Goal: Task Accomplishment & Management: Use online tool/utility

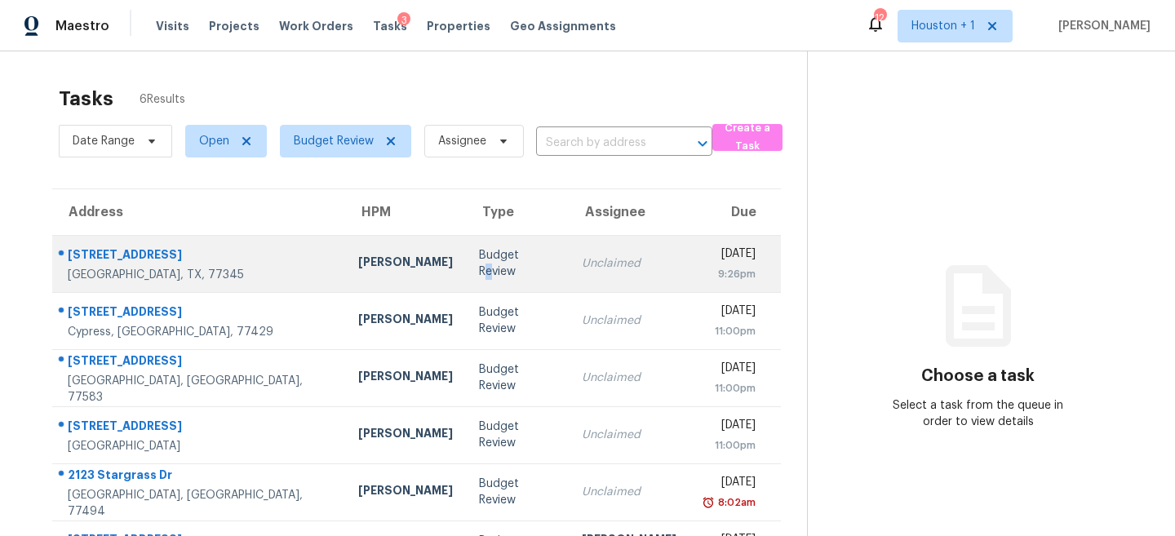
click at [479, 264] on div "Budget Review" at bounding box center [517, 263] width 77 height 33
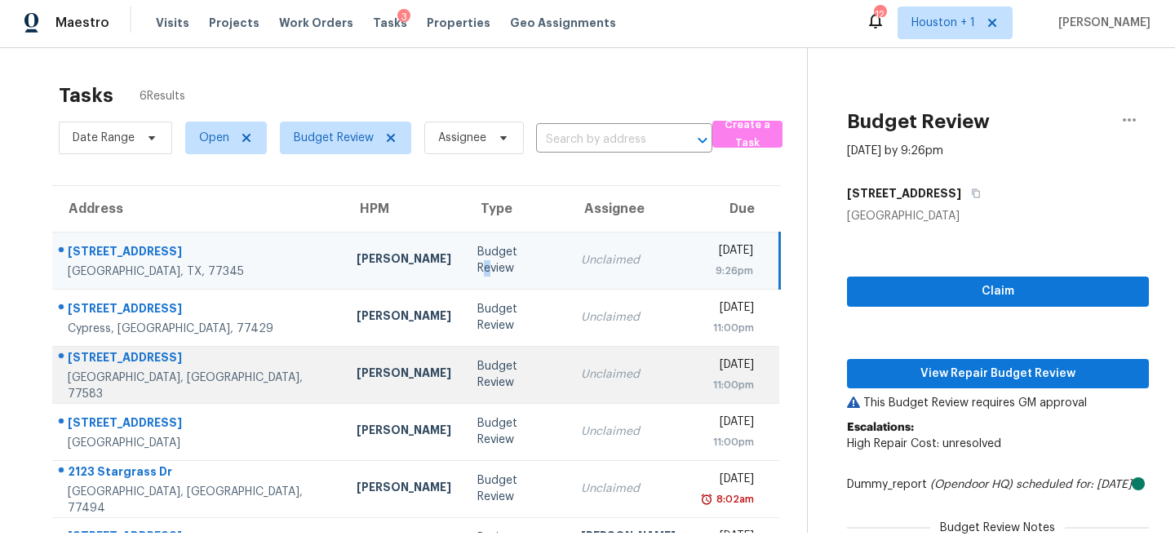
scroll to position [79, 0]
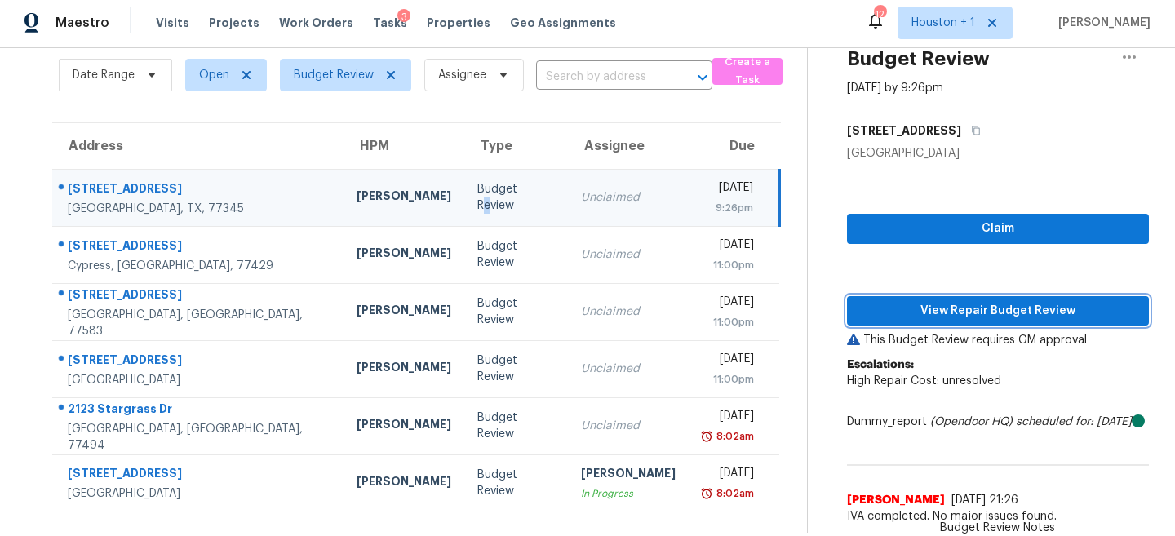
click at [951, 301] on span "View Repair Budget Review" at bounding box center [998, 311] width 276 height 20
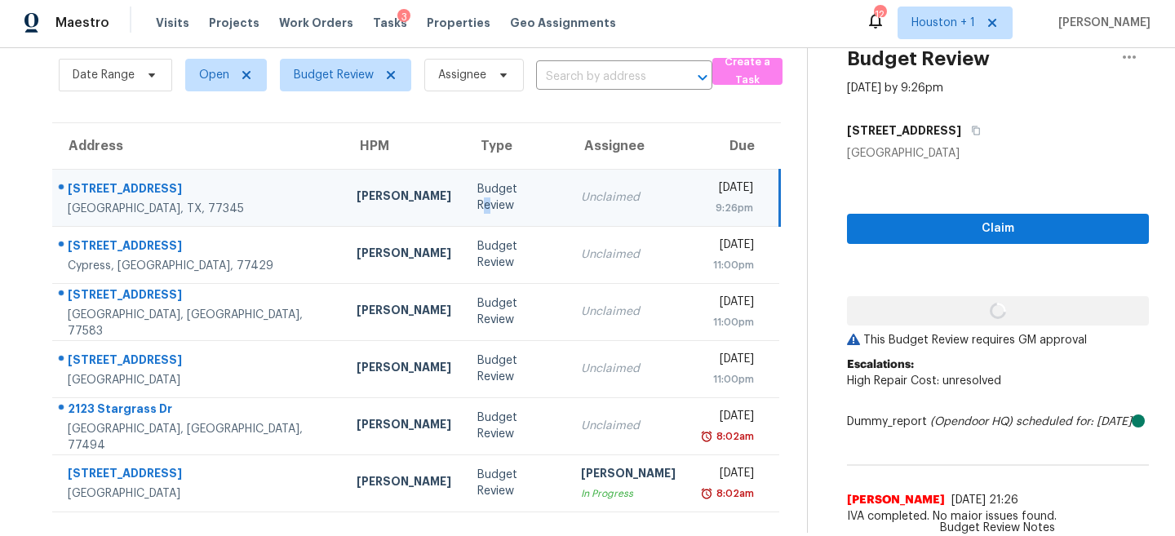
scroll to position [20, 0]
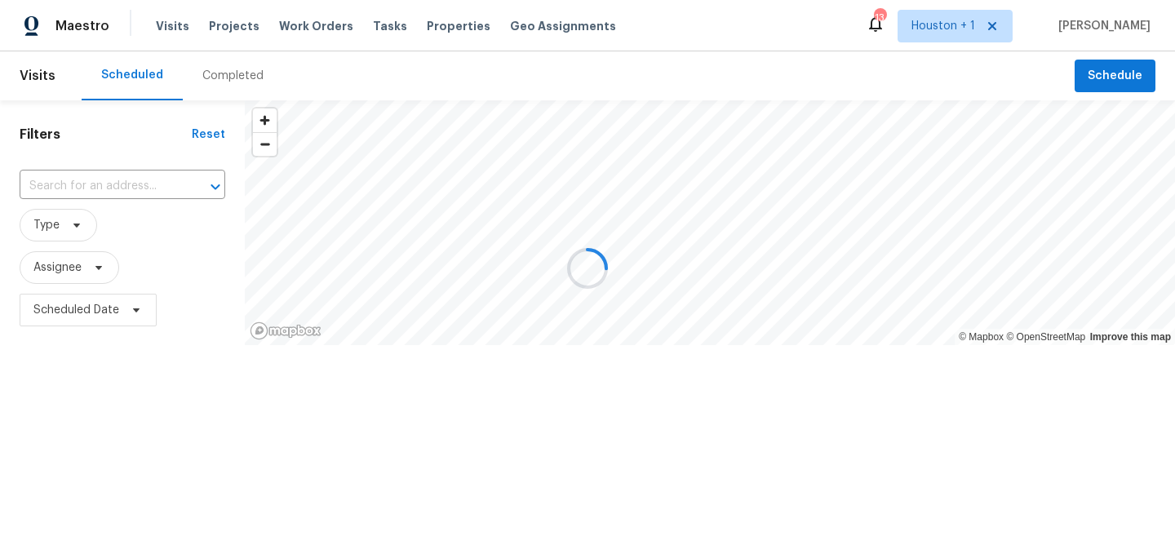
click at [274, 93] on div at bounding box center [587, 268] width 1175 height 536
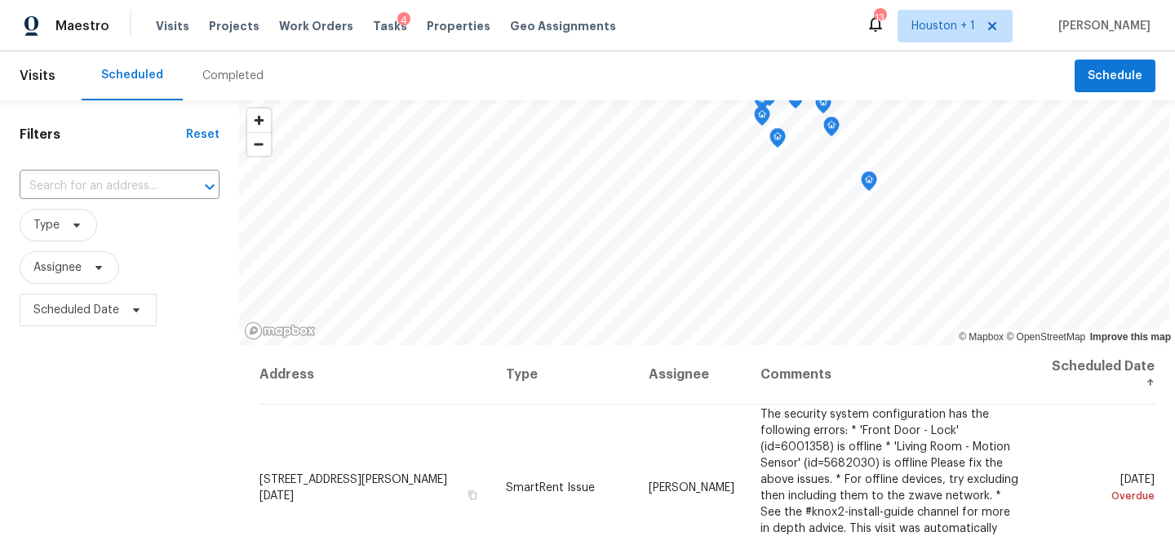
click at [264, 86] on div "Completed" at bounding box center [233, 75] width 100 height 49
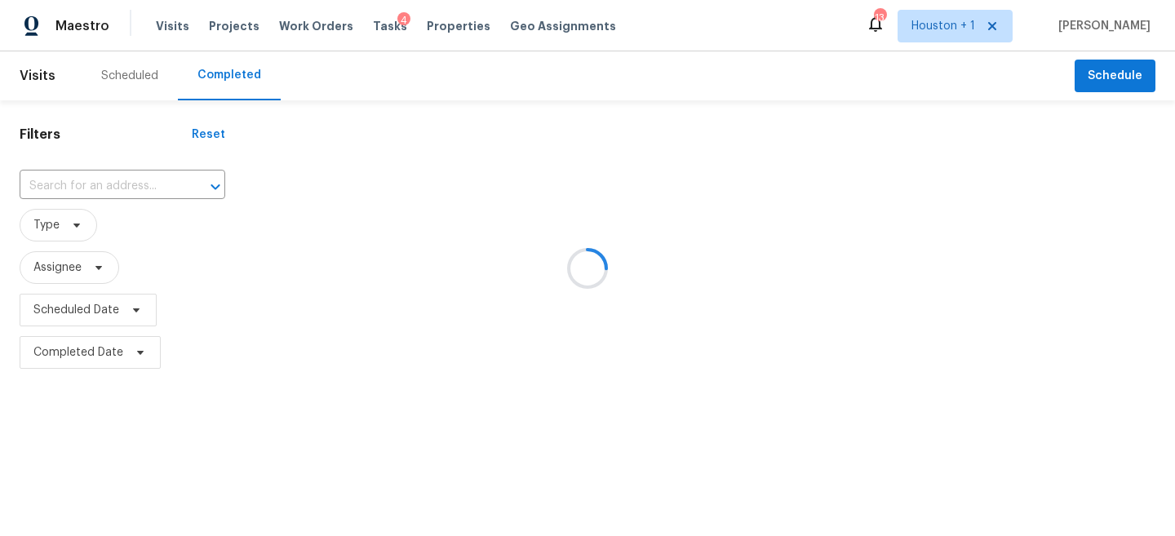
click at [115, 209] on div at bounding box center [587, 268] width 1175 height 536
click at [86, 188] on div at bounding box center [587, 268] width 1175 height 536
click at [63, 188] on div at bounding box center [587, 268] width 1175 height 536
click at [47, 188] on div at bounding box center [587, 268] width 1175 height 536
click at [35, 186] on div at bounding box center [587, 268] width 1175 height 536
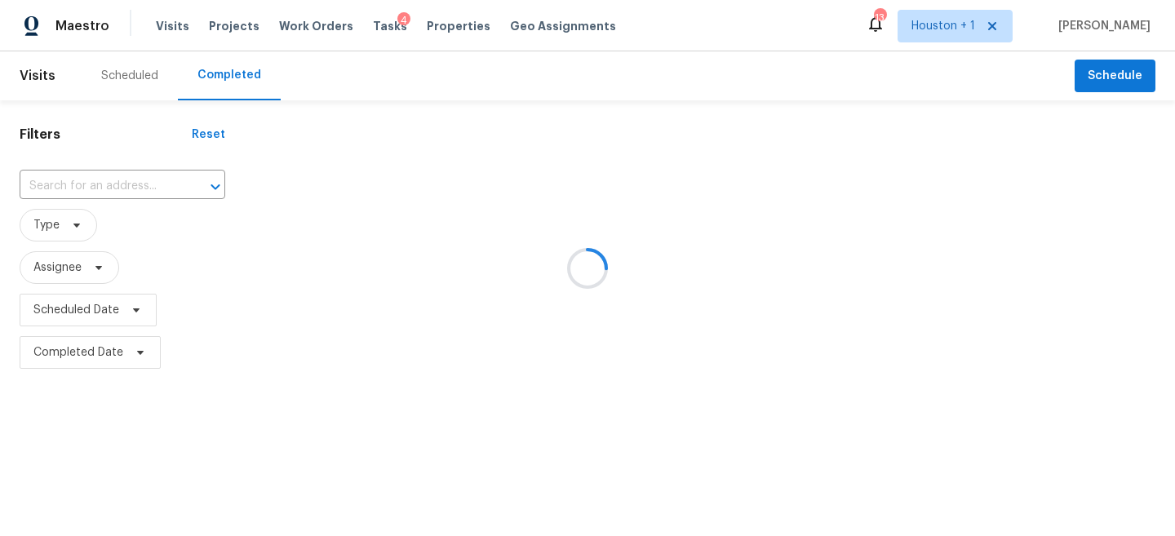
click at [42, 187] on div at bounding box center [587, 268] width 1175 height 536
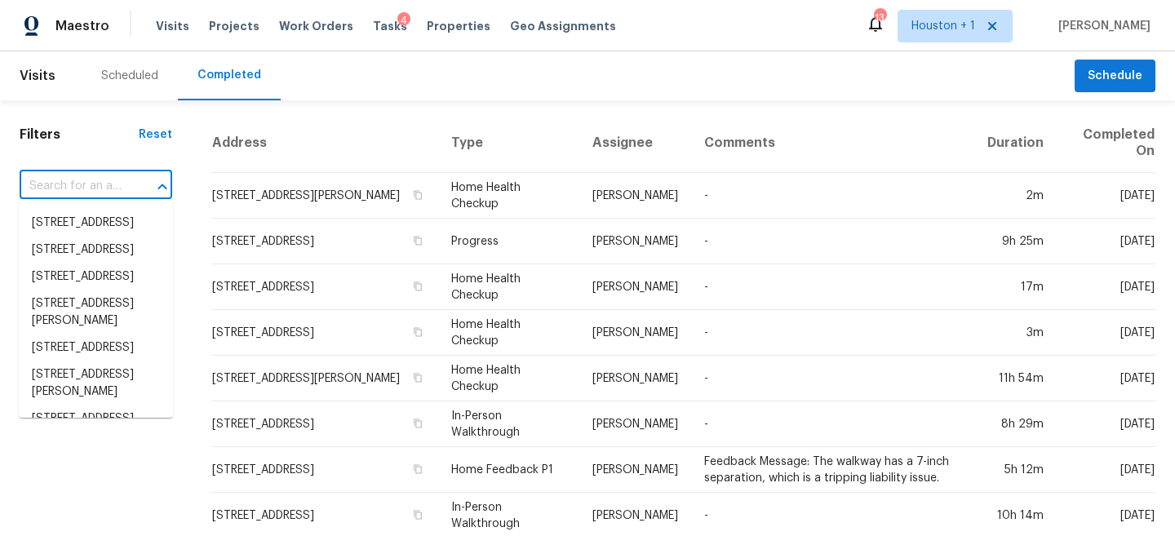
click at [47, 197] on input "text" at bounding box center [73, 186] width 107 height 25
paste input "5002 Echo Falls Dr, Kingwood, TX 77345"
type input "5002 Echo Falls Dr, Kingwood, TX 77345"
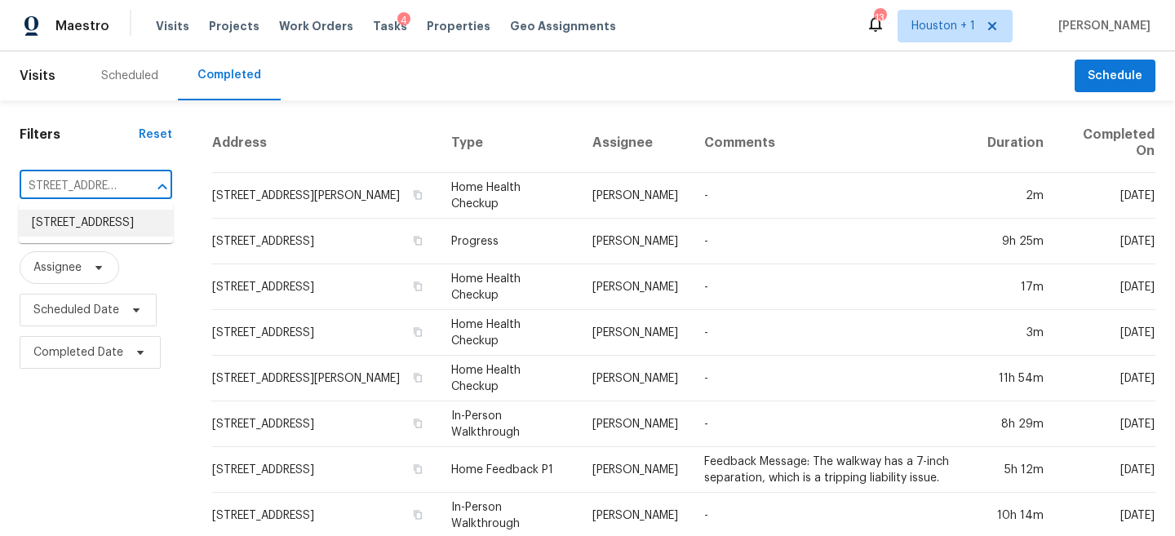
click at [64, 237] on li "5002 Echo Falls Dr, Kingwood, TX 77345" at bounding box center [96, 223] width 154 height 27
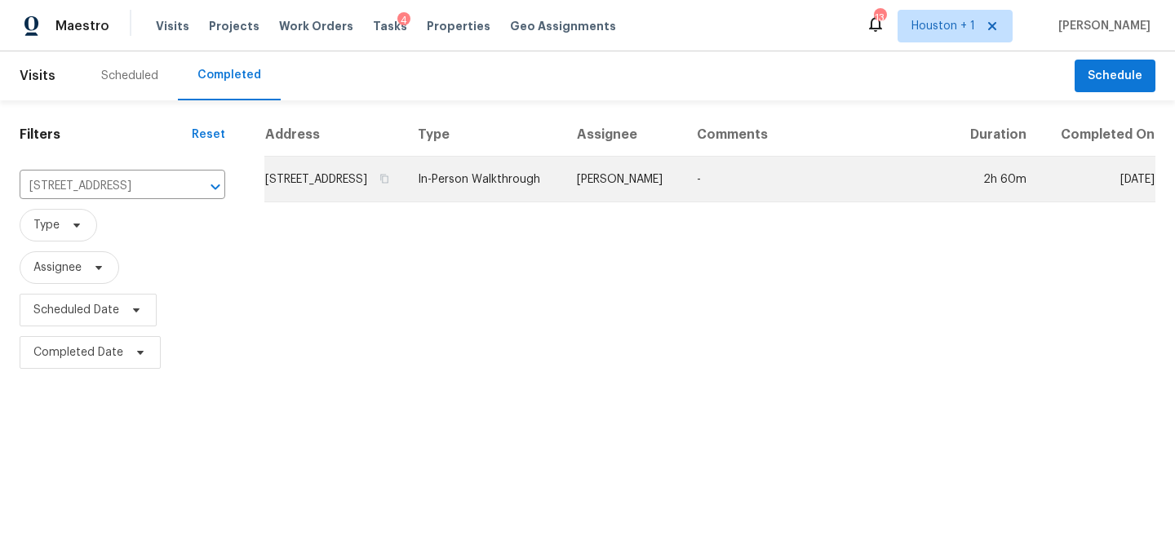
click at [645, 202] on td "Tyler Waltz" at bounding box center [624, 180] width 120 height 46
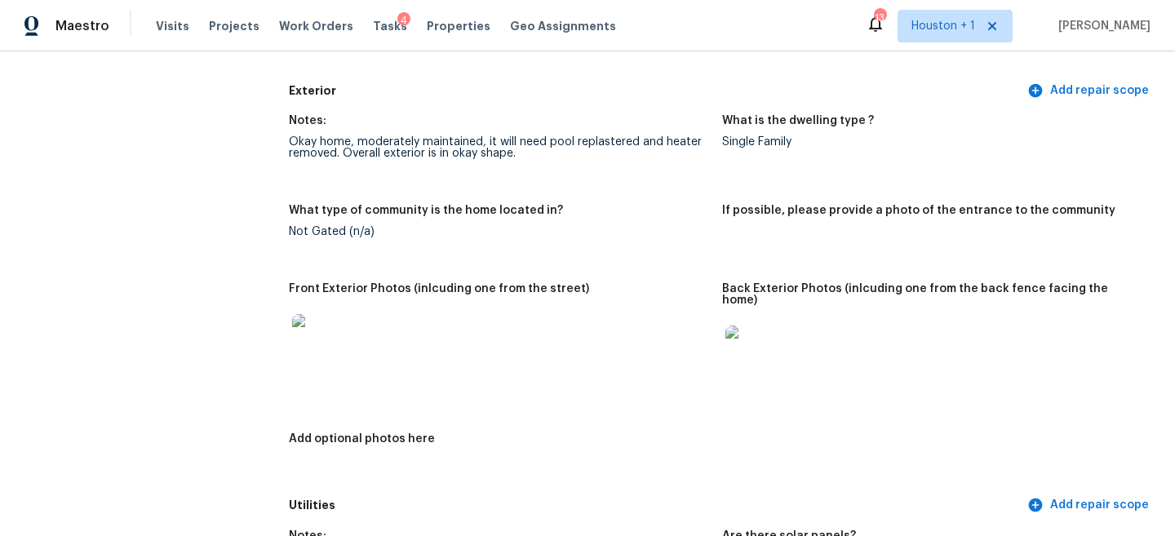
scroll to position [574, 0]
click at [321, 343] on img at bounding box center [318, 341] width 52 height 52
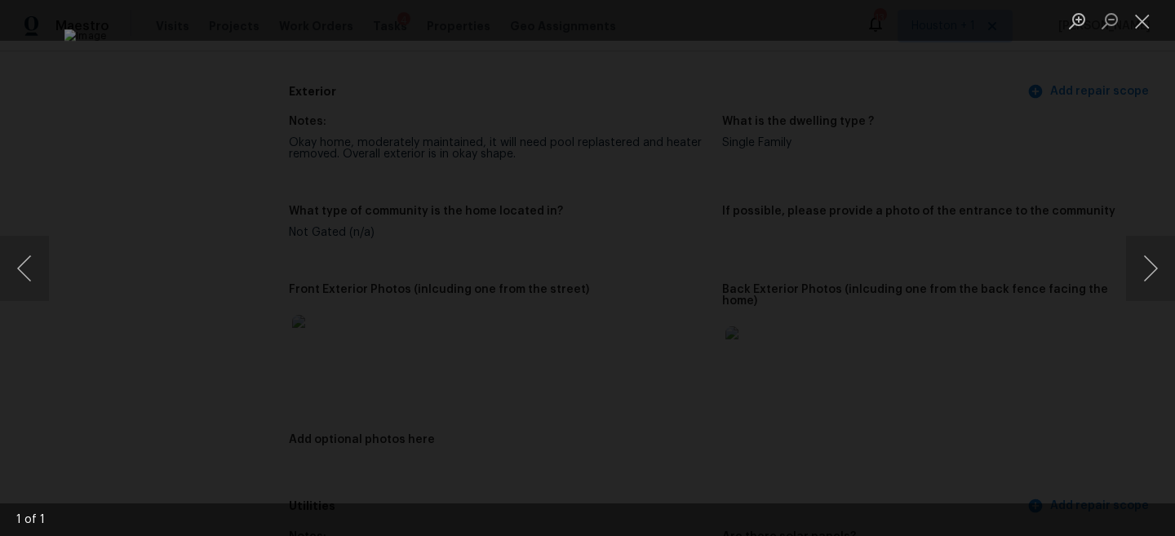
click at [1066, 140] on div "Lightbox" at bounding box center [587, 268] width 1175 height 536
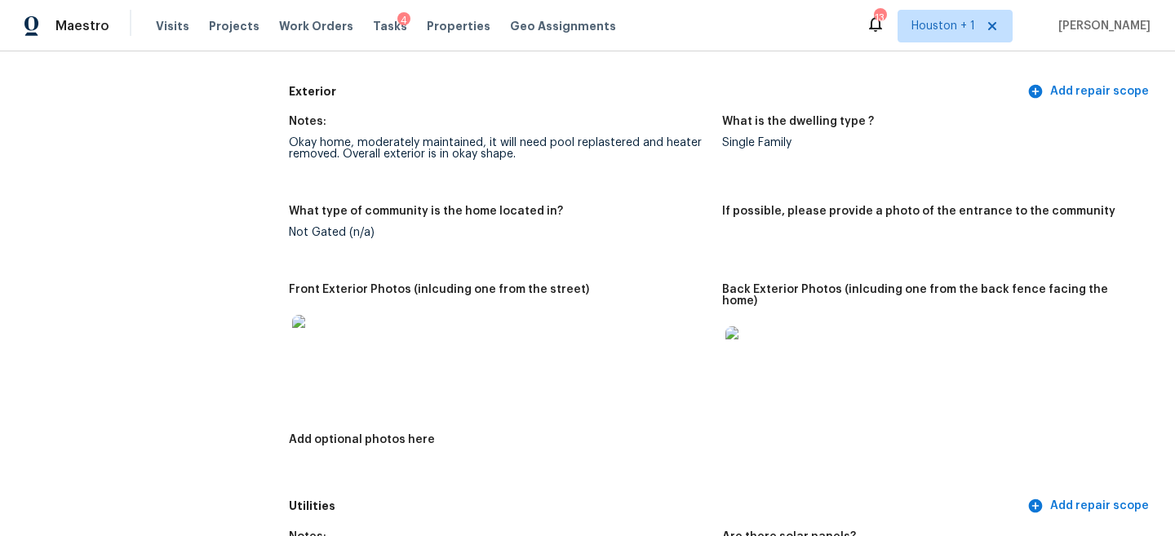
click at [756, 328] on img at bounding box center [751, 352] width 52 height 52
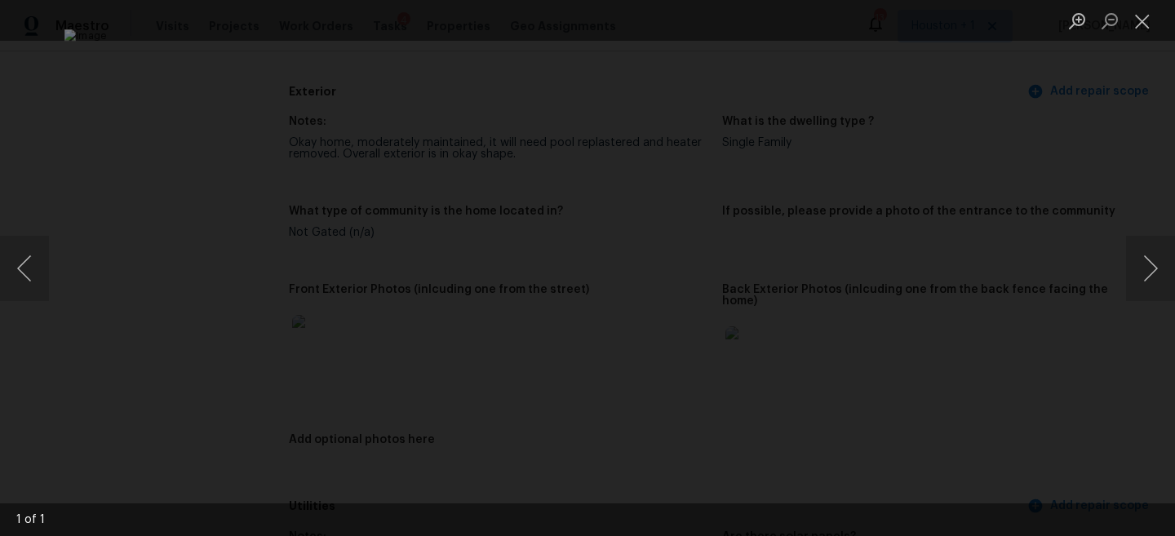
click at [1105, 187] on div "Lightbox" at bounding box center [587, 268] width 1175 height 536
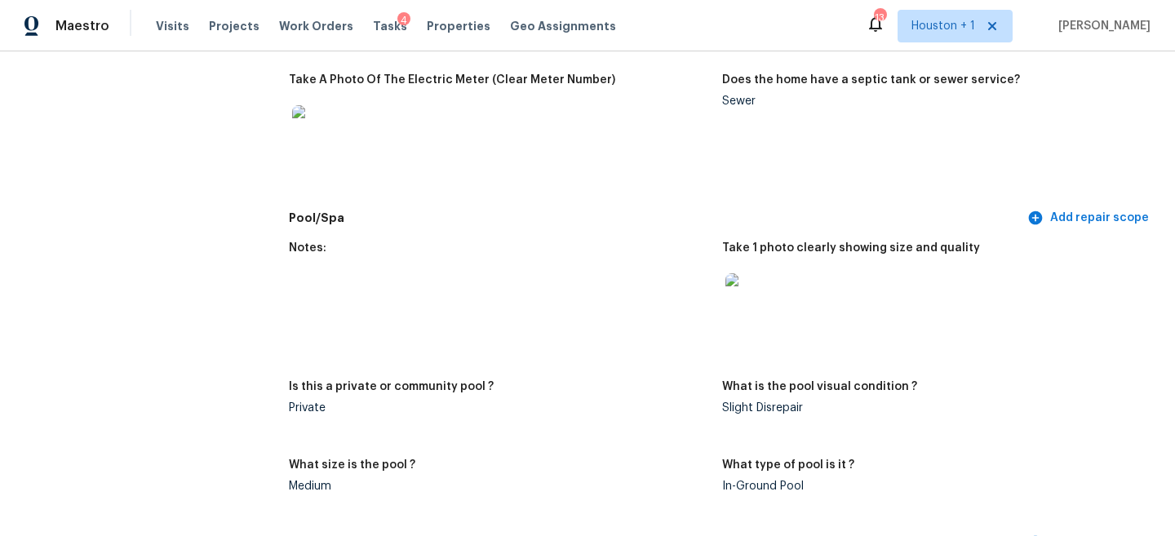
scroll to position [1277, 0]
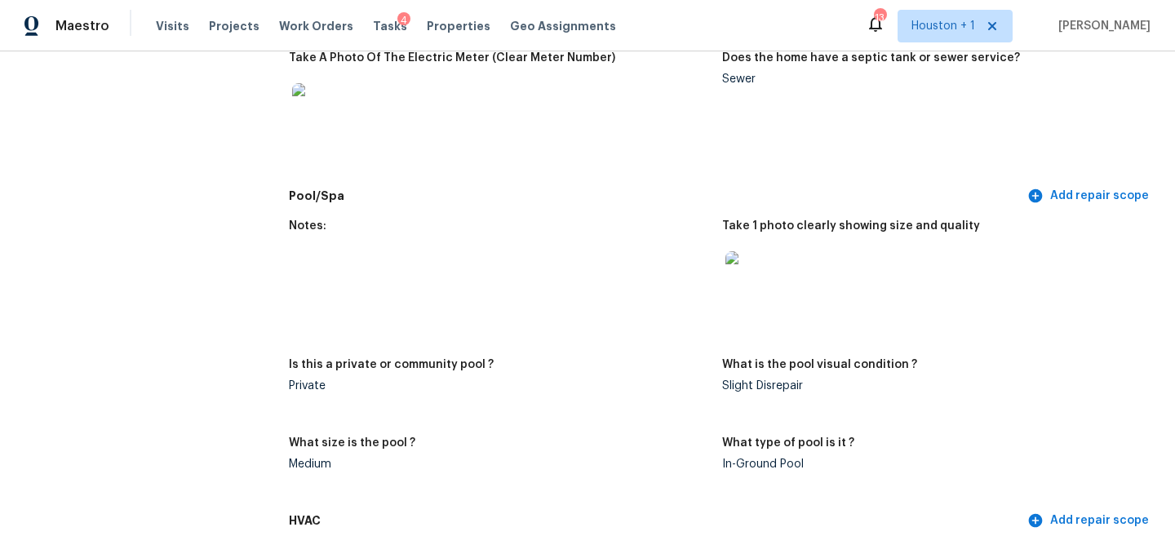
click at [324, 111] on img at bounding box center [318, 109] width 52 height 52
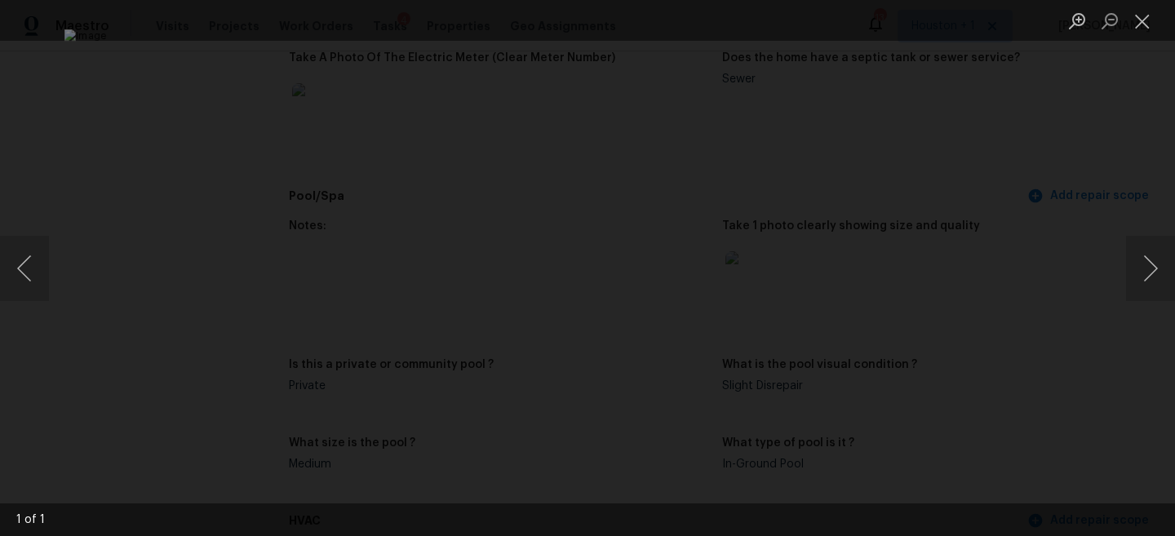
click at [1159, 180] on div "Lightbox" at bounding box center [587, 268] width 1175 height 536
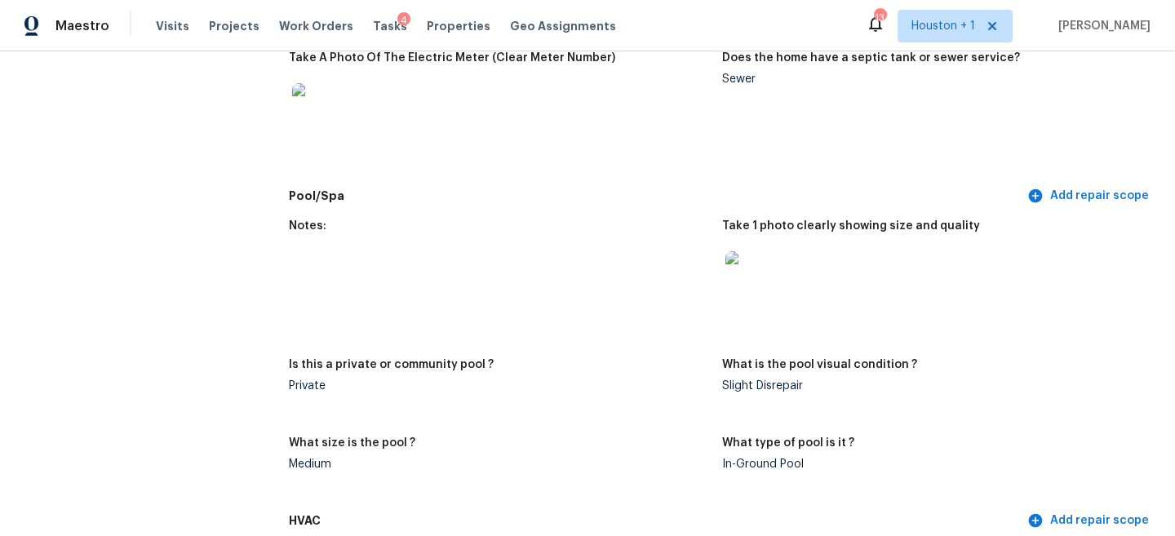
click at [749, 279] on img at bounding box center [751, 277] width 52 height 52
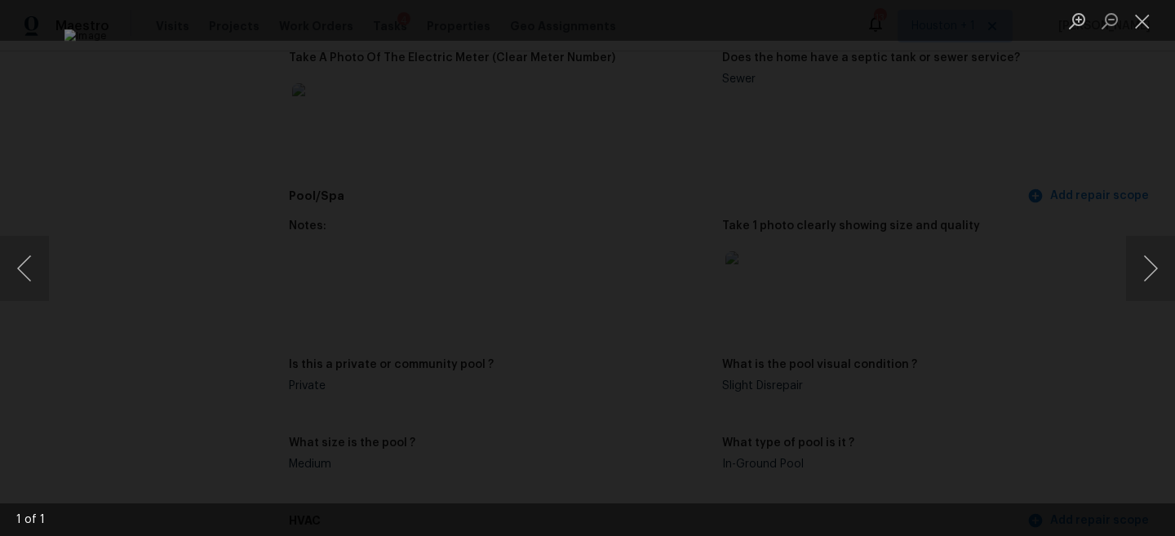
click at [1063, 144] on div "Lightbox" at bounding box center [587, 268] width 1175 height 536
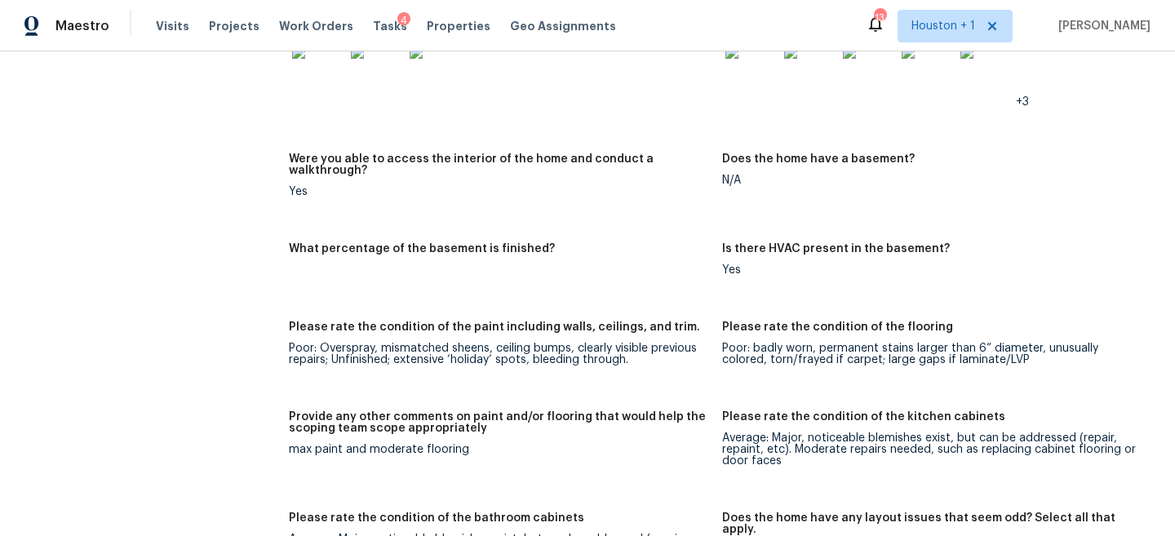
scroll to position [2136, 0]
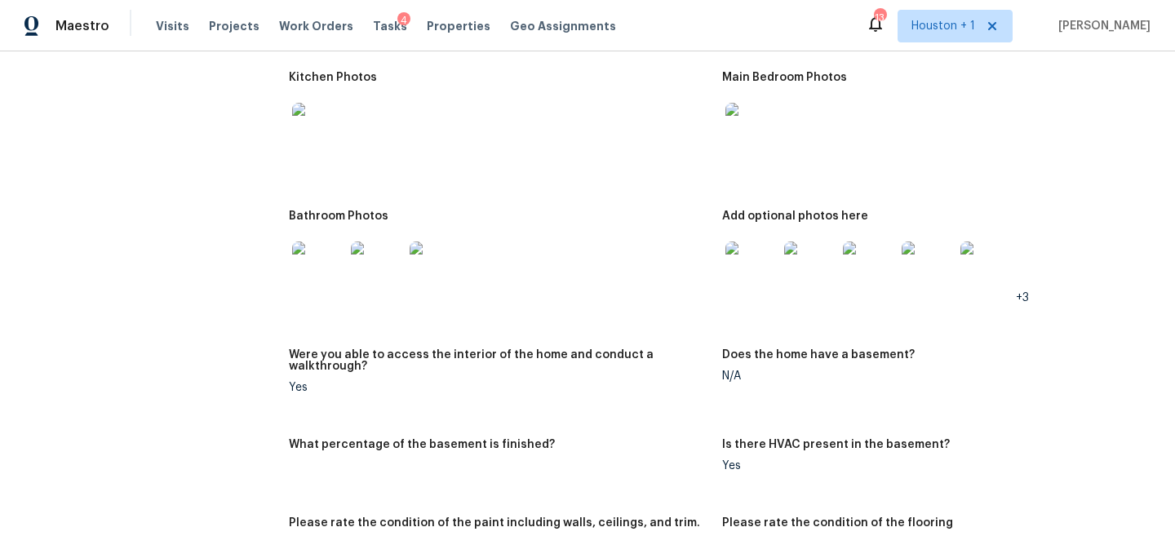
click at [333, 123] on img at bounding box center [318, 129] width 52 height 52
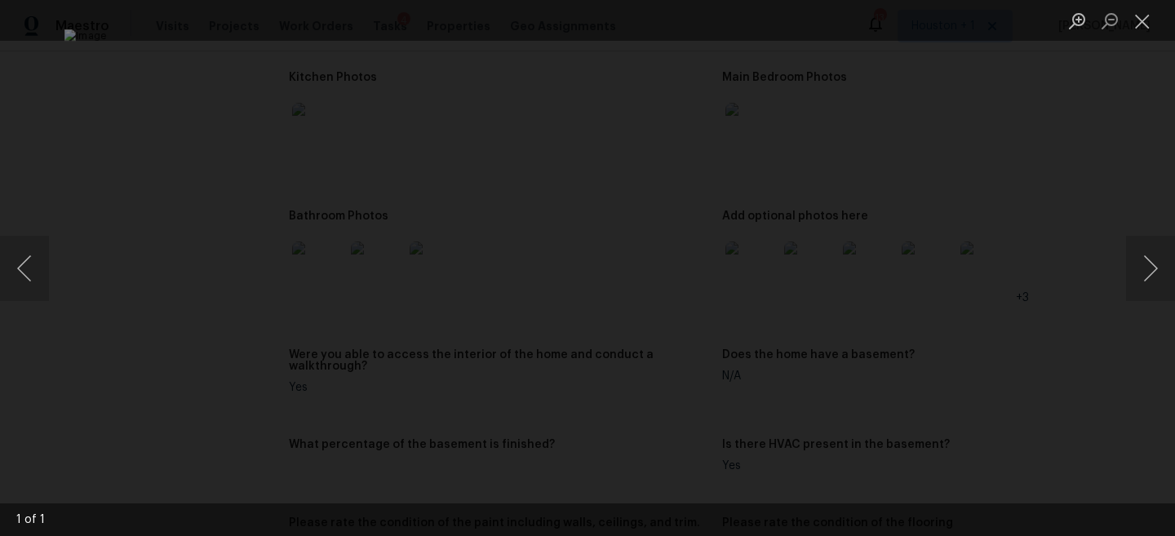
click at [1102, 182] on div "Lightbox" at bounding box center [587, 268] width 1175 height 536
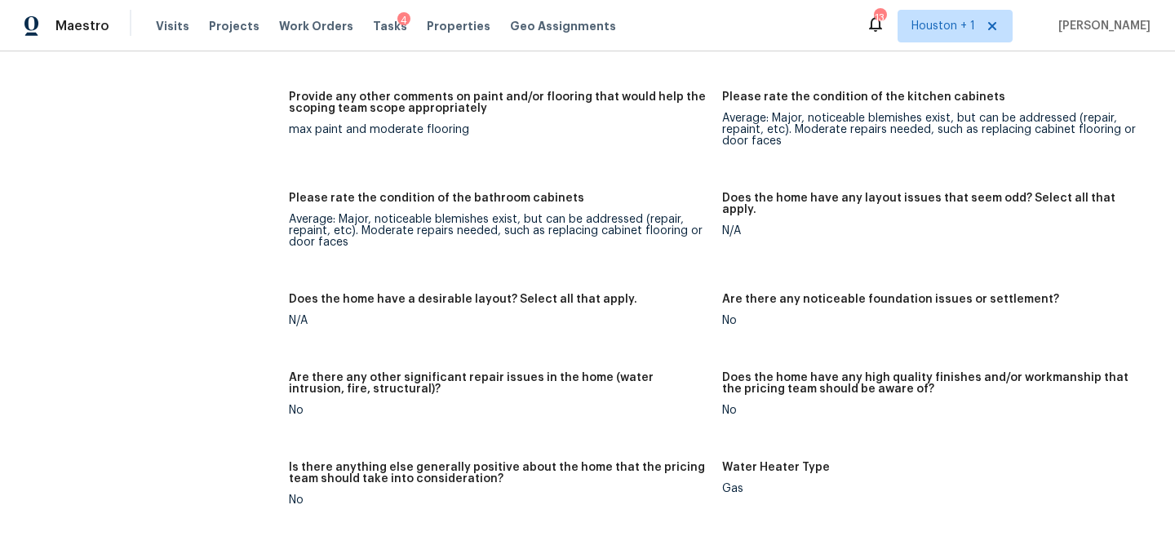
scroll to position [2653, 0]
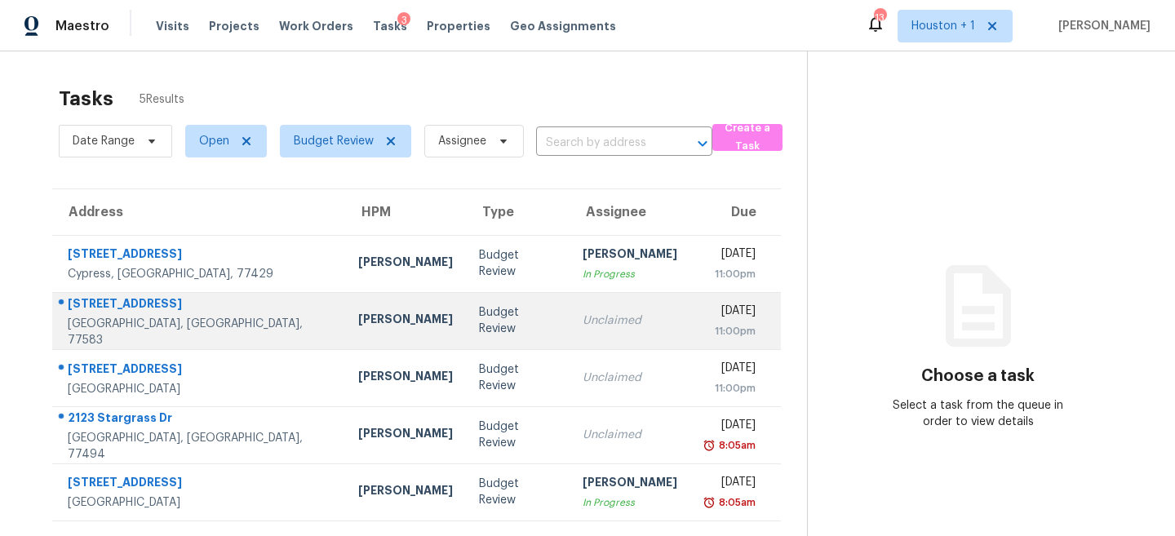
click at [466, 328] on td "Budget Review" at bounding box center [518, 320] width 104 height 57
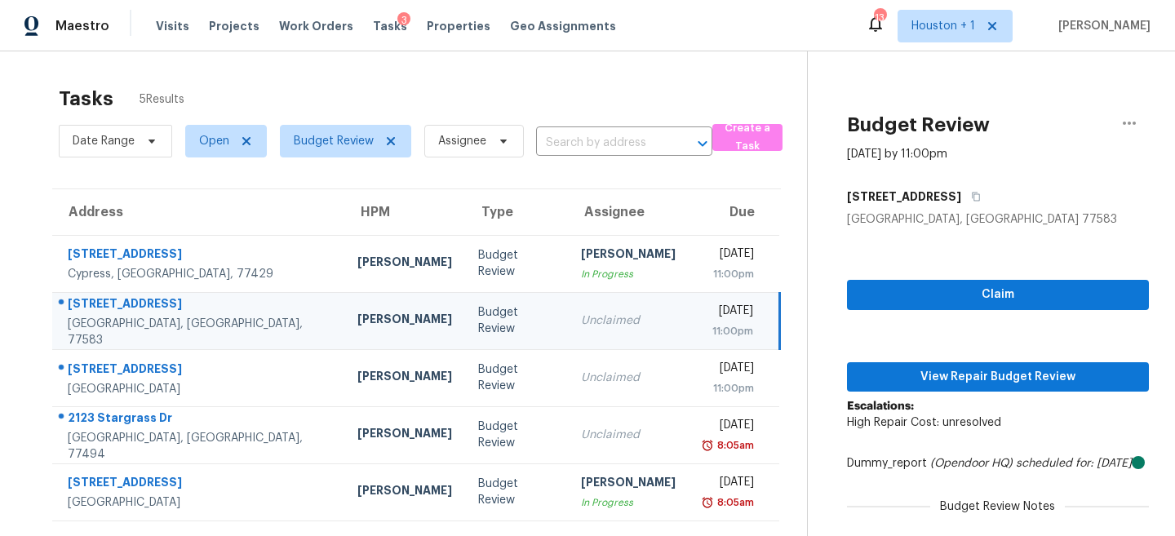
scroll to position [55, 0]
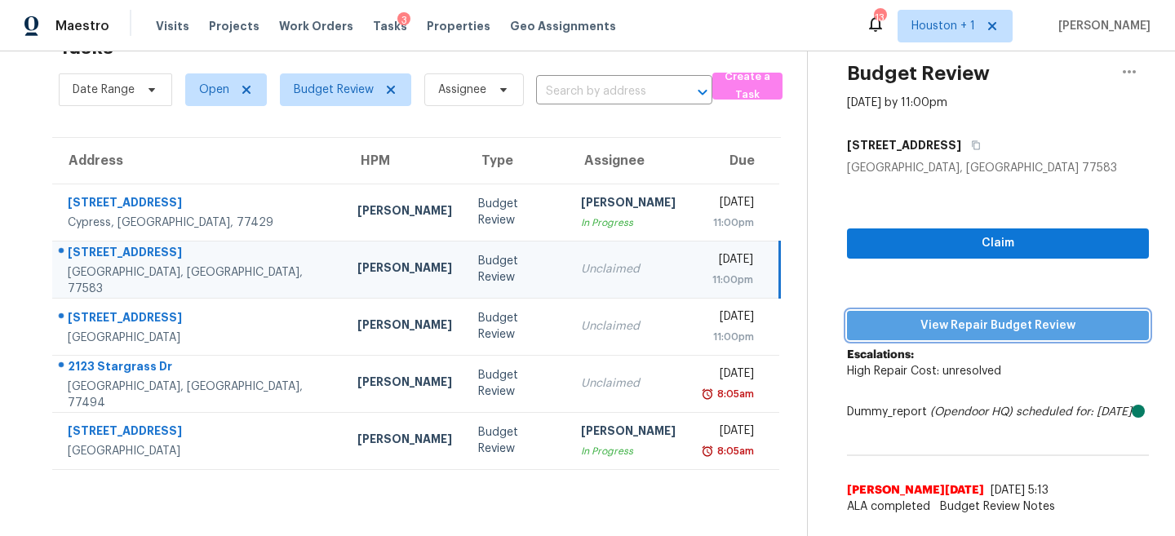
click at [952, 319] on span "View Repair Budget Review" at bounding box center [998, 326] width 276 height 20
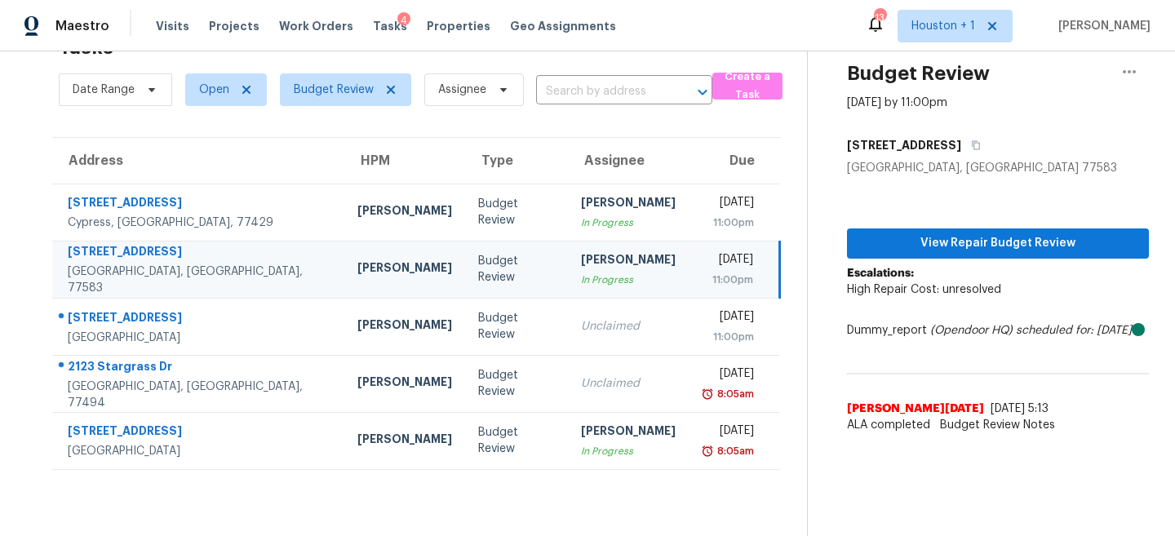
scroll to position [51, 0]
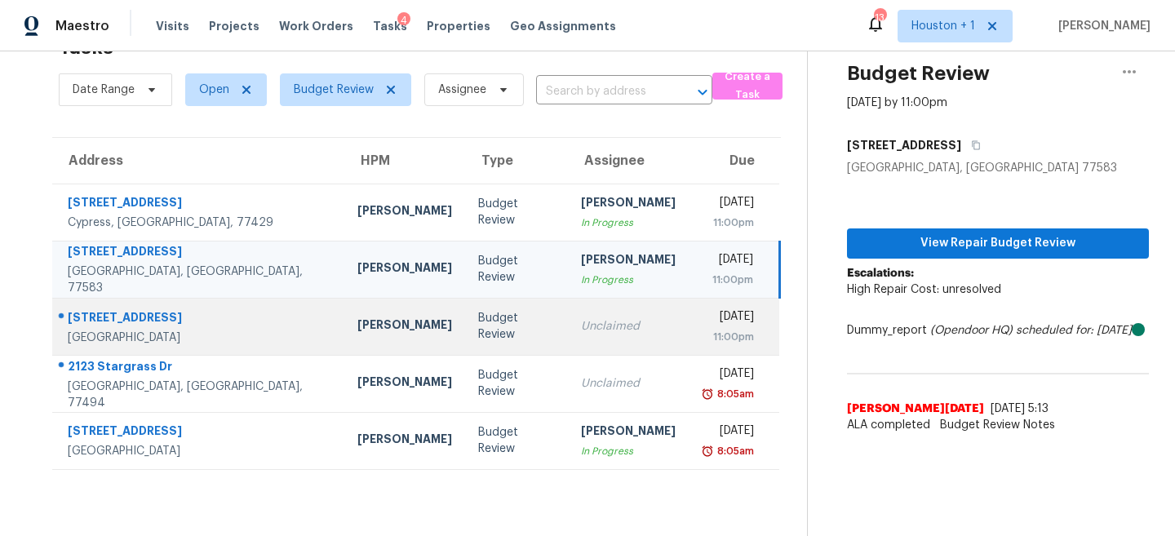
click at [357, 327] on div "[PERSON_NAME]" at bounding box center [404, 327] width 95 height 20
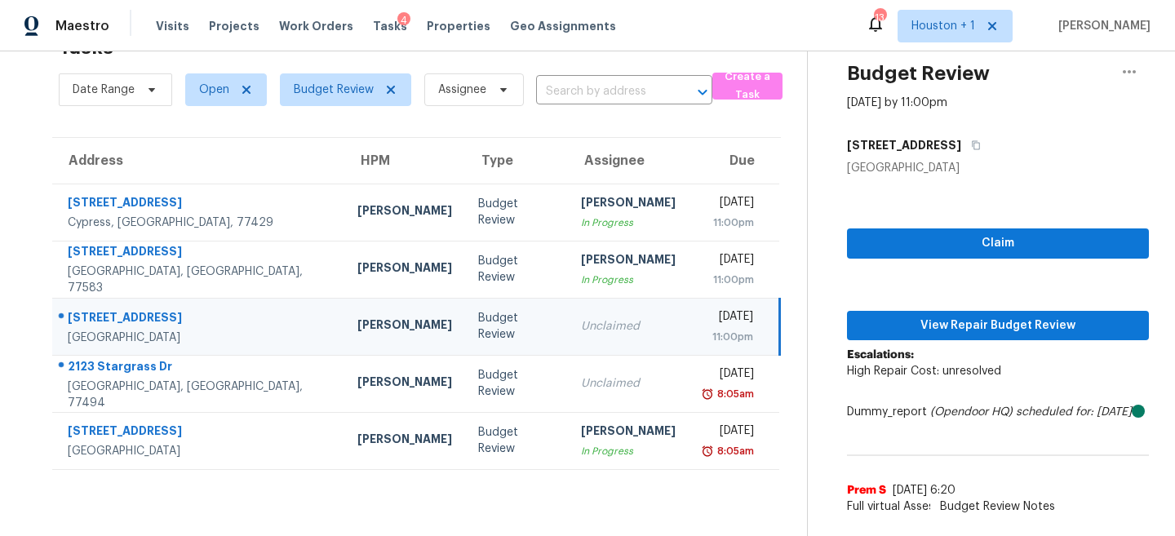
scroll to position [55, 0]
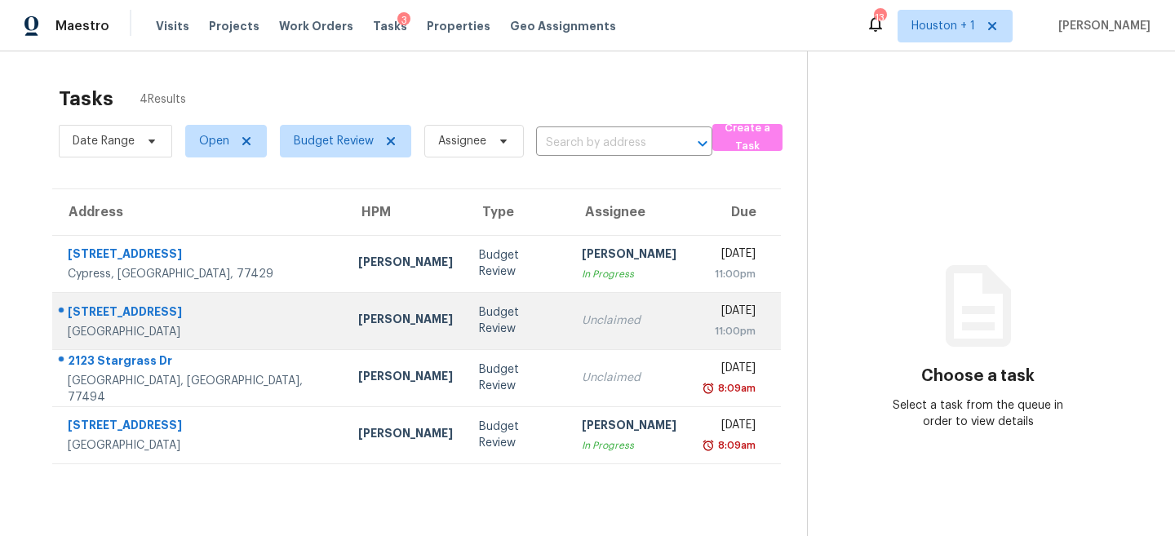
click at [466, 329] on td "Budget Review" at bounding box center [517, 320] width 103 height 57
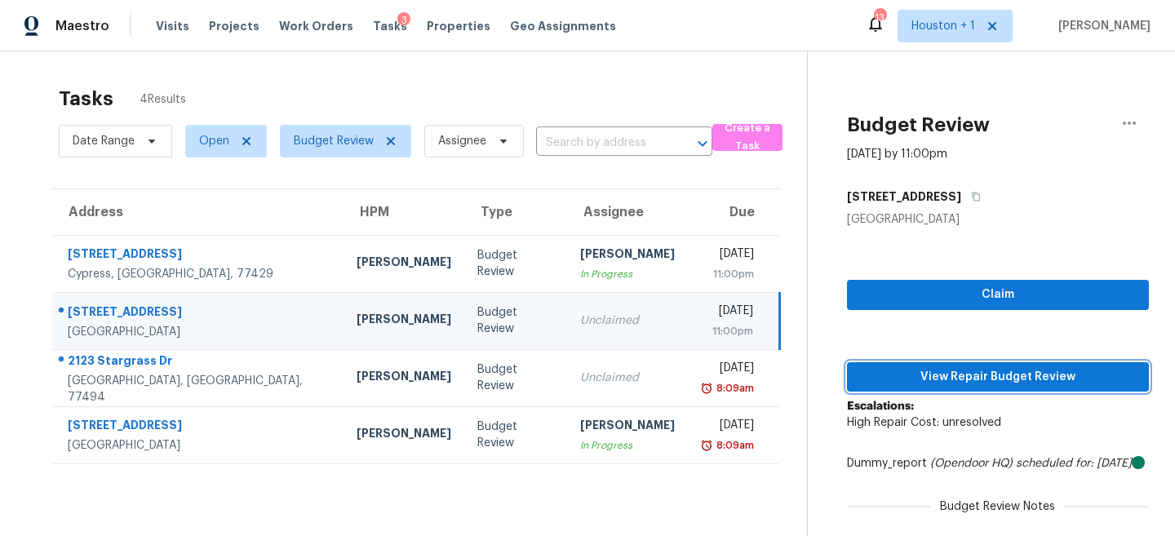
click at [973, 372] on span "View Repair Budget Review" at bounding box center [998, 377] width 276 height 20
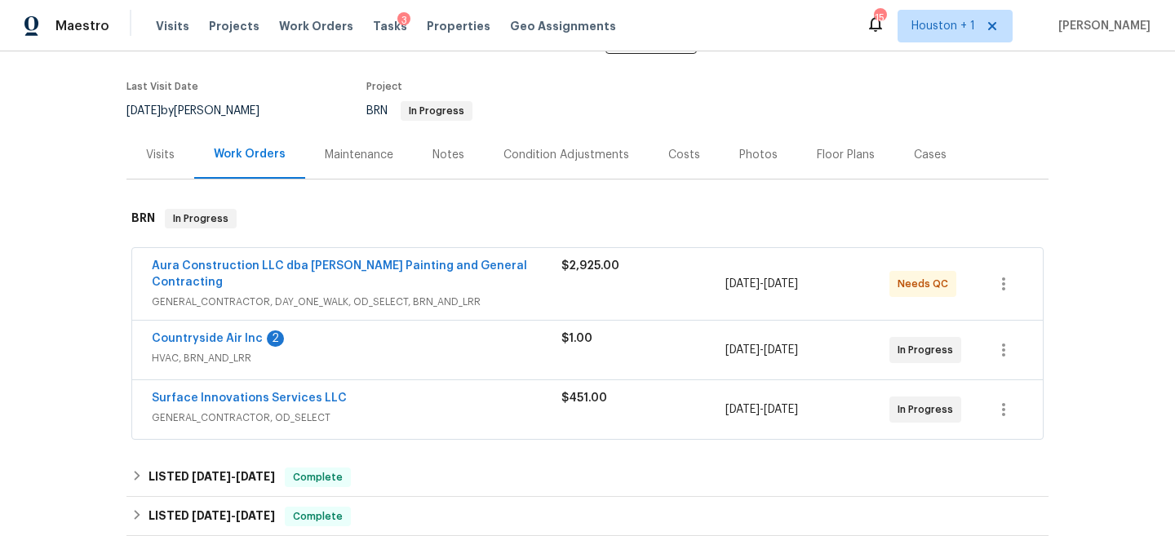
scroll to position [220, 0]
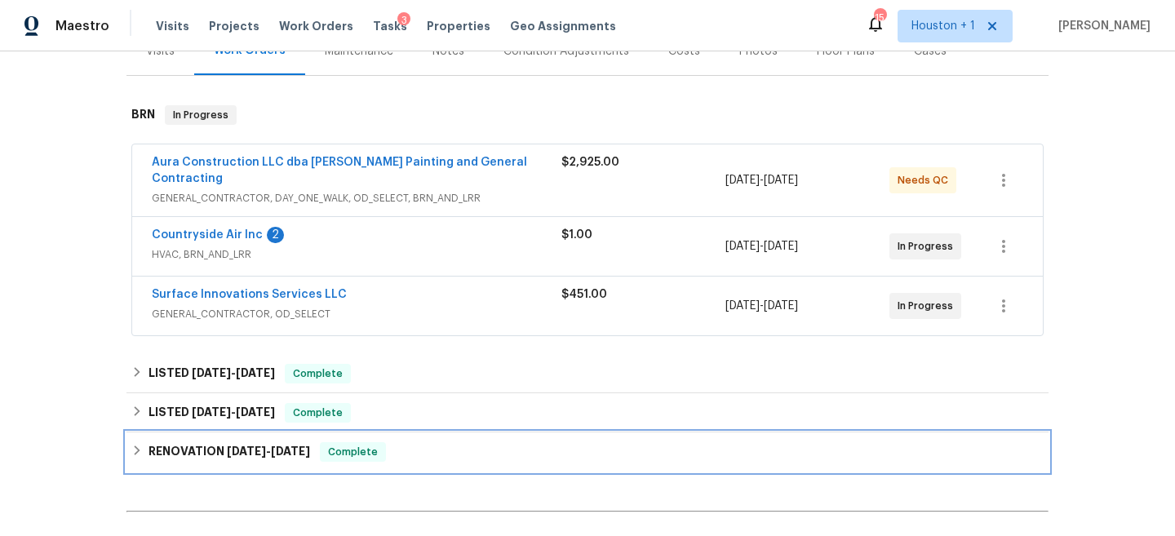
click at [334, 444] on span "Complete" at bounding box center [352, 452] width 63 height 16
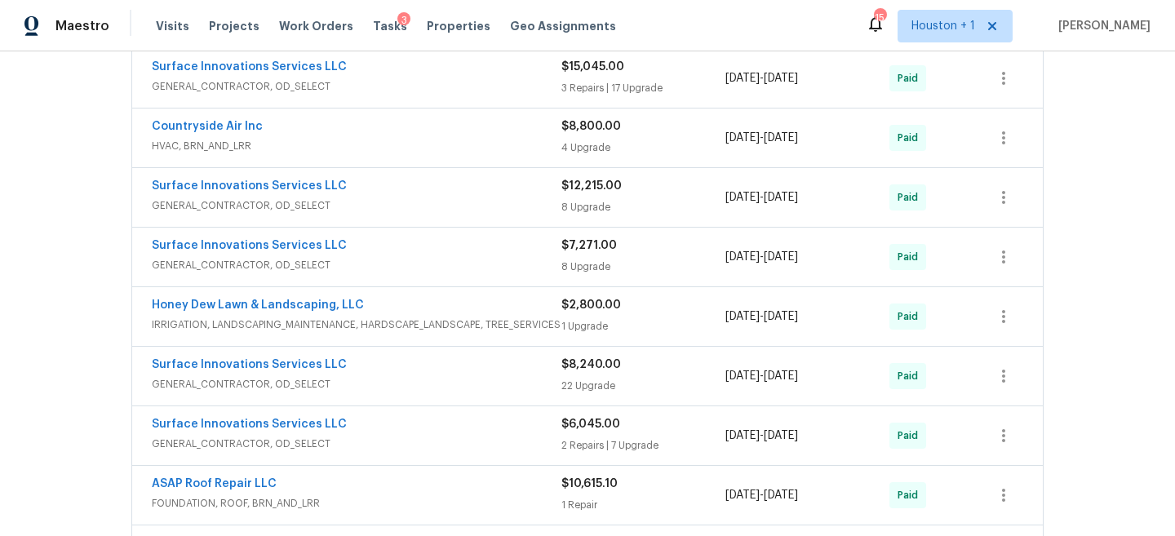
scroll to position [592, 0]
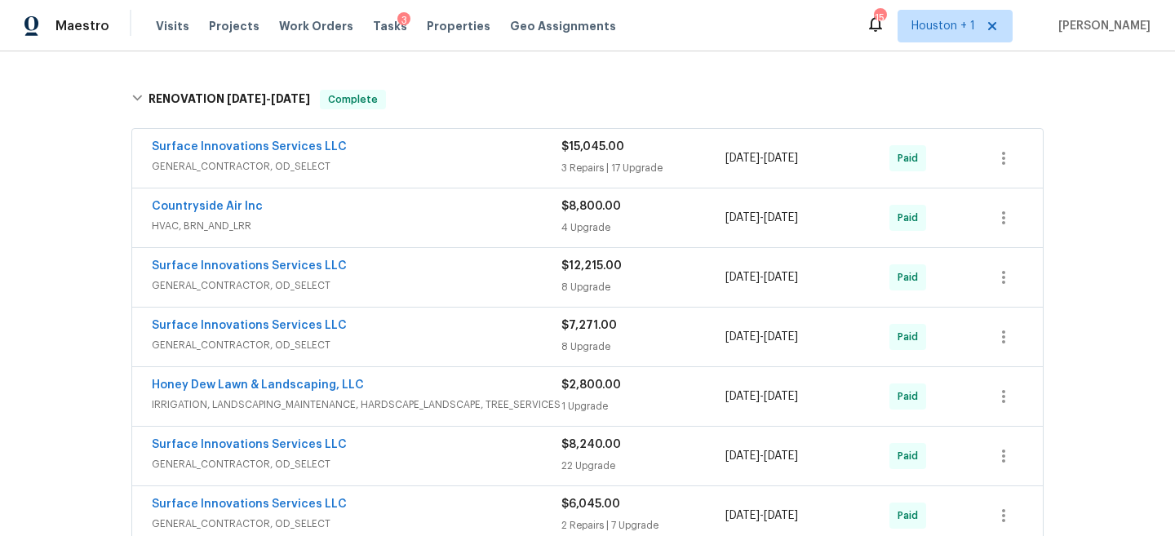
click at [350, 218] on span "HVAC, BRN_AND_LRR" at bounding box center [357, 226] width 410 height 16
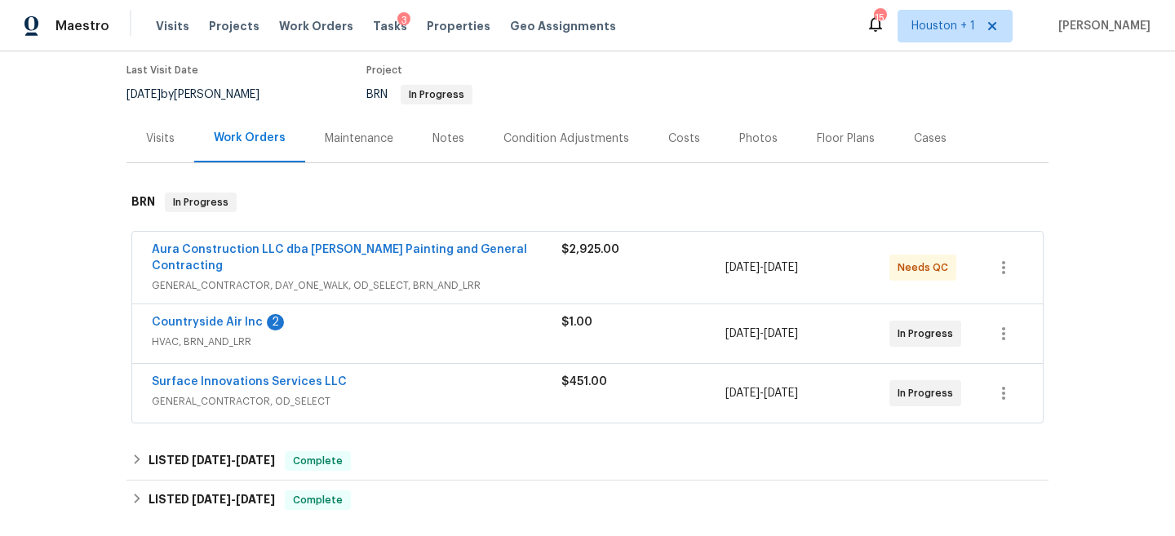
scroll to position [0, 0]
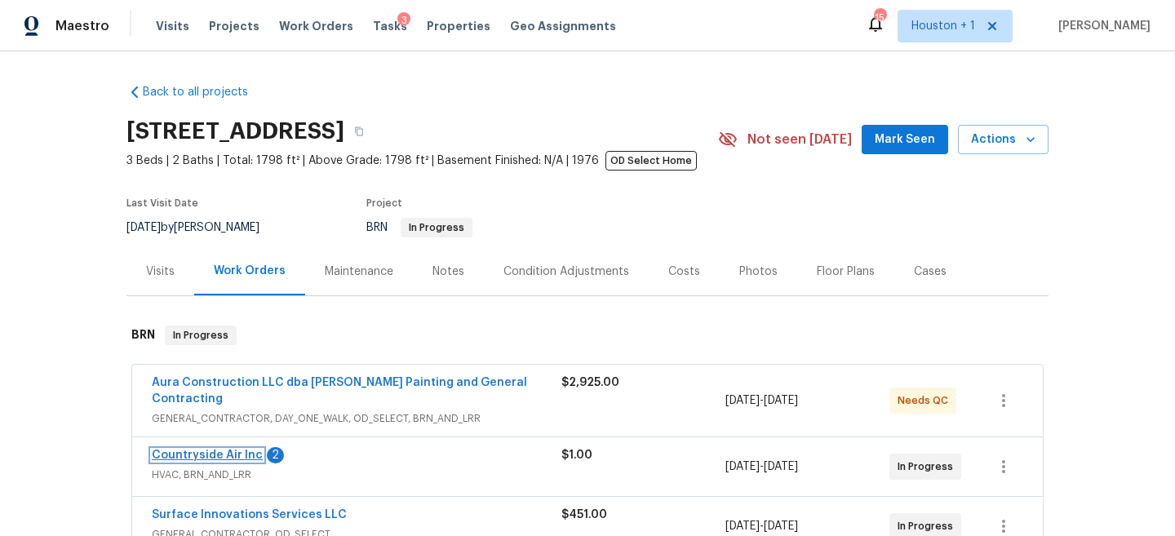
click at [237, 450] on link "Countryside Air Inc" at bounding box center [207, 455] width 111 height 11
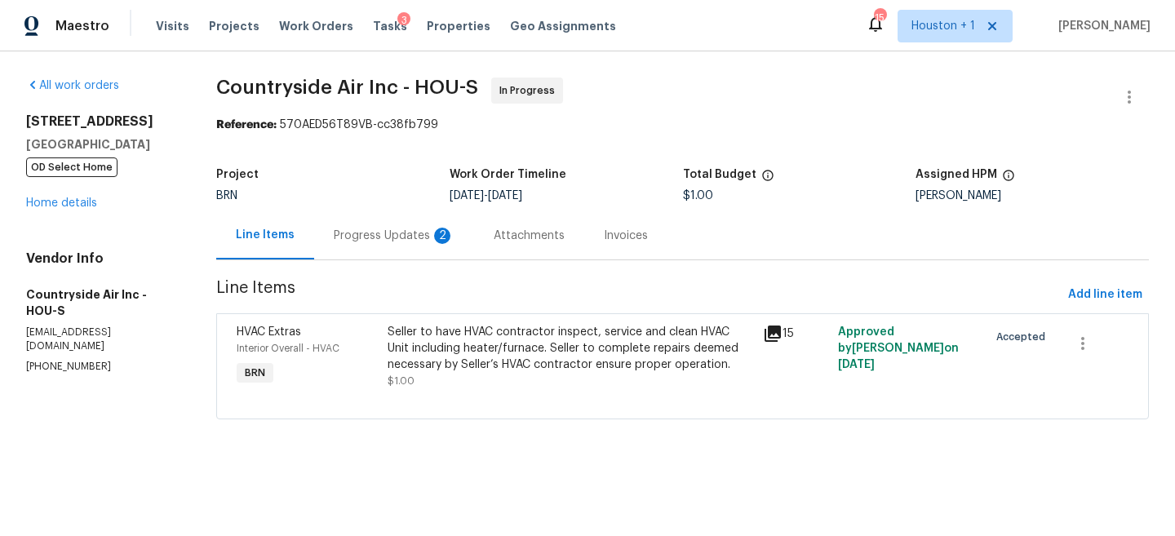
click at [393, 242] on div "Progress Updates 2" at bounding box center [394, 236] width 121 height 16
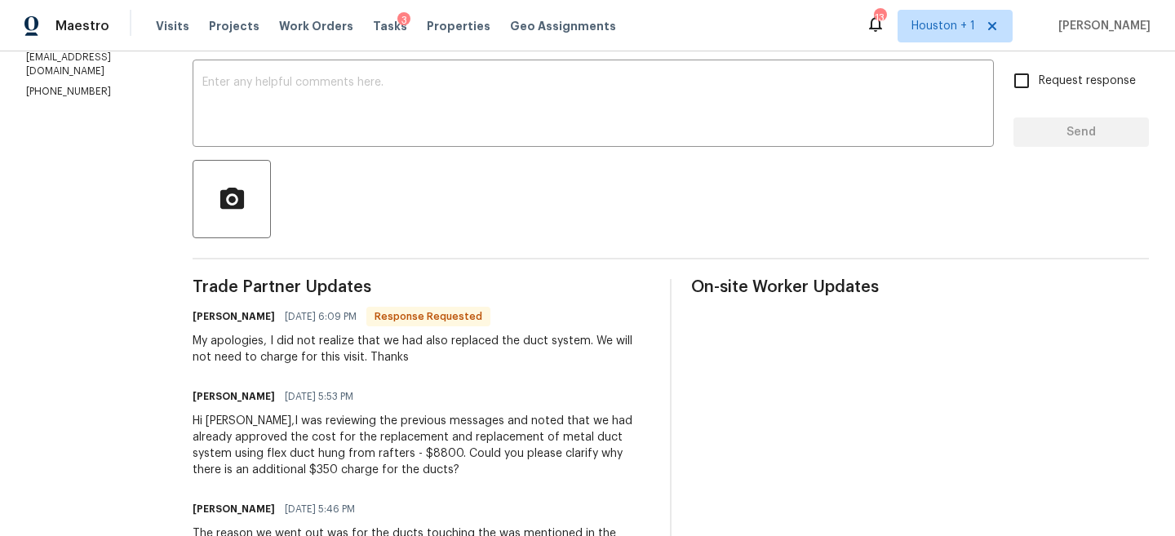
scroll to position [273, 0]
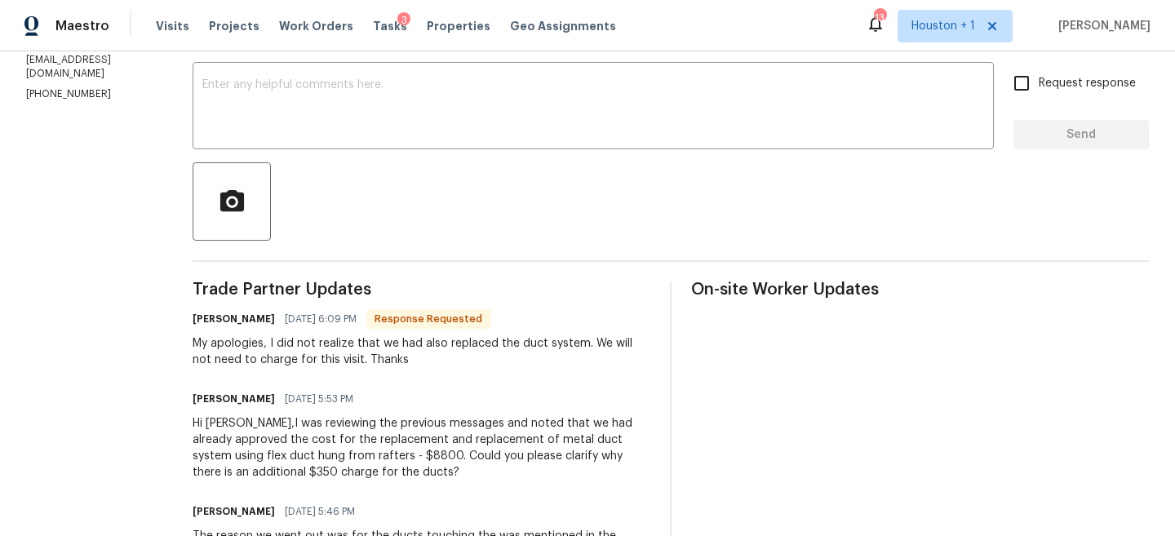
click at [245, 346] on div "My apologies, I did not realize that we had also replaced the duct system. We w…" at bounding box center [422, 351] width 458 height 33
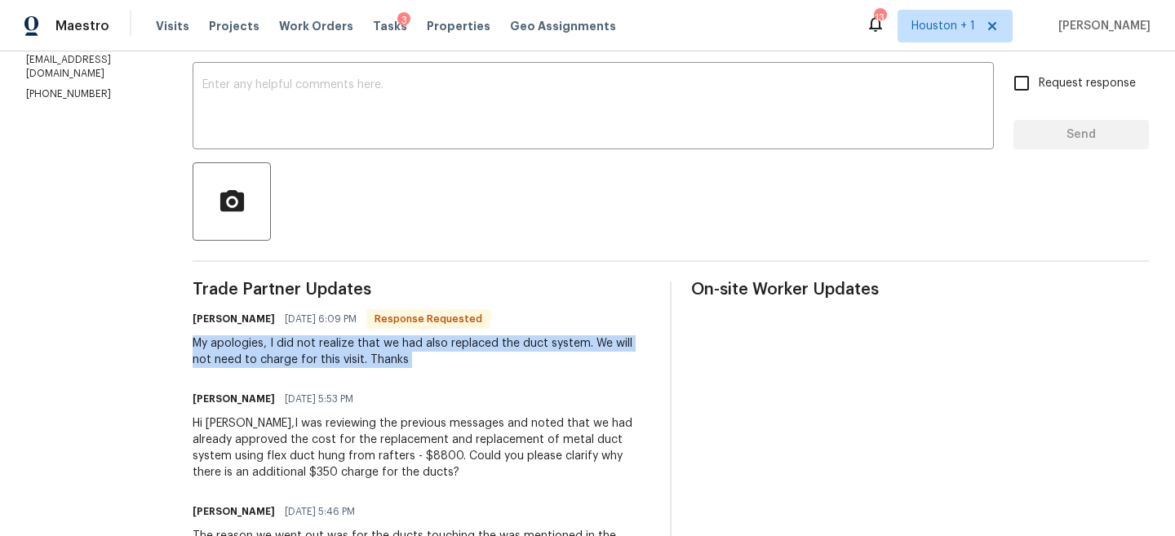
click at [245, 346] on div "My apologies, I did not realize that we had also replaced the duct system. We w…" at bounding box center [422, 351] width 458 height 33
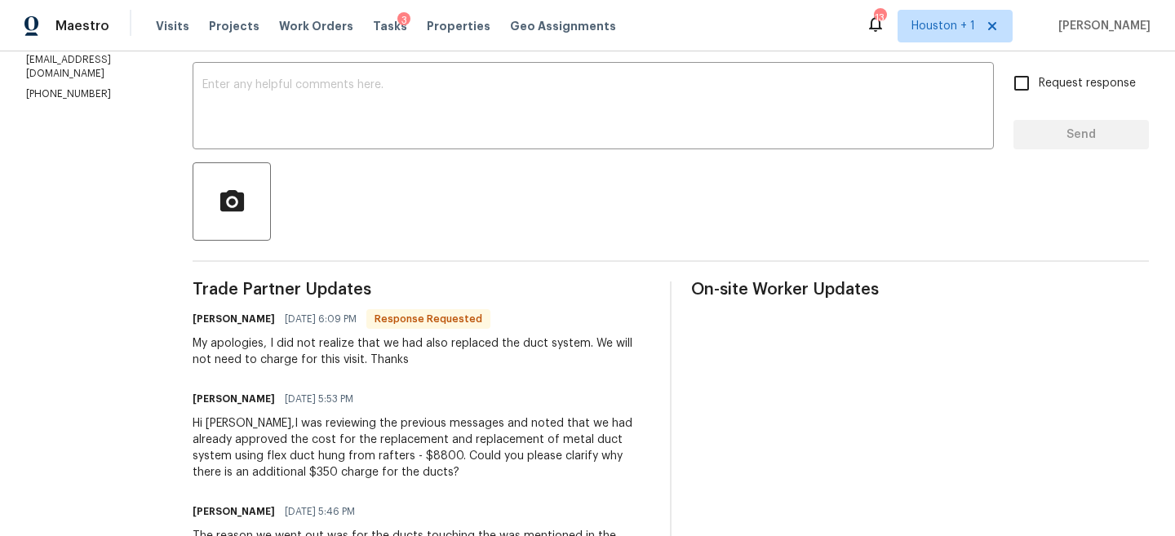
click at [245, 346] on div "My apologies, I did not realize that we had also replaced the duct system. We w…" at bounding box center [422, 351] width 458 height 33
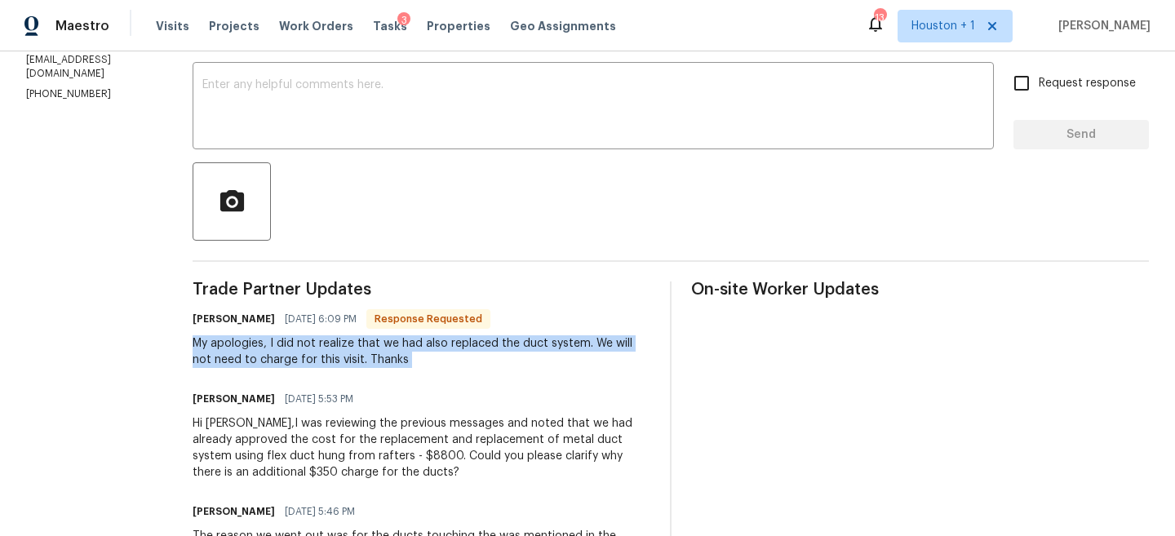
click at [245, 346] on div "My apologies, I did not realize that we had also replaced the duct system. We w…" at bounding box center [422, 351] width 458 height 33
click at [287, 359] on div "My apologies, I did not realize that we had also replaced the duct system. We w…" at bounding box center [422, 351] width 458 height 33
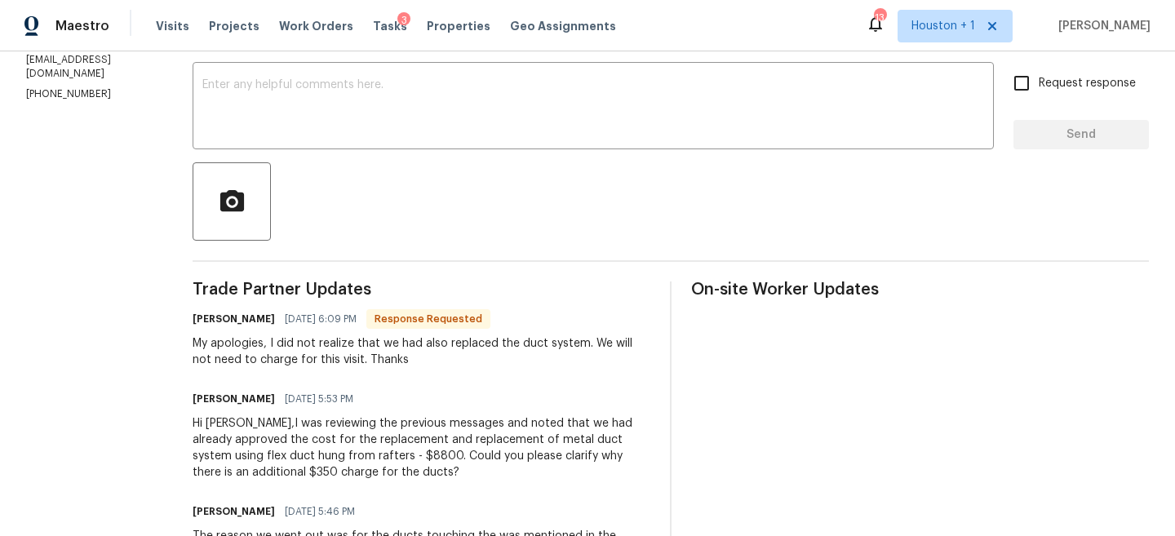
click at [329, 434] on div "Hi Michael,I was reviewing the previous messages and noted that we had already …" at bounding box center [422, 447] width 458 height 65
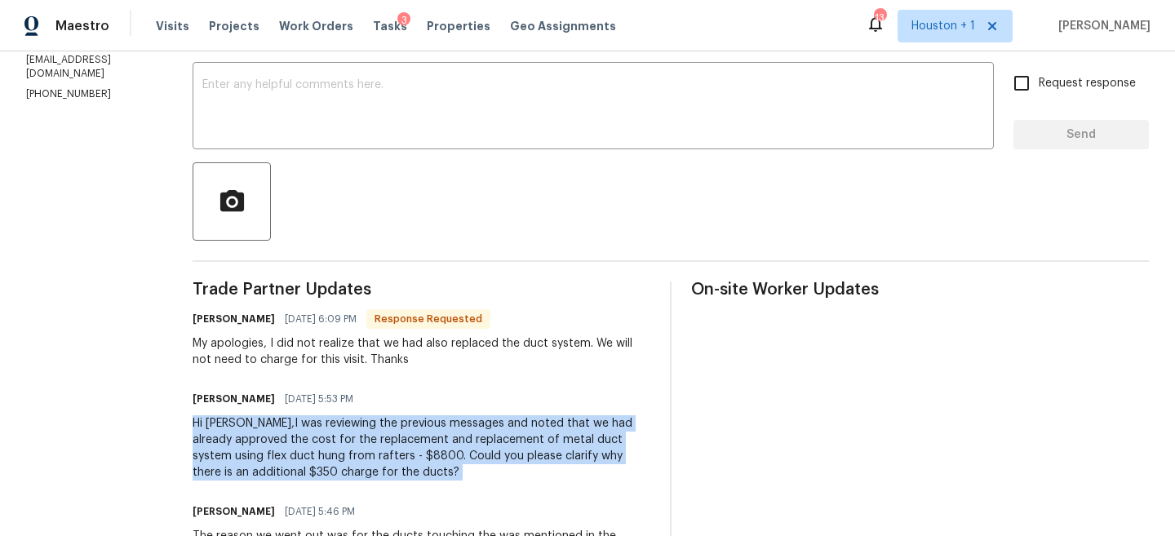
click at [329, 434] on div "Hi Michael,I was reviewing the previous messages and noted that we had already …" at bounding box center [422, 447] width 458 height 65
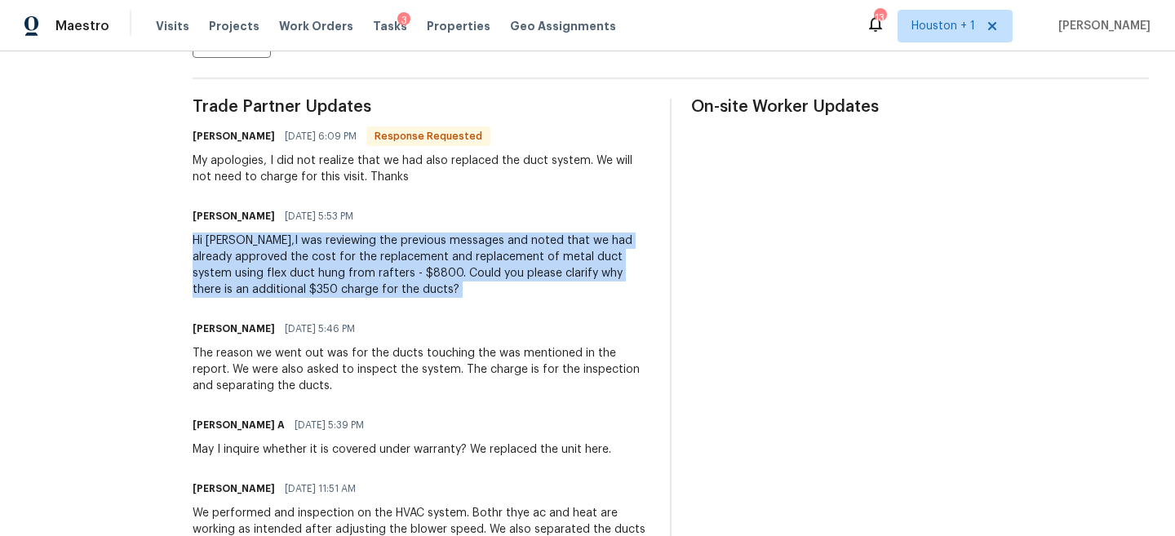
scroll to position [458, 0]
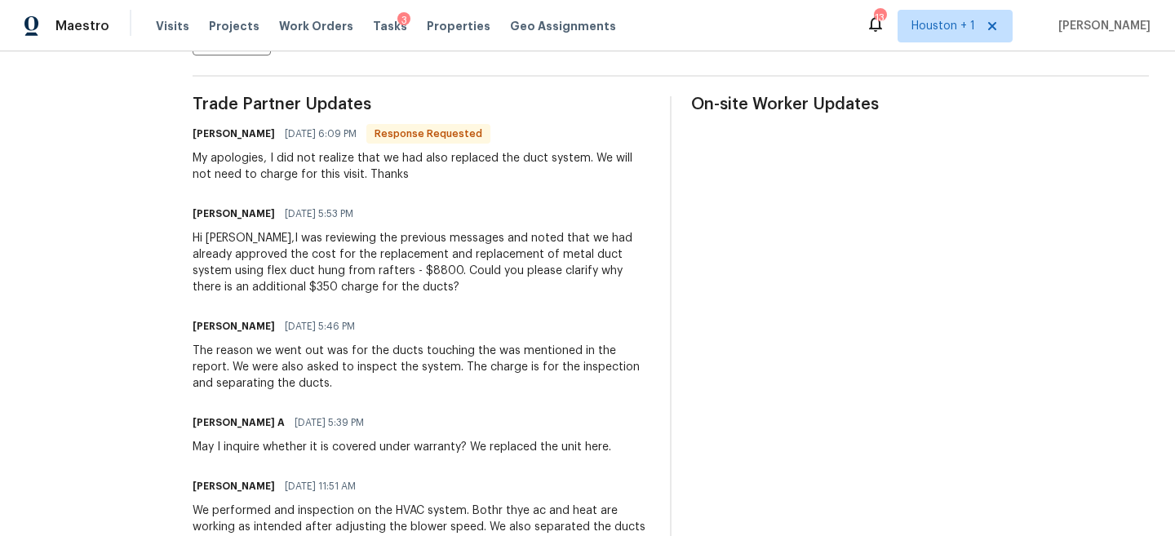
click at [412, 341] on div "Michael Theard 09/03/2025 5:46 PM The reason we went out was for the ducts touc…" at bounding box center [422, 353] width 458 height 77
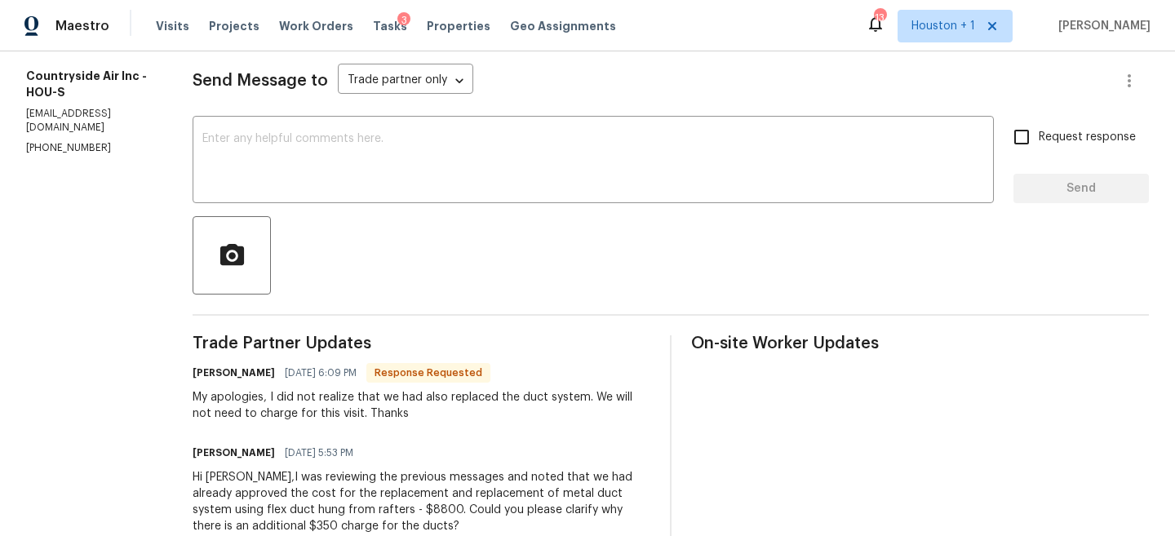
scroll to position [507, 0]
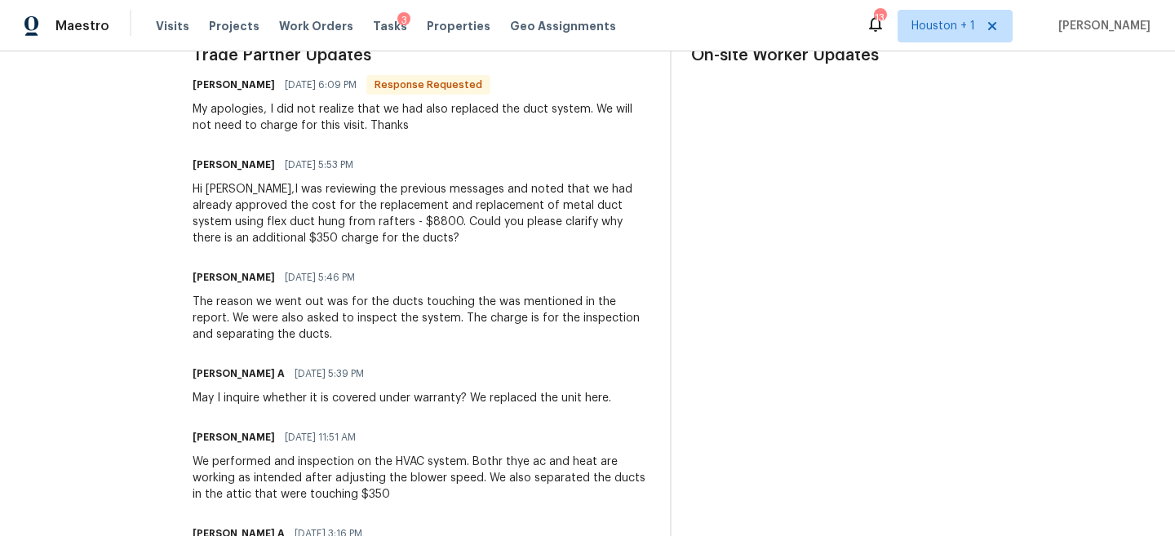
click at [286, 228] on div "Hi Michael,I was reviewing the previous messages and noted that we had already …" at bounding box center [422, 213] width 458 height 65
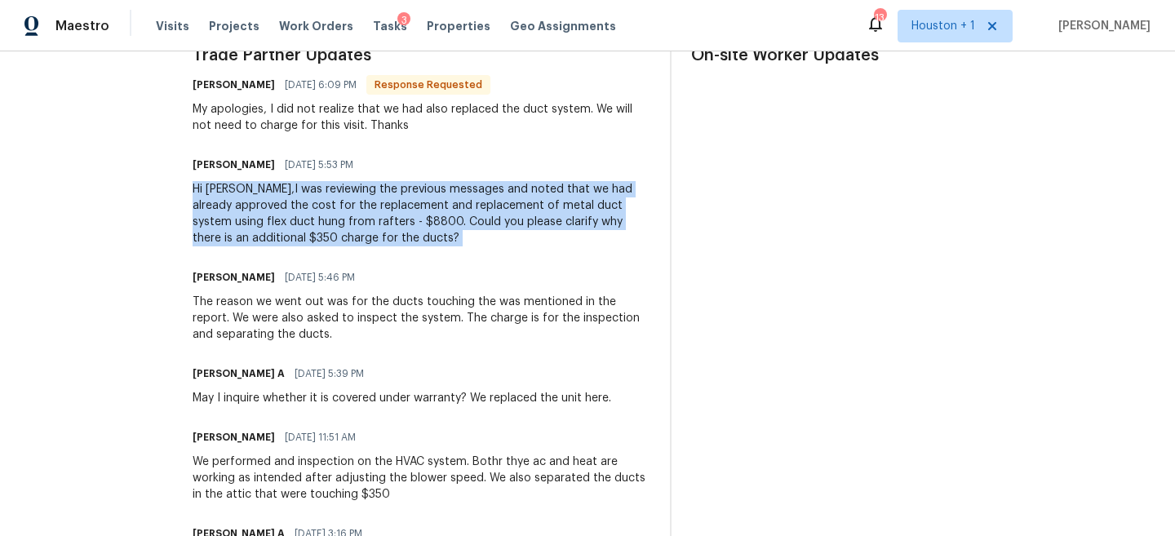
click at [286, 228] on div "Hi Michael,I was reviewing the previous messages and noted that we had already …" at bounding box center [422, 213] width 458 height 65
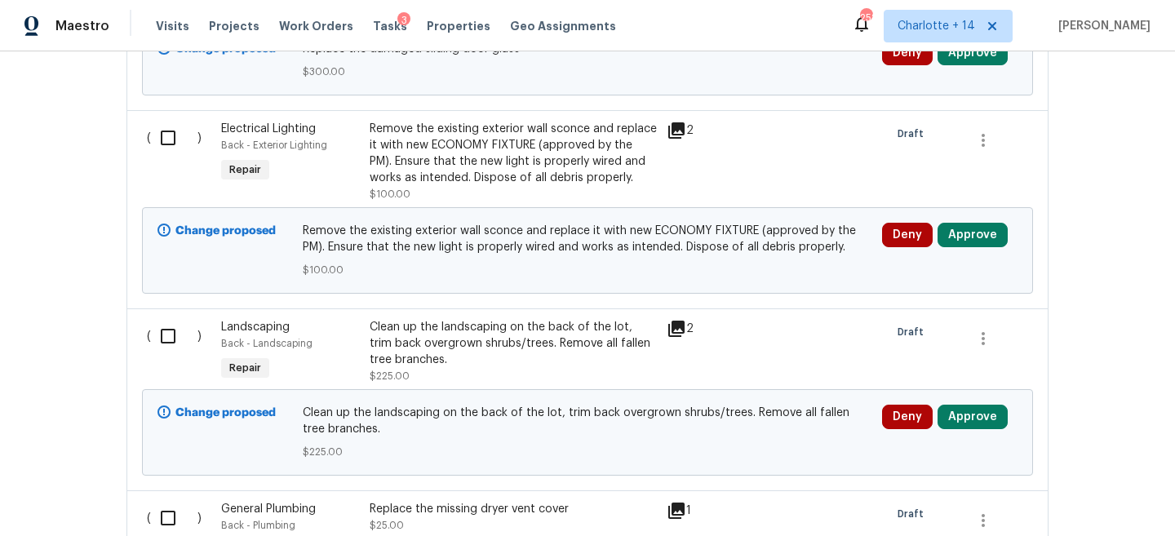
scroll to position [313, 0]
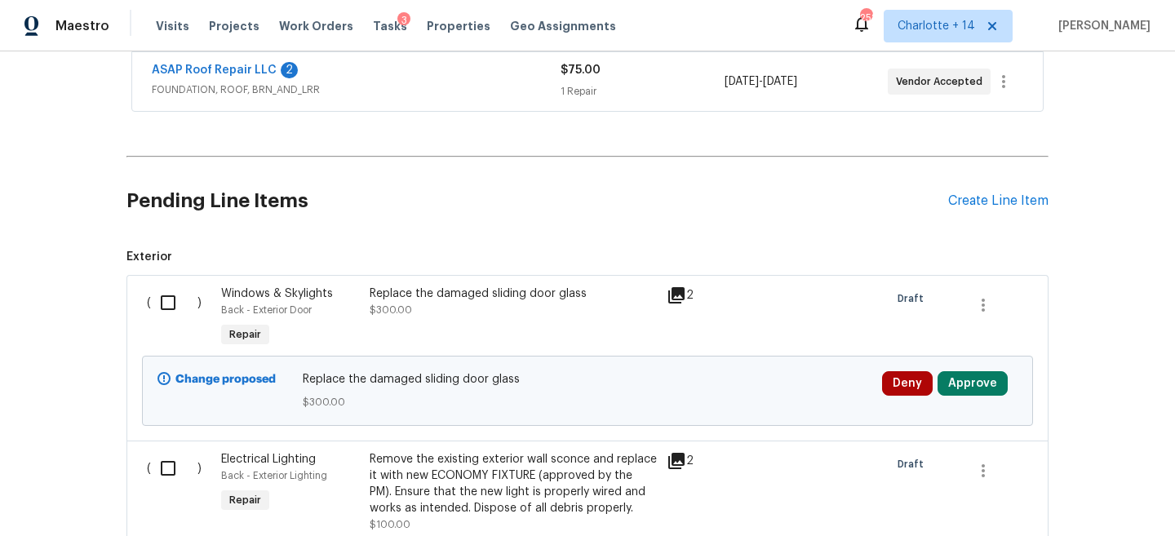
click at [511, 299] on div "Replace the damaged sliding door glass" at bounding box center [513, 294] width 287 height 16
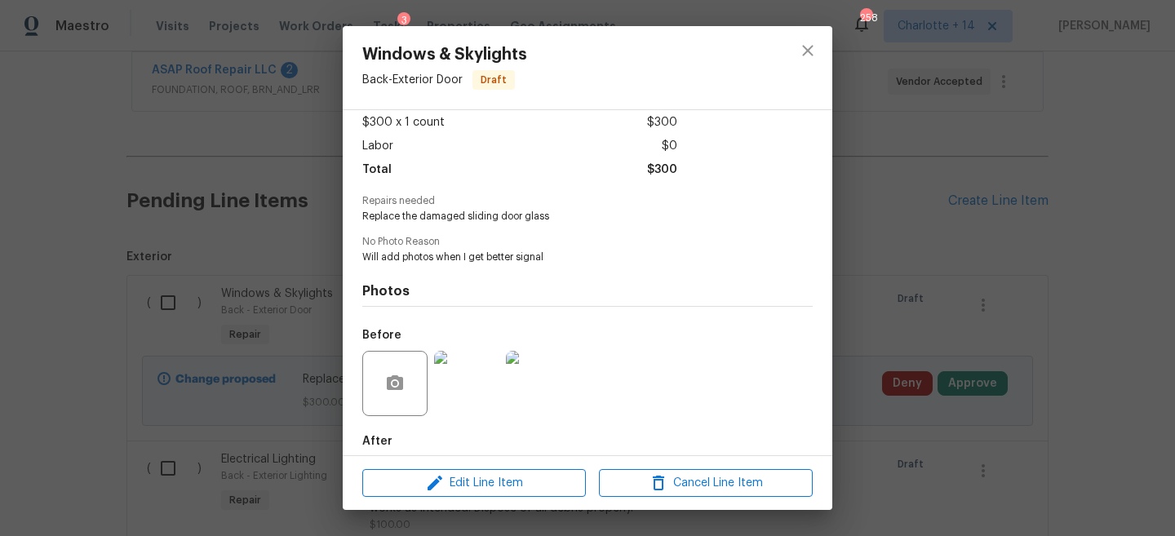
scroll to position [104, 0]
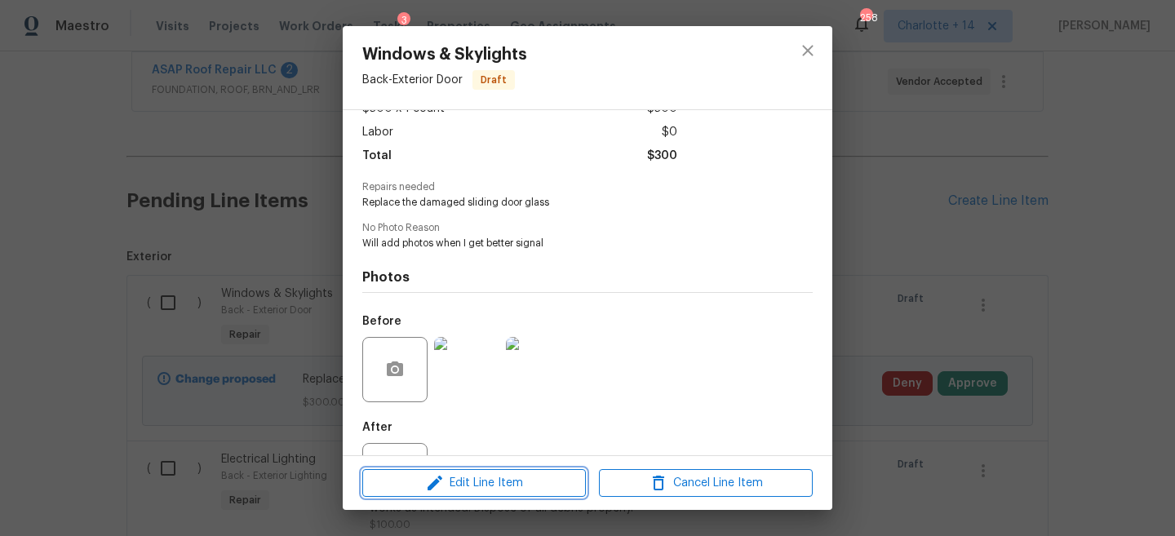
click at [478, 486] on span "Edit Line Item" at bounding box center [474, 483] width 214 height 20
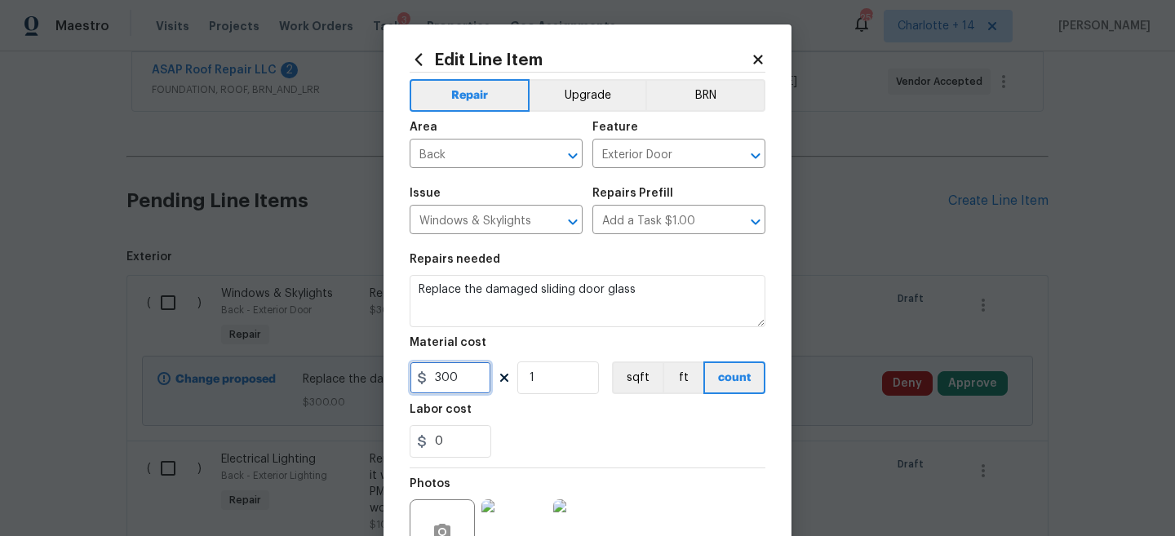
click at [456, 380] on input "300" at bounding box center [451, 377] width 82 height 33
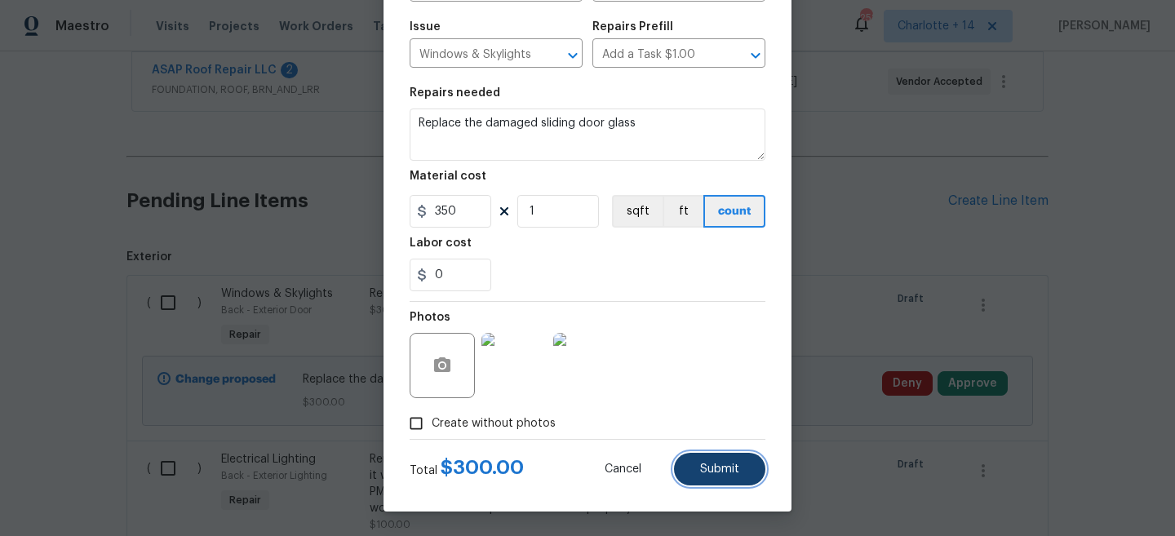
click at [709, 459] on button "Submit" at bounding box center [719, 469] width 91 height 33
type input "300"
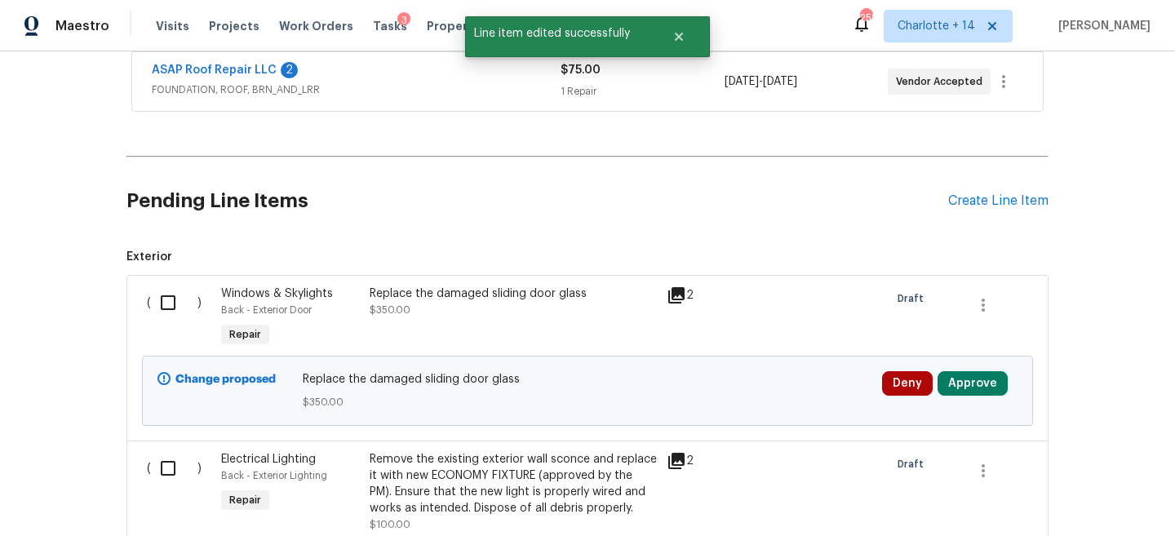
scroll to position [0, 0]
click at [937, 181] on h2 "Pending Line Items" at bounding box center [537, 201] width 822 height 76
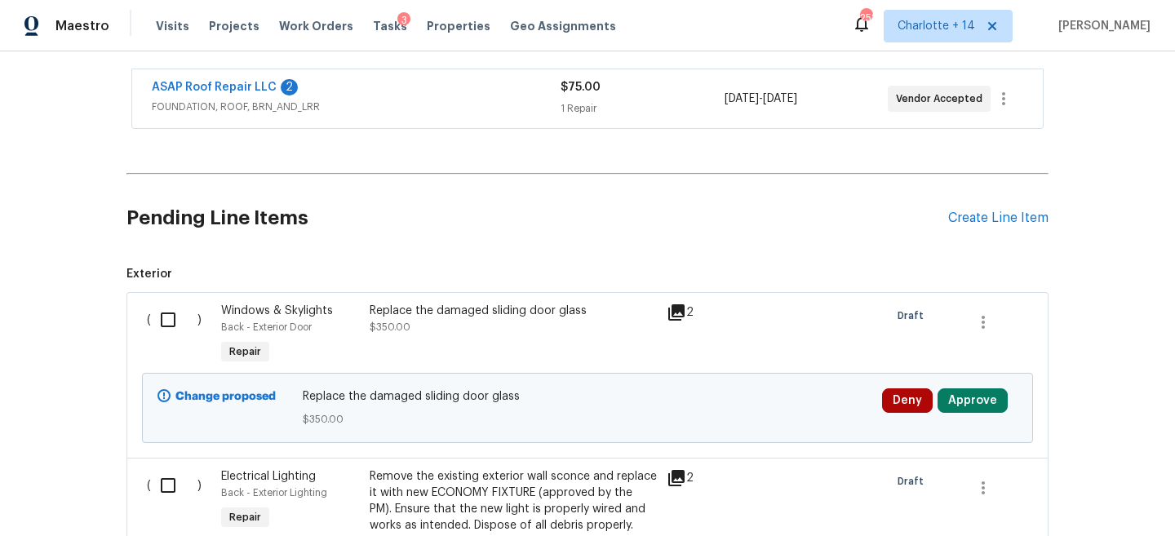
scroll to position [320, 0]
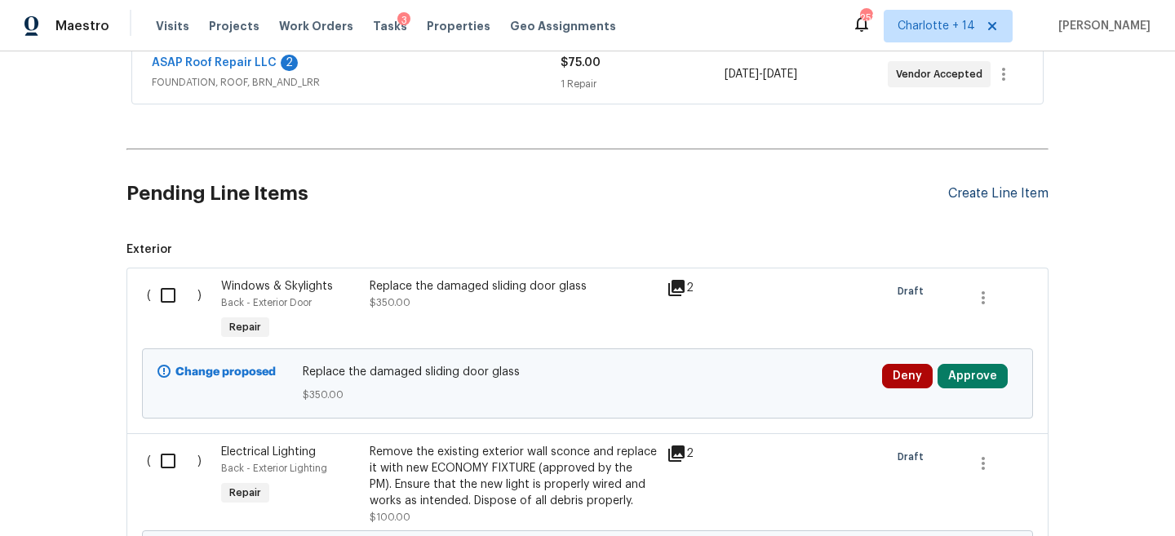
click at [997, 197] on div "Create Line Item" at bounding box center [998, 194] width 100 height 16
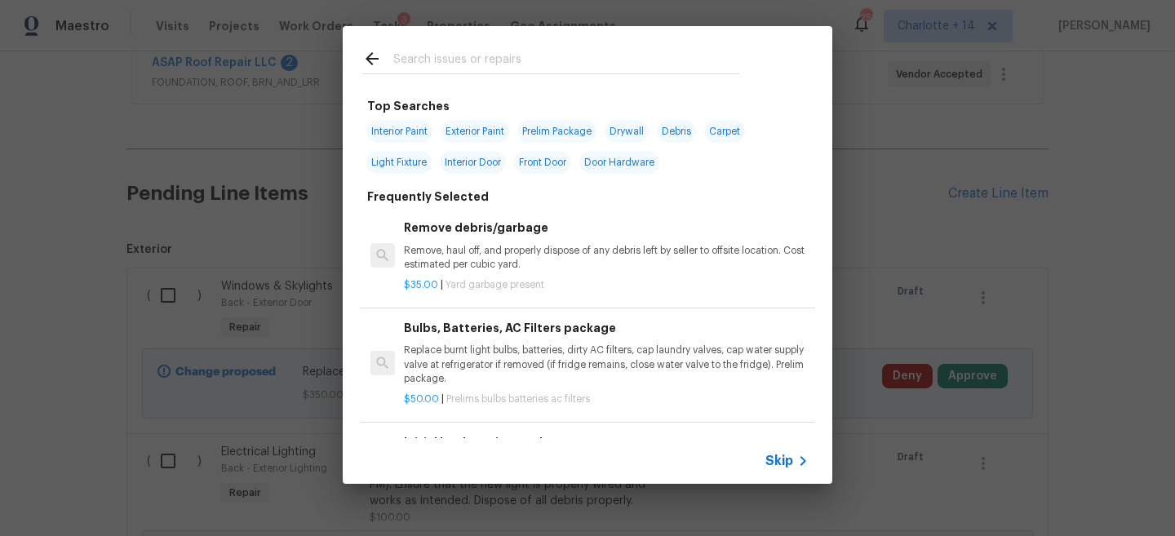
click at [789, 458] on span "Skip" at bounding box center [779, 461] width 28 height 16
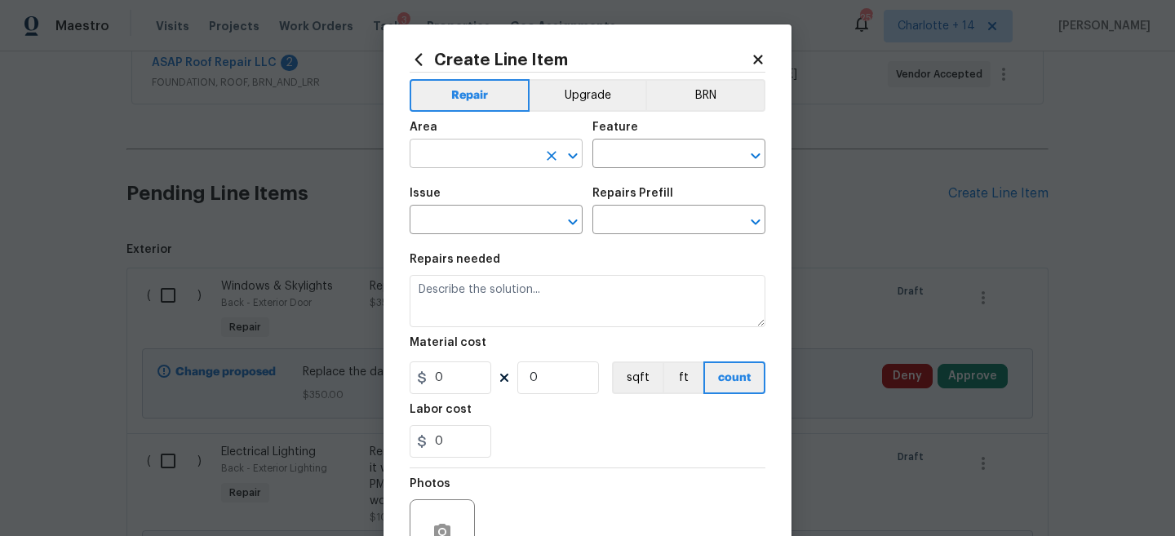
click at [431, 154] on input "text" at bounding box center [473, 155] width 127 height 25
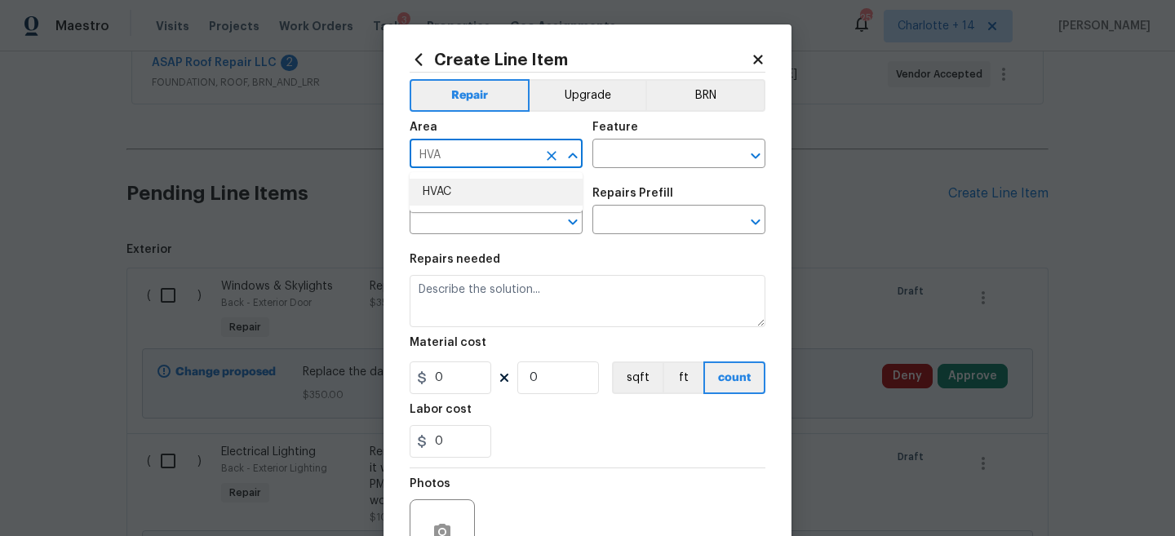
click at [432, 185] on li "HVAC" at bounding box center [496, 192] width 173 height 27
type input "HVAC"
click at [697, 155] on input "text" at bounding box center [655, 155] width 127 height 25
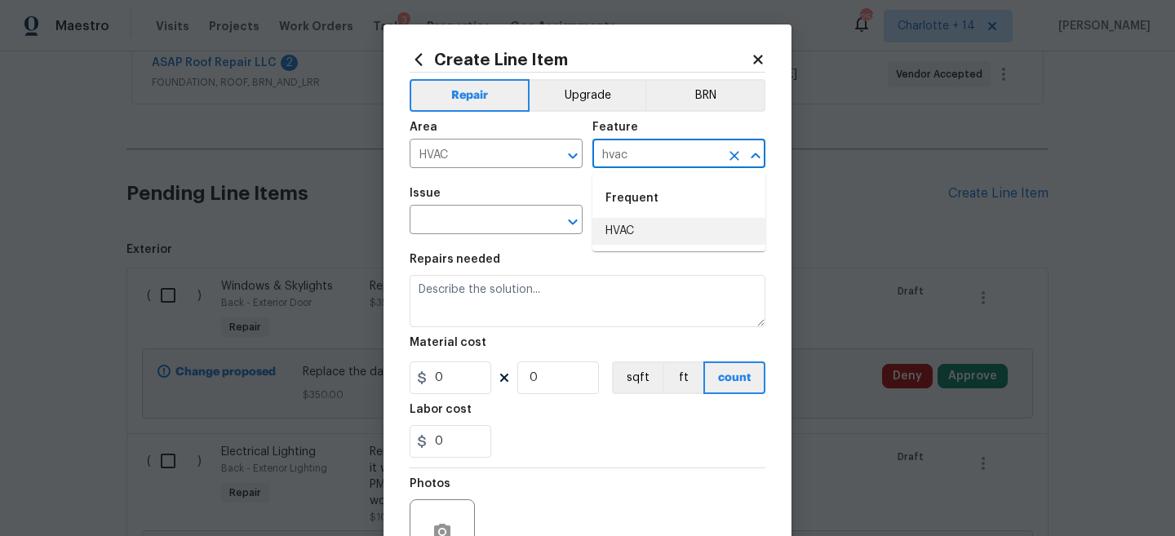
click at [688, 240] on li "HVAC" at bounding box center [678, 231] width 173 height 27
type input "HVAC"
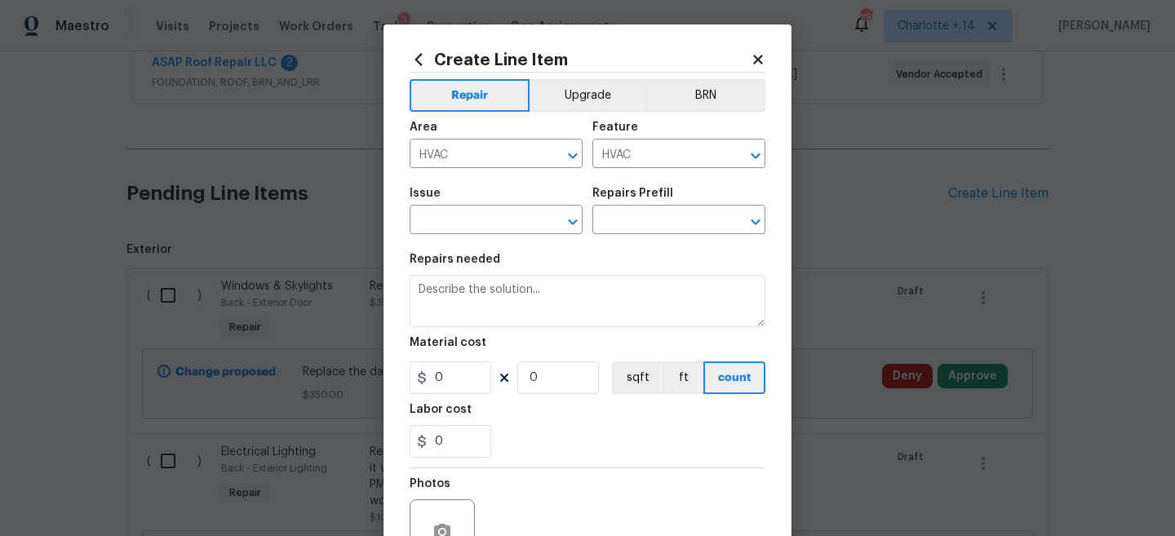
click at [472, 205] on div "Issue" at bounding box center [496, 198] width 173 height 21
click at [466, 223] on input "text" at bounding box center [473, 221] width 127 height 25
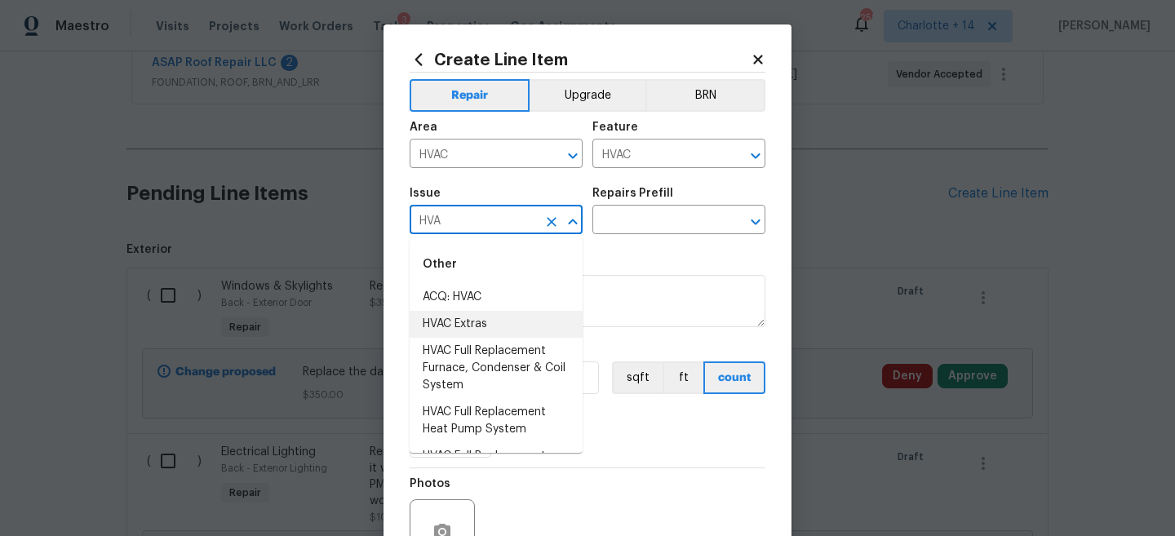
click at [500, 321] on li "HVAC Extras" at bounding box center [496, 324] width 173 height 27
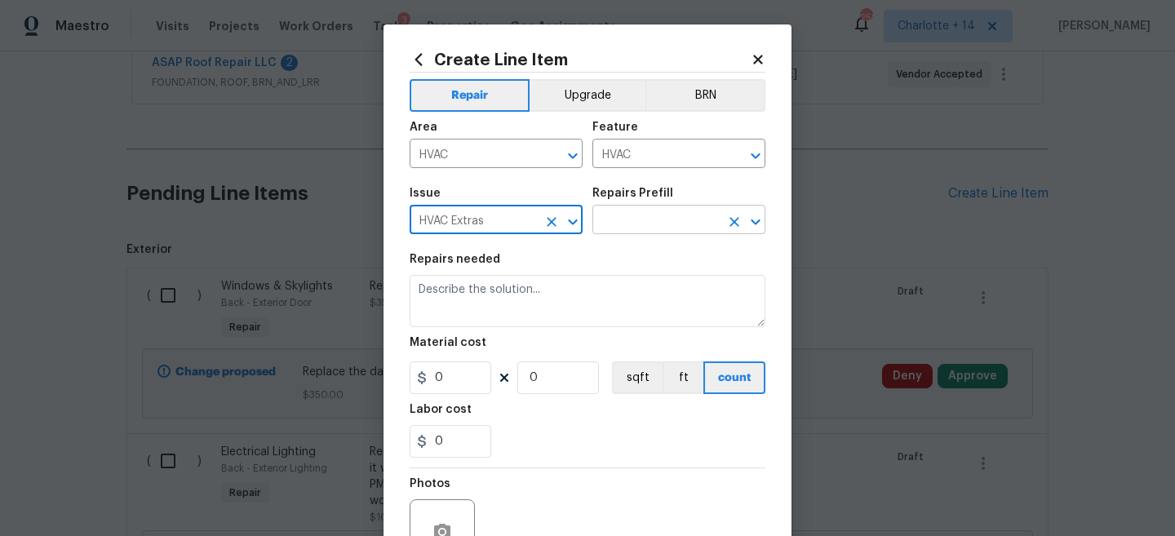
type input "HVAC Extras"
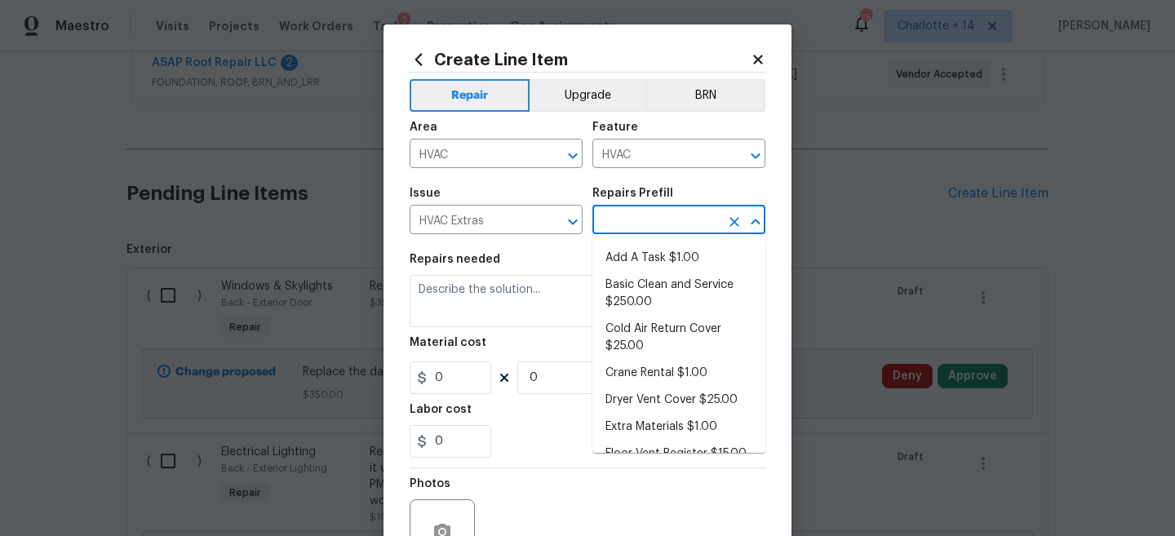
click at [645, 213] on input "text" at bounding box center [655, 221] width 127 height 25
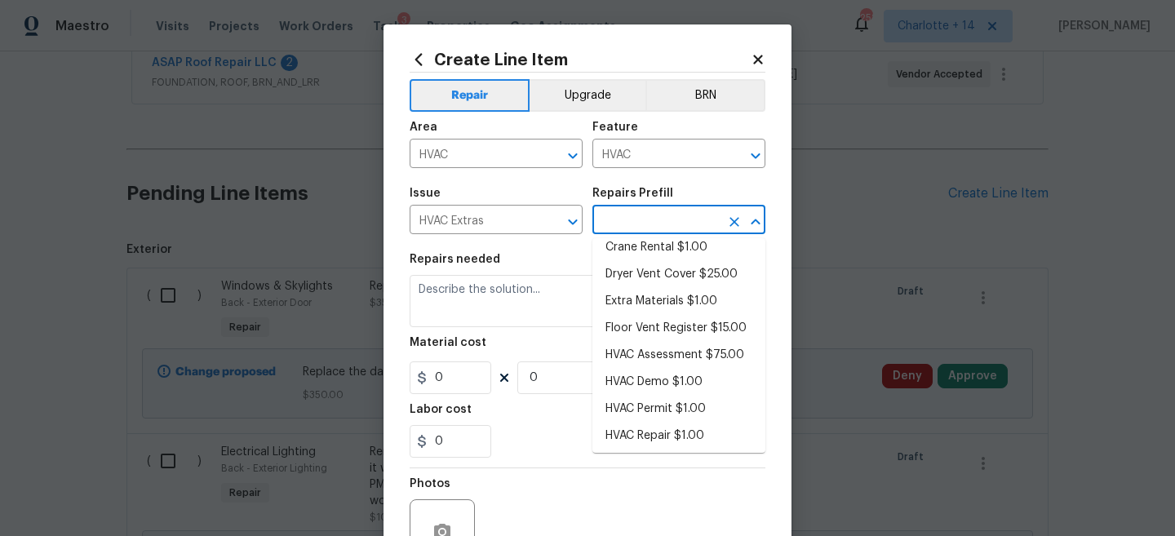
scroll to position [129, 0]
click at [697, 359] on li "HVAC Assessment $75.00" at bounding box center [678, 352] width 173 height 27
type input "HVAC Assessment $75.00"
type textarea "HVAC not working properly. Inspect system and diagnose problem."
type input "75"
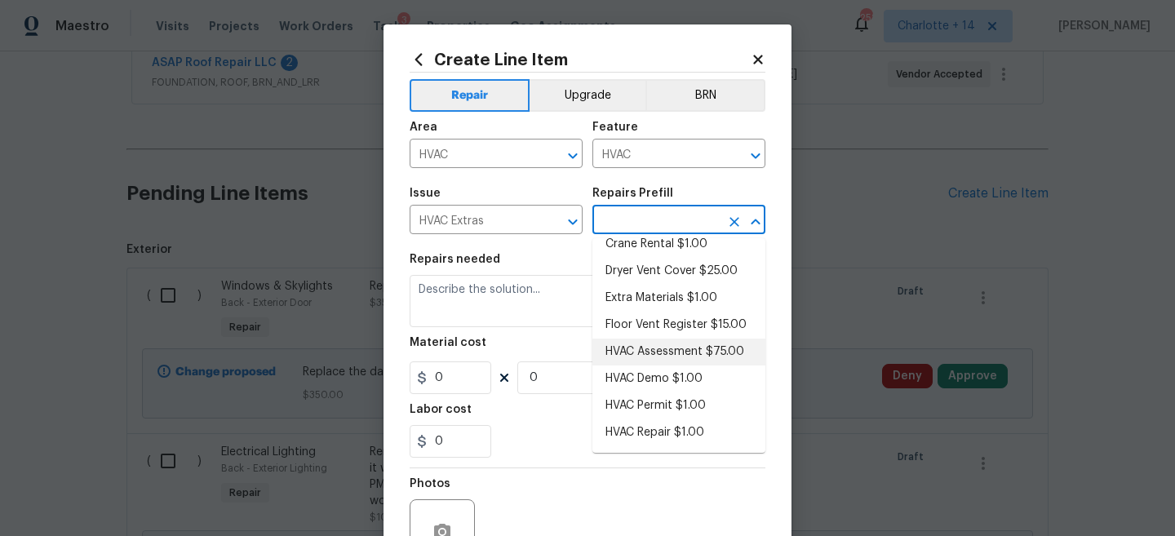
type input "1"
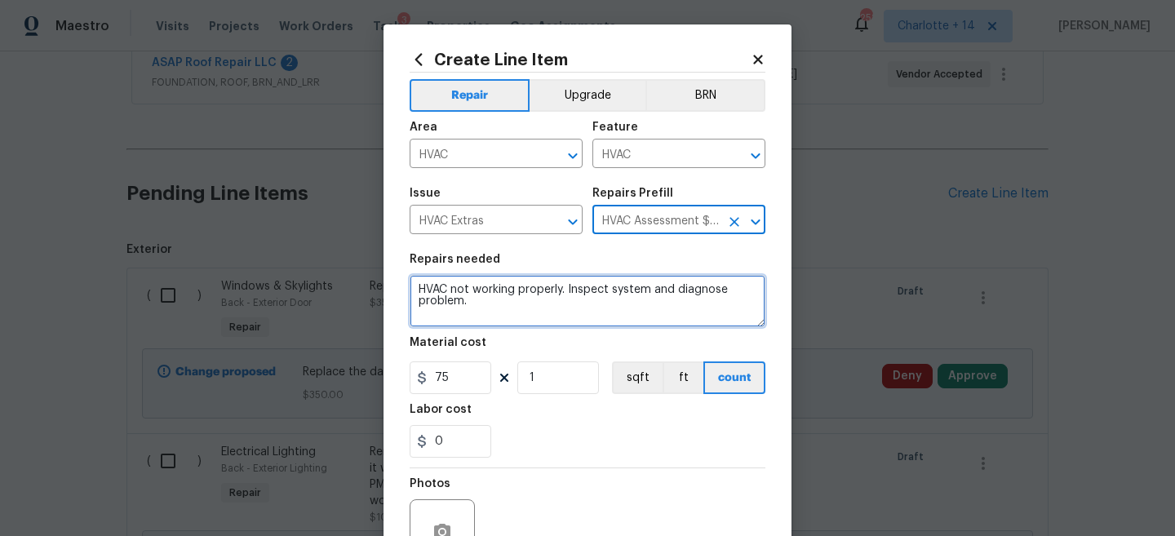
click at [579, 310] on textarea "HVAC not working properly. Inspect system and diagnose problem." at bounding box center [588, 301] width 356 height 52
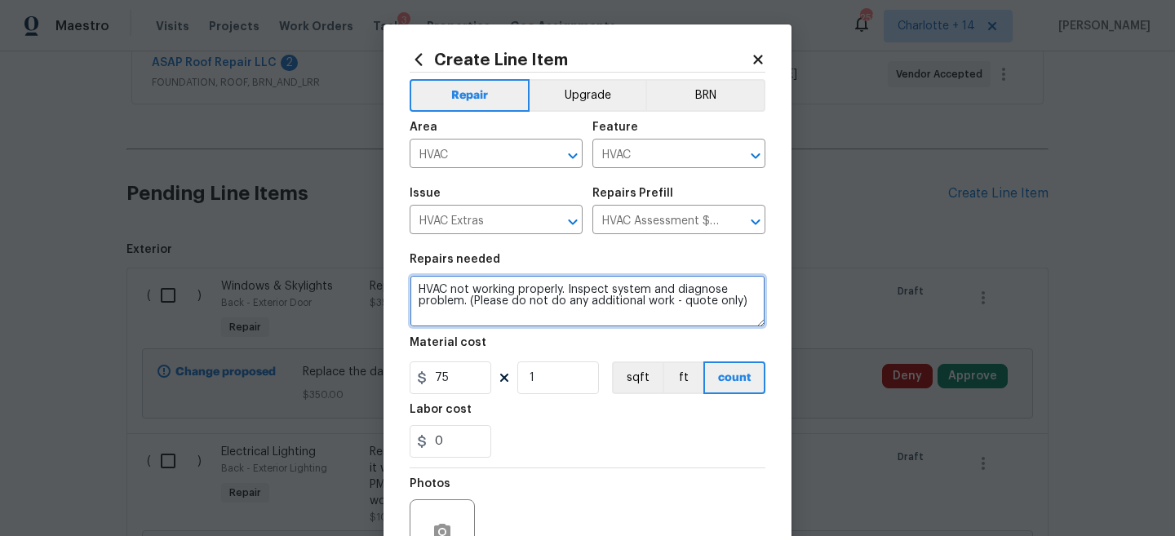
scroll to position [143, 0]
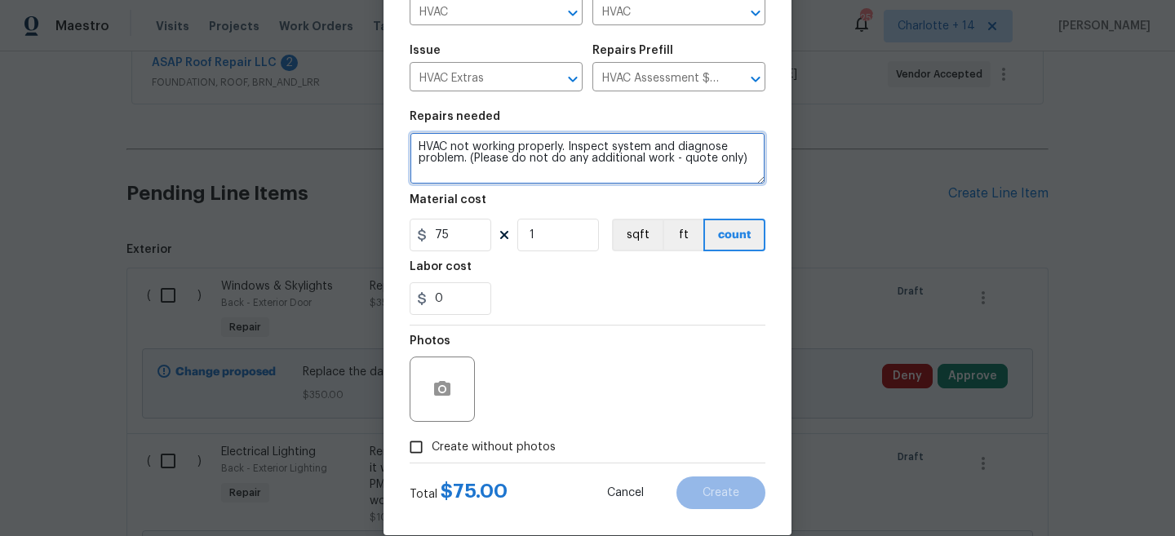
type textarea "HVAC not working properly. Inspect system and diagnose problem. (Please do not …"
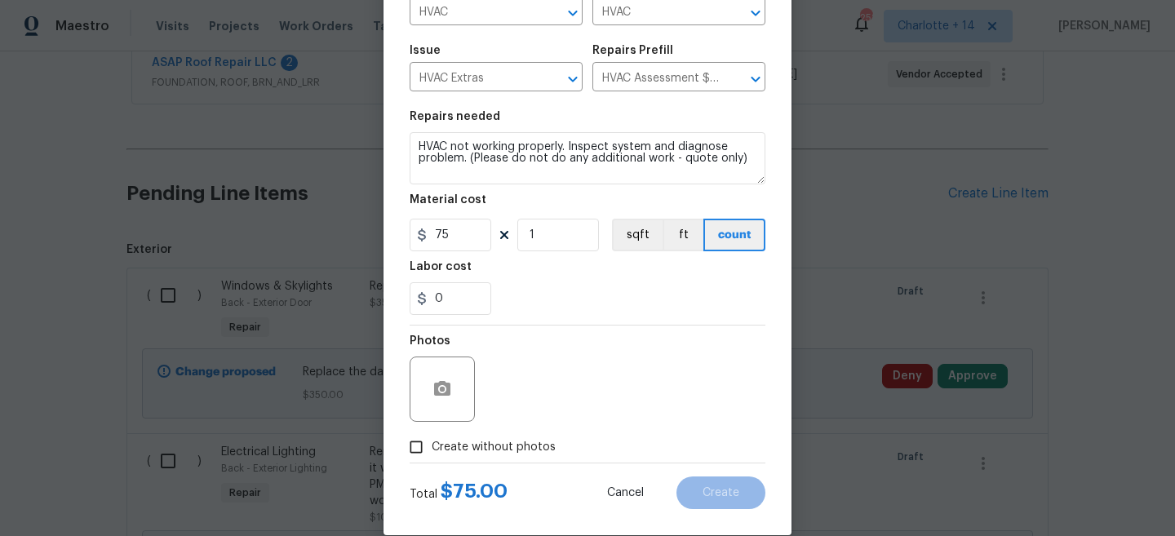
click at [467, 447] on span "Create without photos" at bounding box center [494, 447] width 124 height 17
click at [432, 447] on input "Create without photos" at bounding box center [416, 447] width 31 height 31
checkbox input "true"
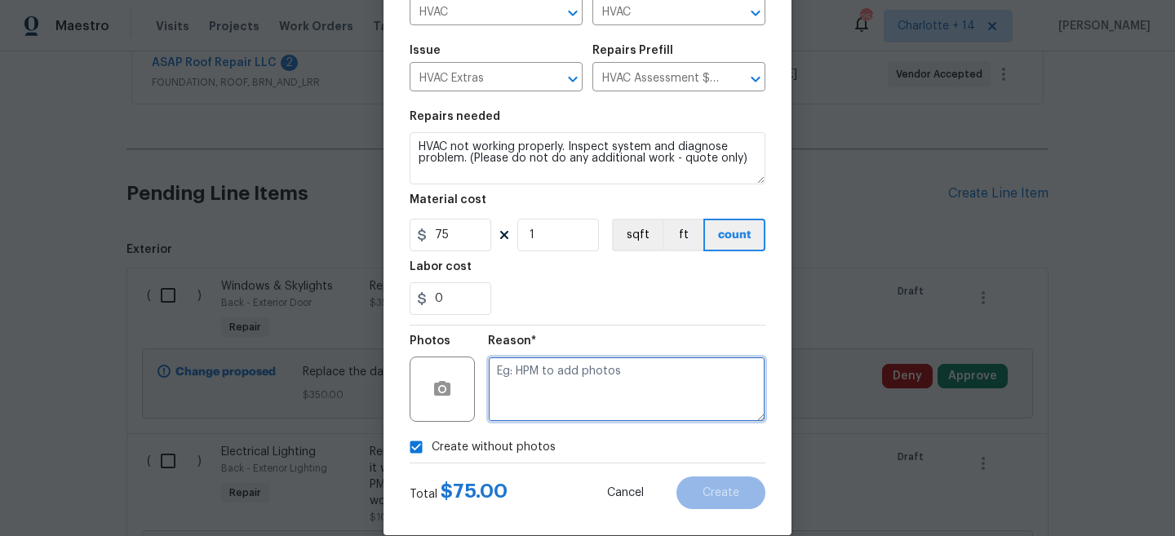
click at [538, 388] on textarea at bounding box center [626, 389] width 277 height 65
type textarea "inspection"
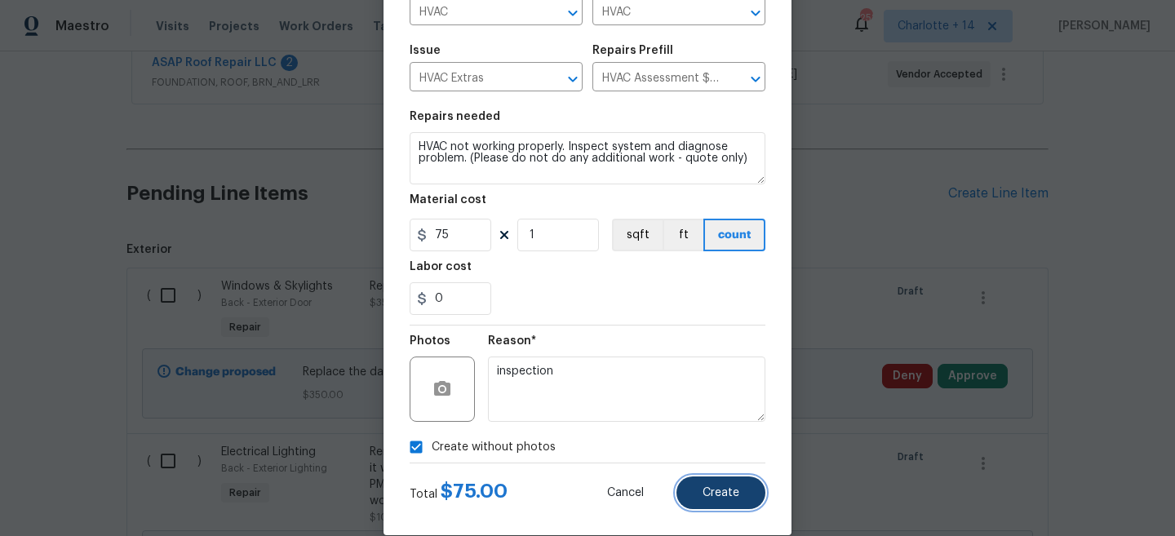
click at [724, 493] on span "Create" at bounding box center [721, 493] width 37 height 12
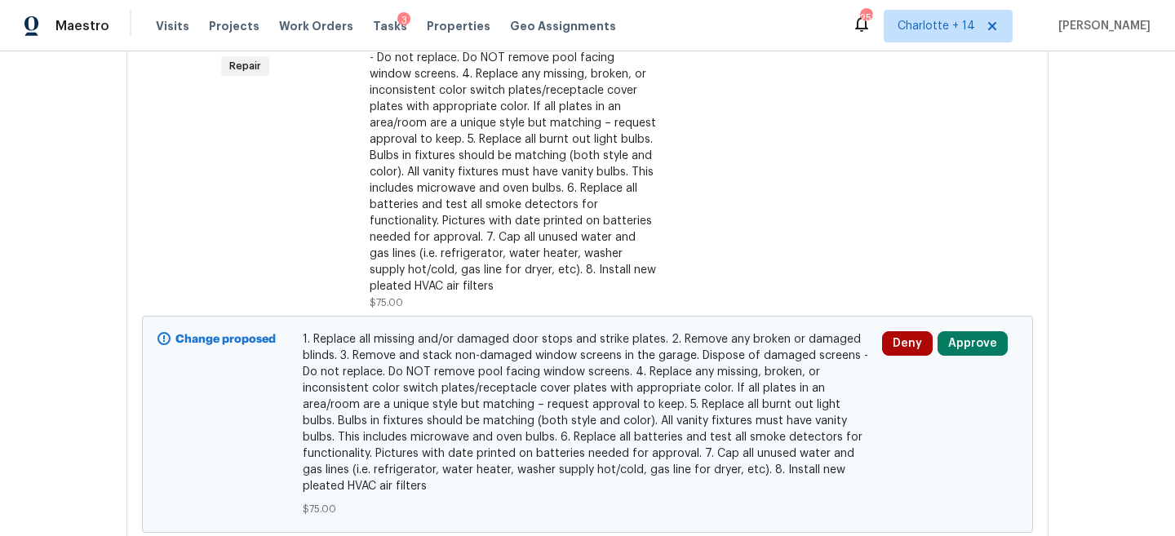
scroll to position [7281, 0]
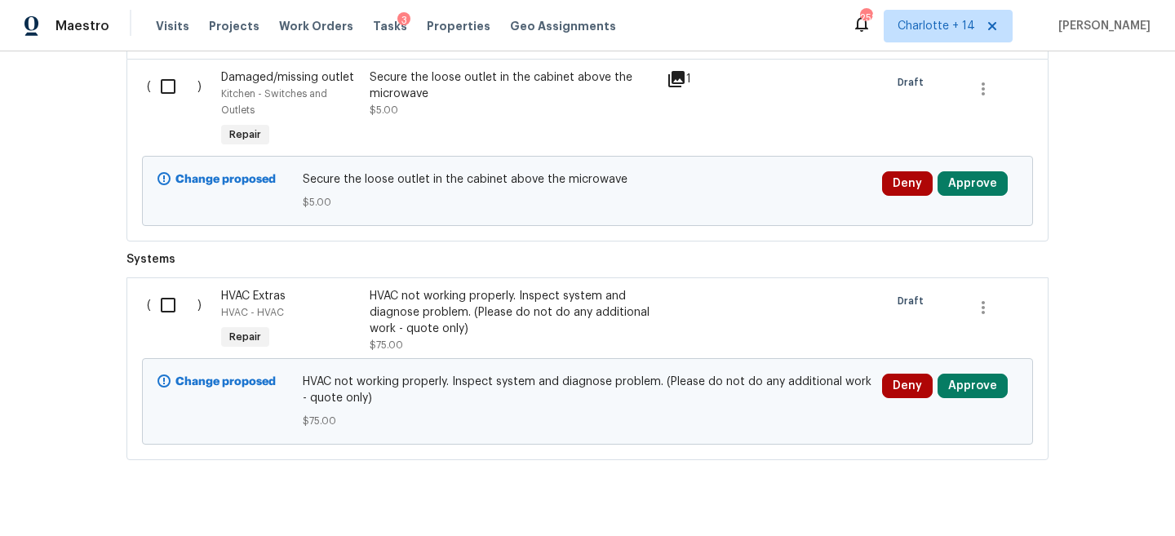
click at [170, 299] on input "checkbox" at bounding box center [174, 305] width 47 height 34
checkbox input "true"
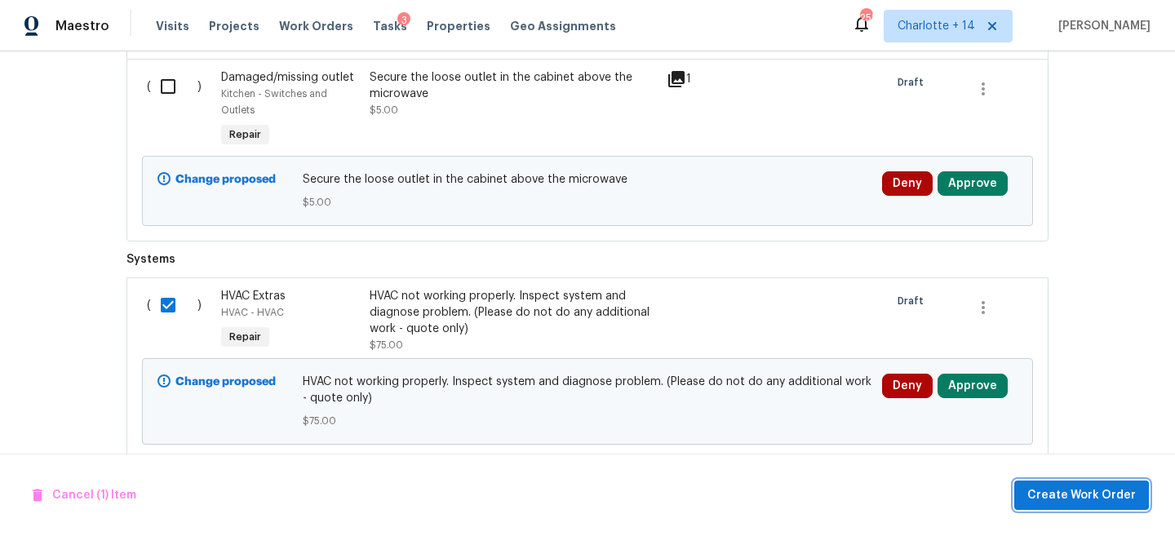
click at [1114, 505] on button "Create Work Order" at bounding box center [1081, 496] width 135 height 30
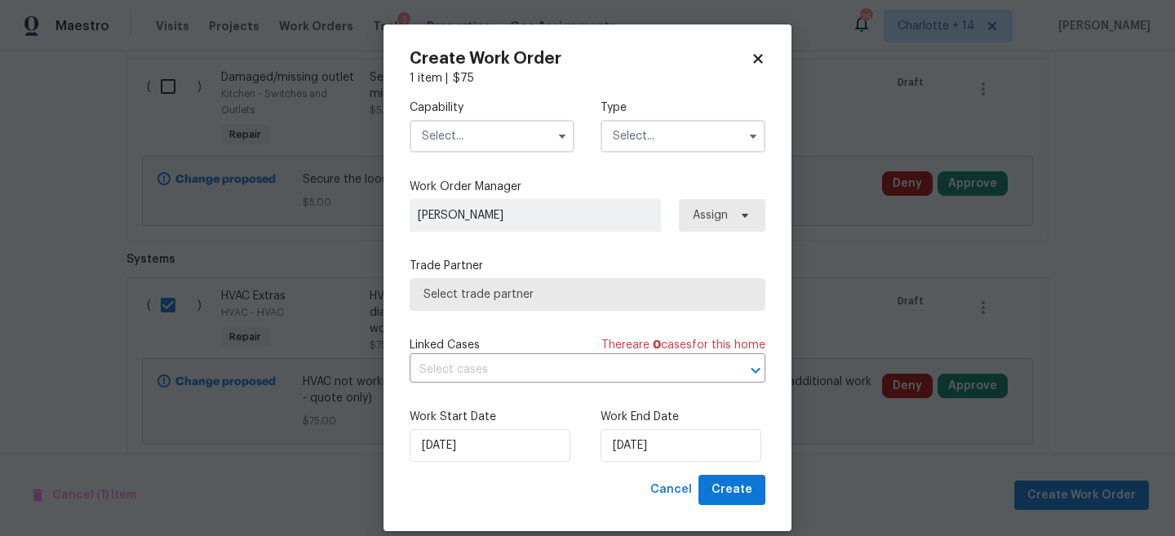
click at [450, 116] on div "Capability" at bounding box center [492, 126] width 165 height 53
click at [450, 133] on input "text" at bounding box center [492, 136] width 165 height 33
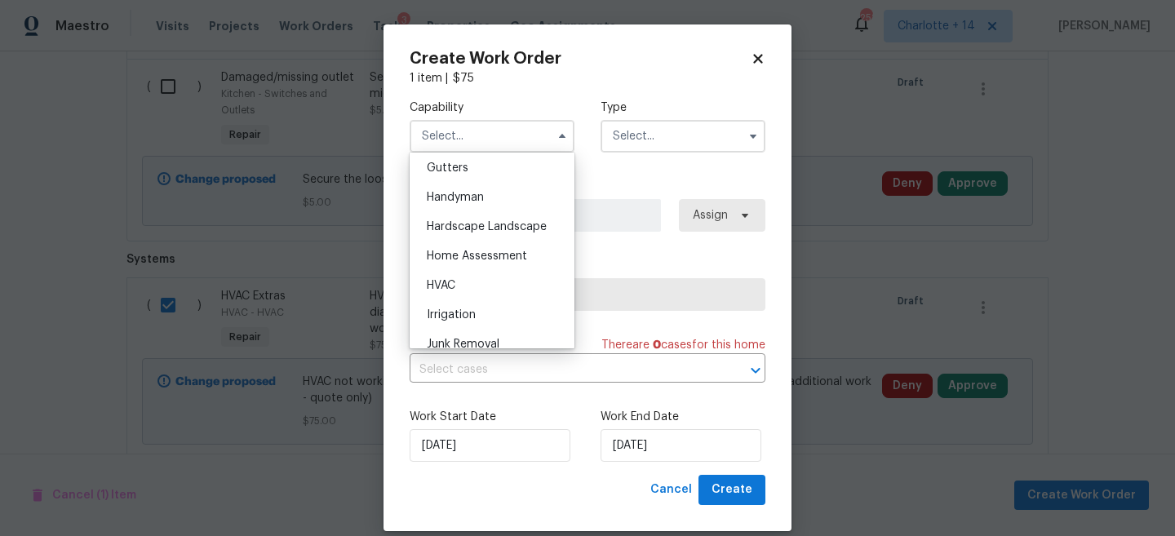
scroll to position [877, 0]
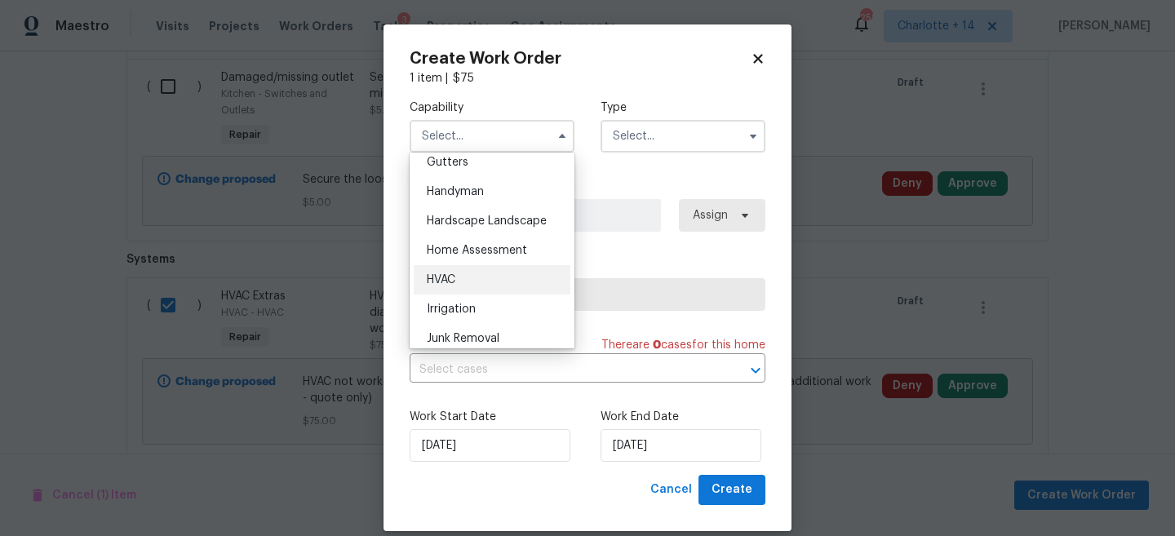
click at [473, 287] on div "HVAC" at bounding box center [492, 279] width 157 height 29
type input "HVAC"
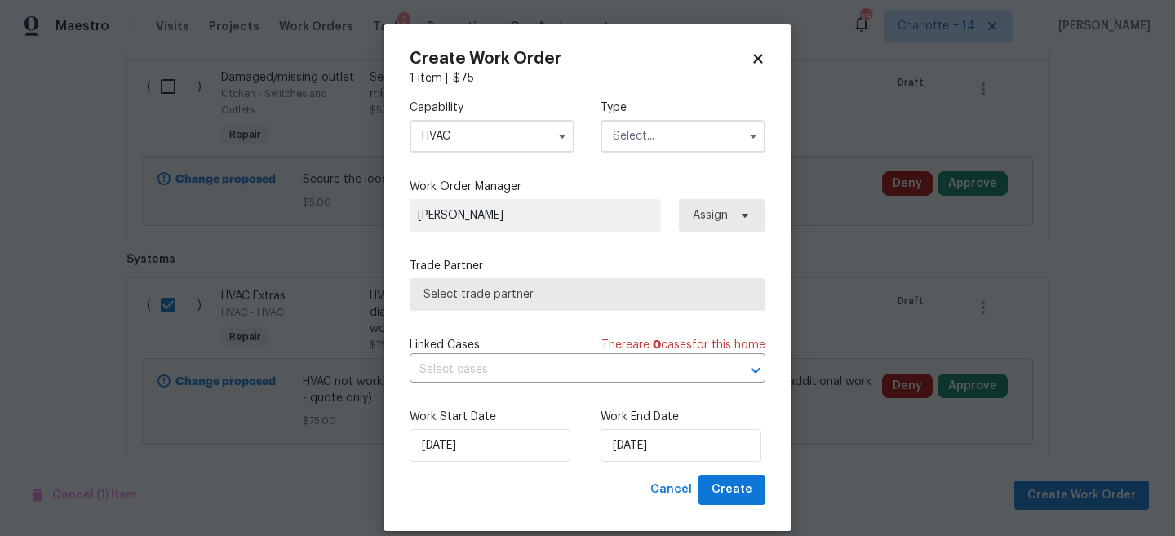
click at [685, 125] on input "text" at bounding box center [683, 136] width 165 height 33
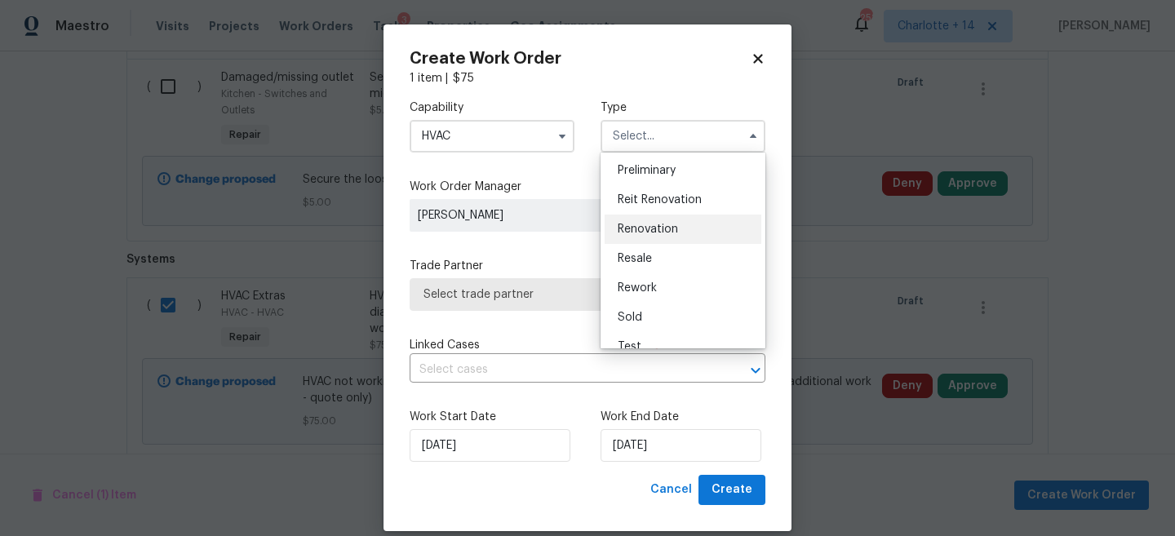
scroll to position [354, 0]
click at [691, 197] on span "Reit Renovation" at bounding box center [660, 198] width 84 height 11
type input "Reit Renovation"
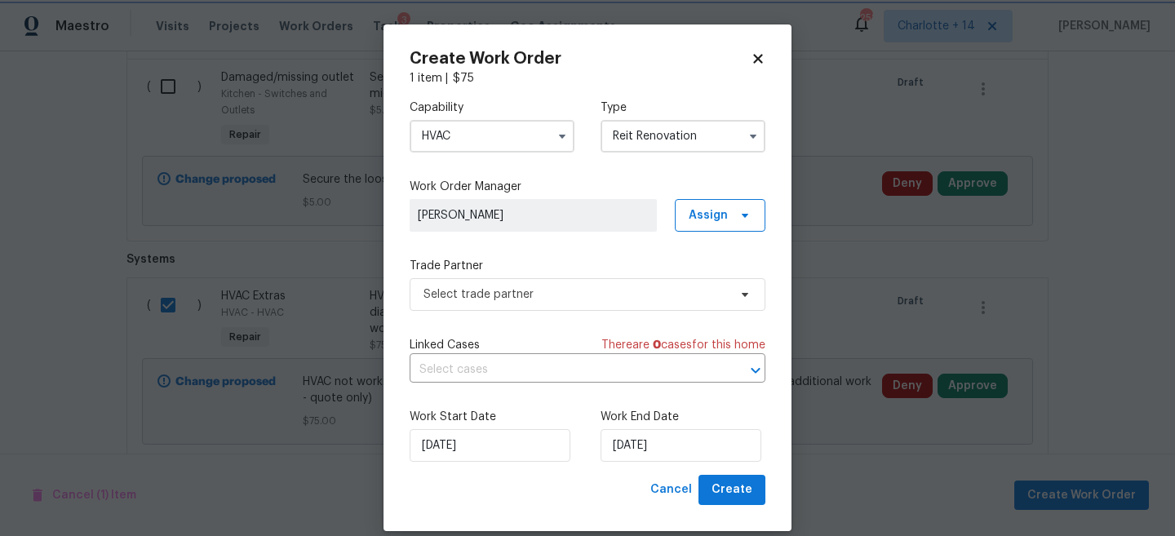
scroll to position [0, 0]
click at [725, 220] on span "Assign" at bounding box center [708, 215] width 39 height 16
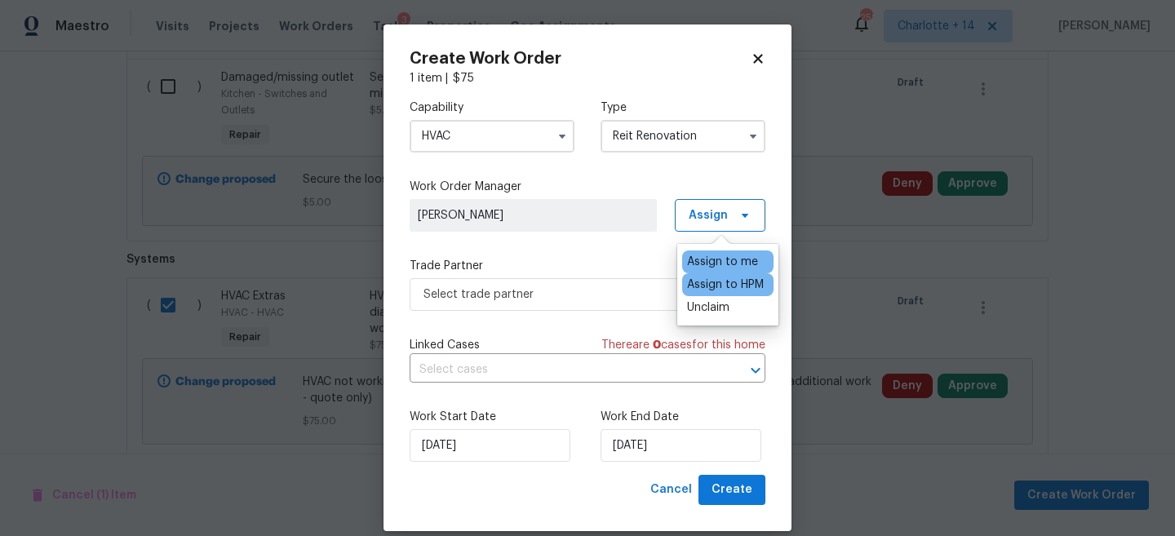
click at [730, 281] on div "Assign to HPM" at bounding box center [725, 285] width 77 height 16
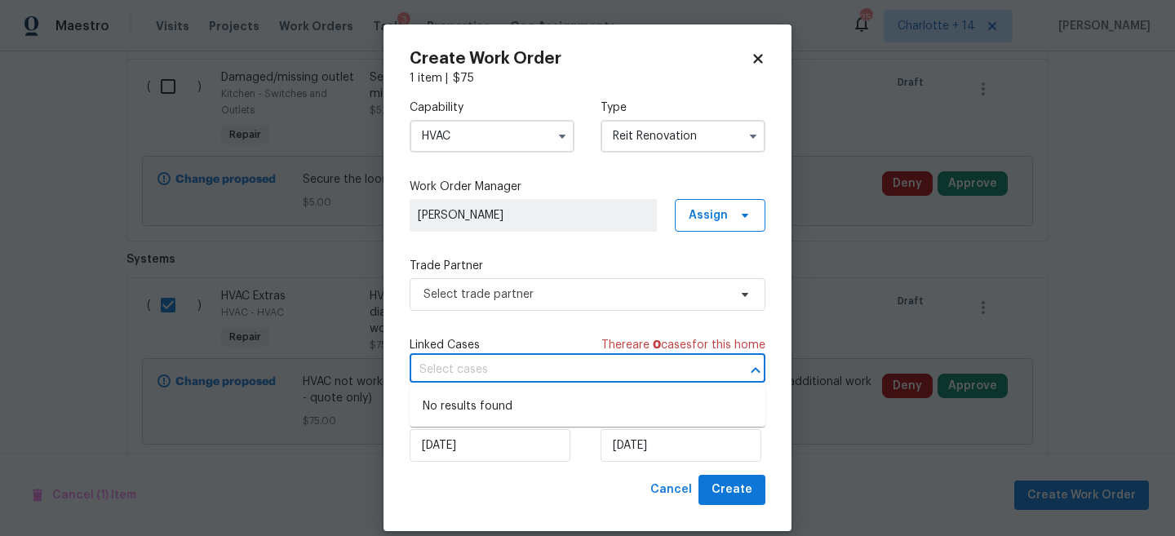
click at [558, 373] on input "text" at bounding box center [565, 369] width 310 height 25
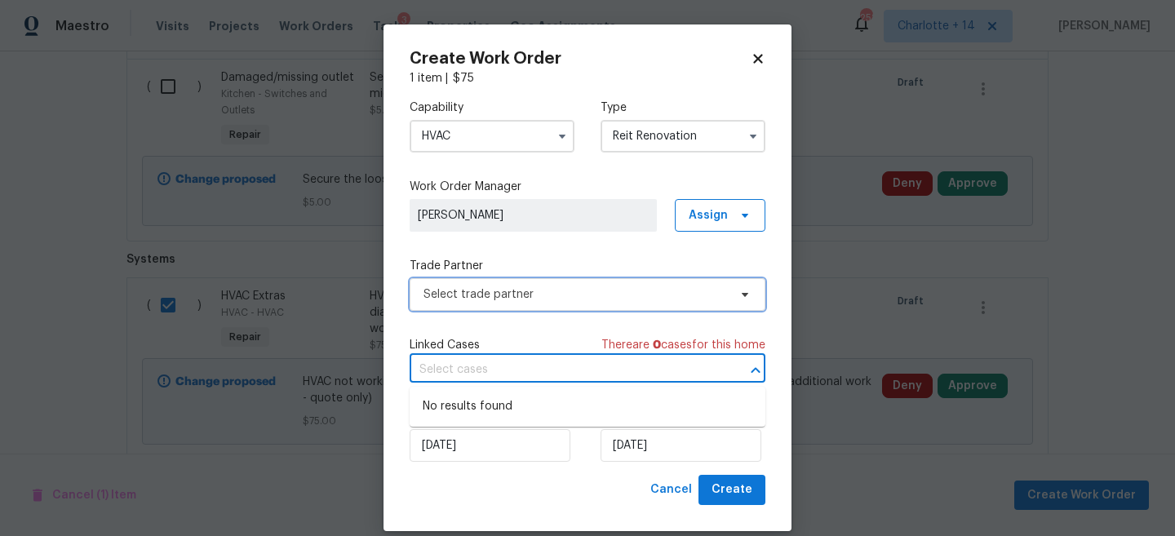
click at [534, 308] on span "Select trade partner" at bounding box center [588, 294] width 356 height 33
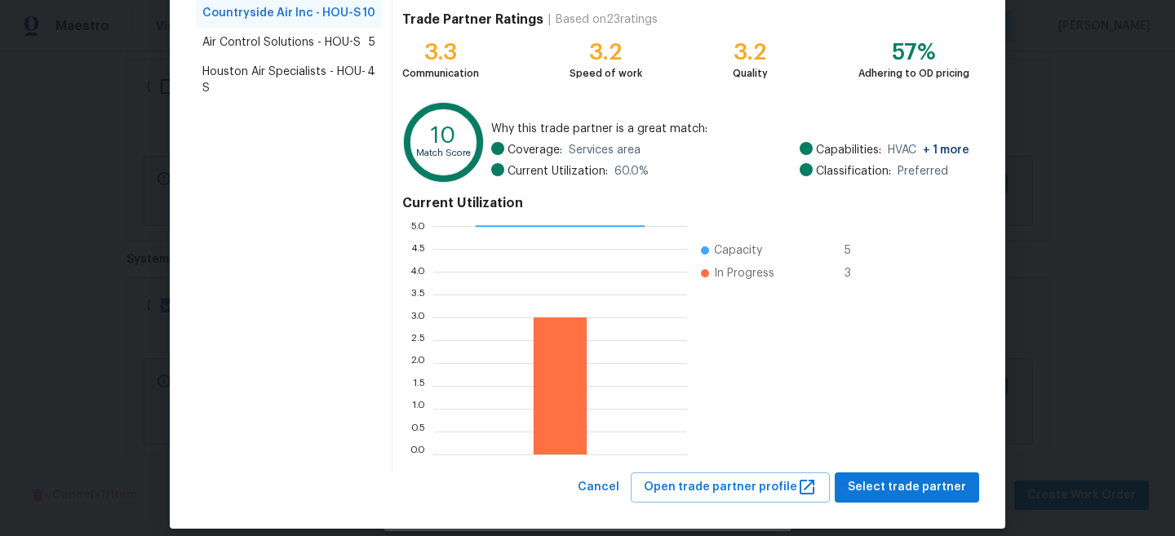
scroll to position [184, 0]
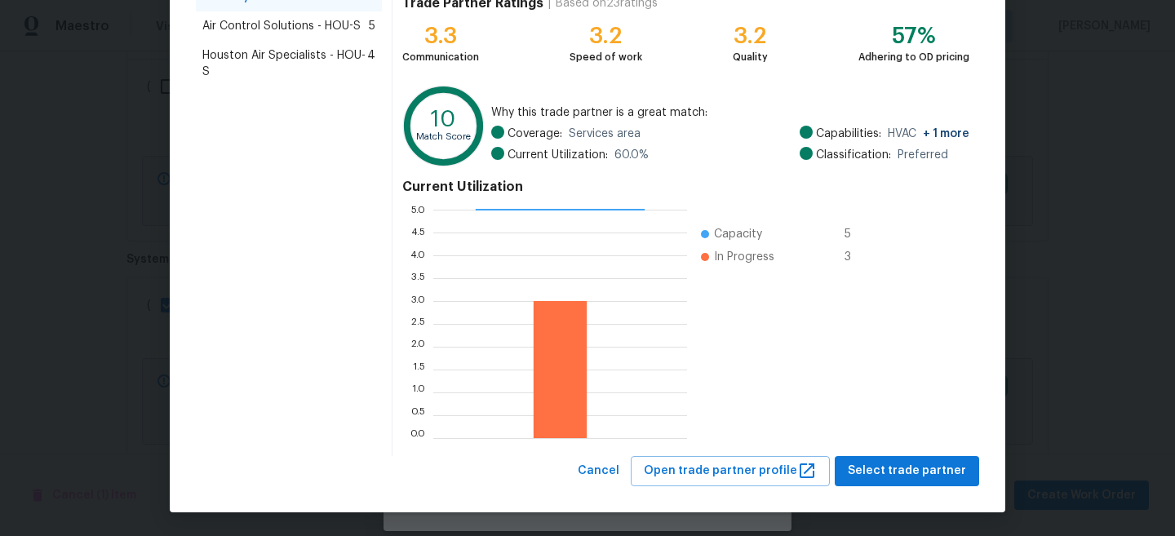
click at [845, 454] on div "Countryside Air Inc - HOU-S Great match In compliance Trade Partner Ratings | B…" at bounding box center [685, 199] width 587 height 513
click at [874, 468] on span "Select trade partner" at bounding box center [907, 471] width 118 height 20
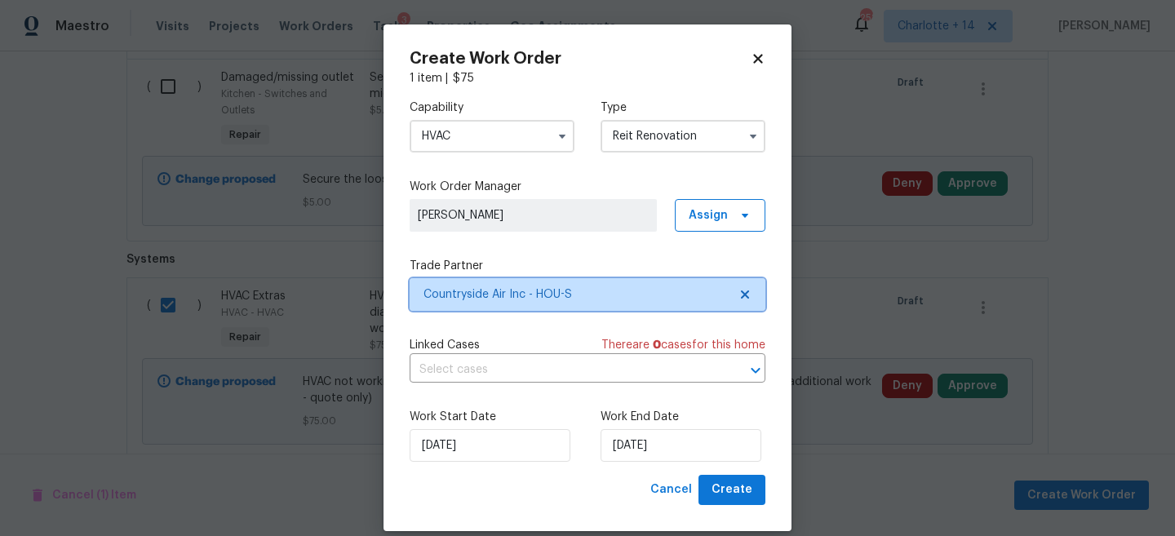
scroll to position [0, 0]
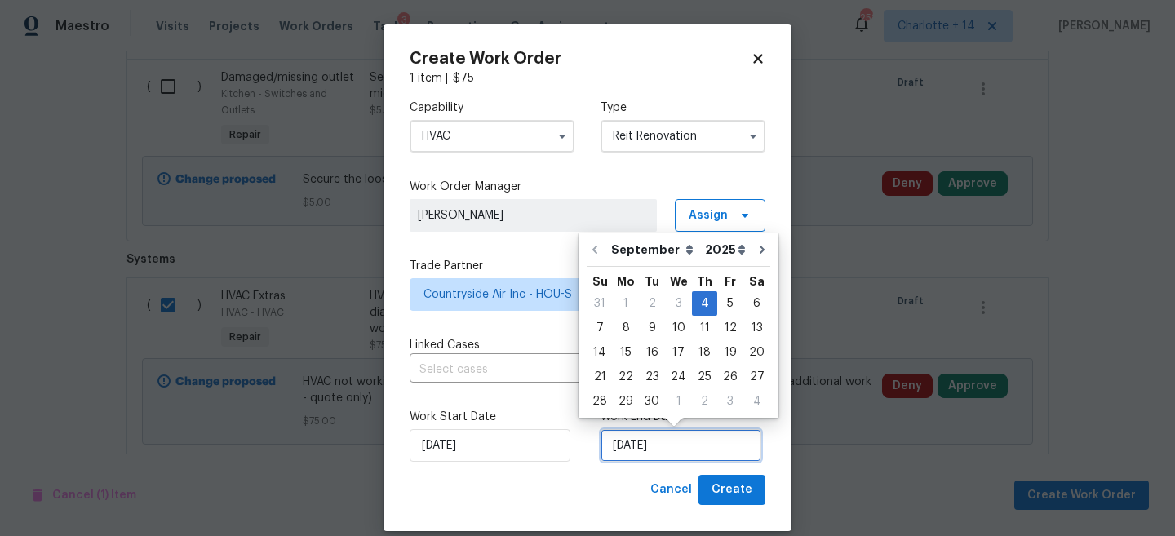
click at [710, 446] on input "[DATE]" at bounding box center [681, 445] width 161 height 33
click at [752, 301] on div "6" at bounding box center [756, 303] width 27 height 23
type input "[DATE]"
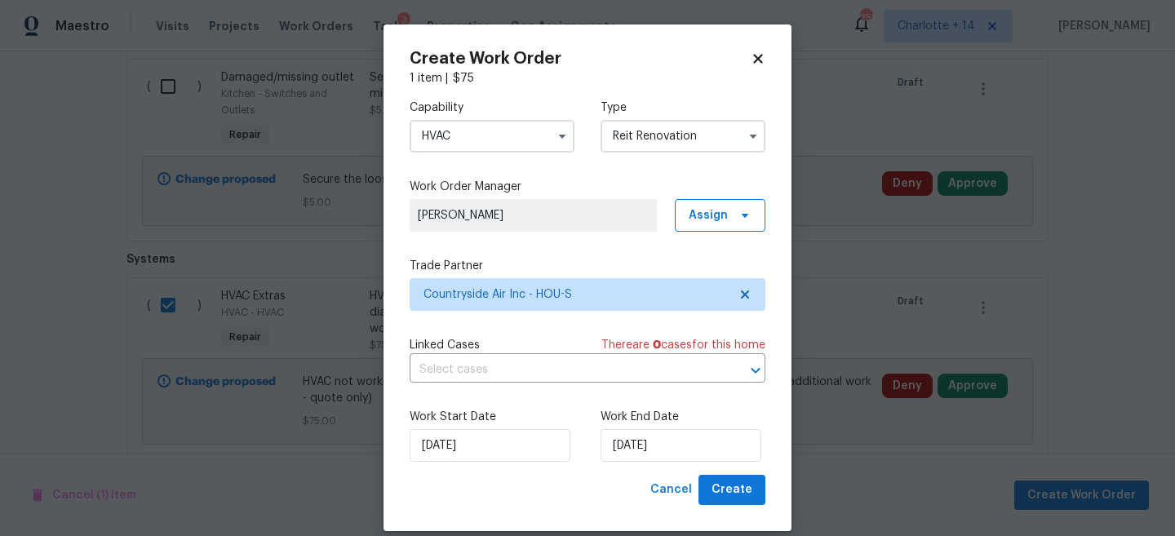
click at [750, 508] on div "Create Work Order 1 item | $ 75 Capability HVAC Type Reit Renovation Work Order…" at bounding box center [587, 277] width 408 height 507
click at [740, 486] on span "Create" at bounding box center [732, 490] width 41 height 20
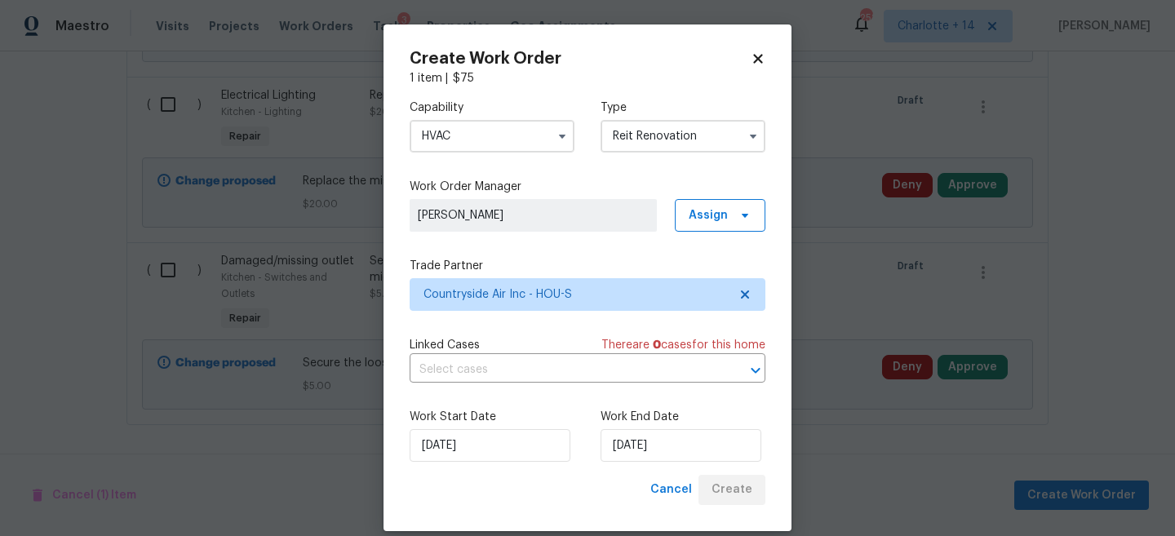
scroll to position [7154, 0]
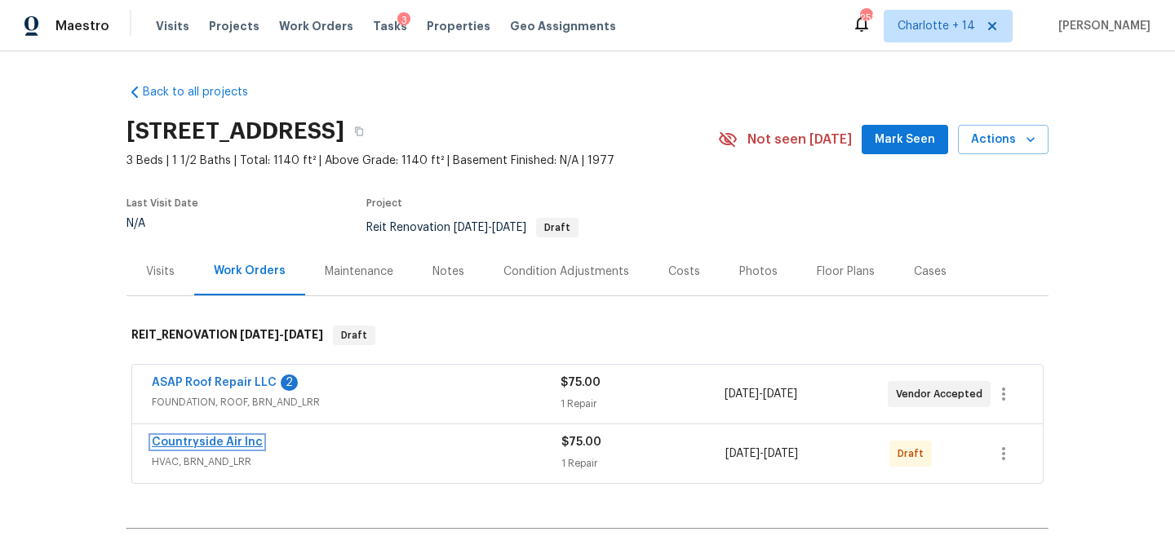
click at [225, 446] on link "Countryside Air Inc" at bounding box center [207, 442] width 111 height 11
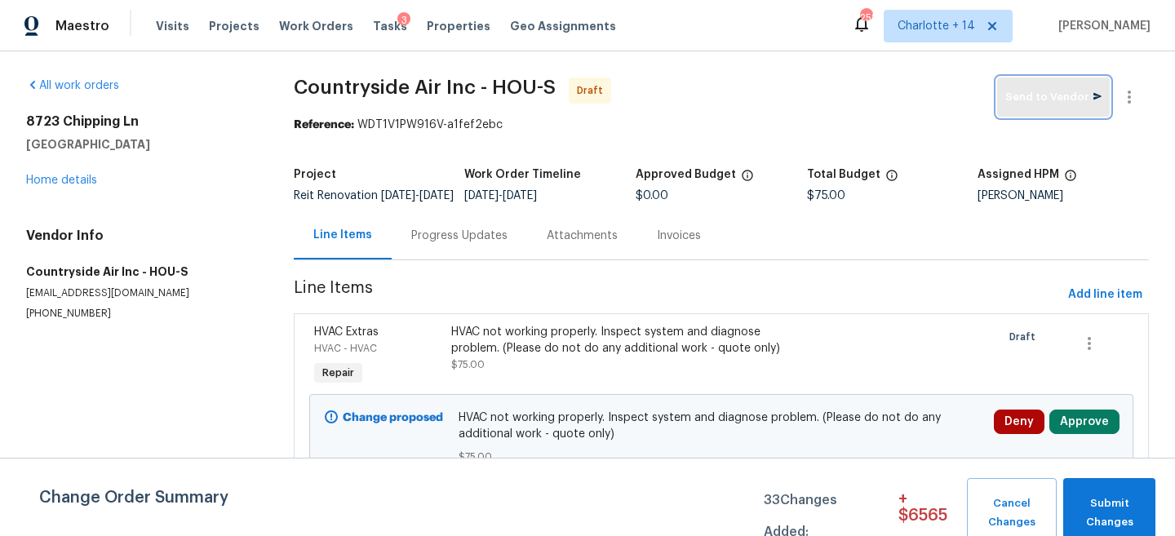
click at [1044, 91] on span "Send to Vendor" at bounding box center [1053, 97] width 96 height 19
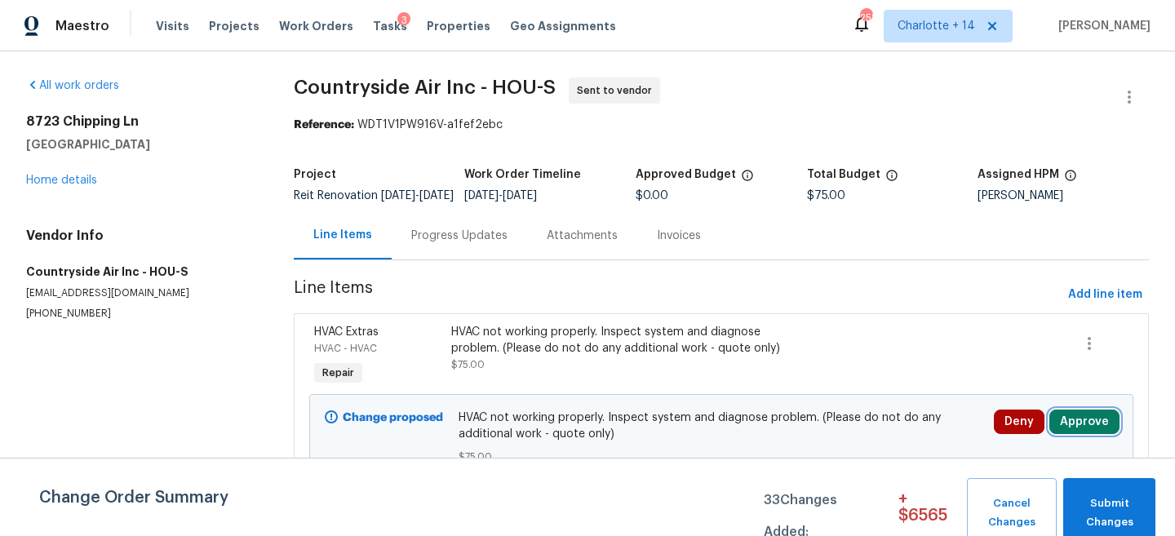
click at [1092, 423] on button "Approve" at bounding box center [1084, 422] width 70 height 24
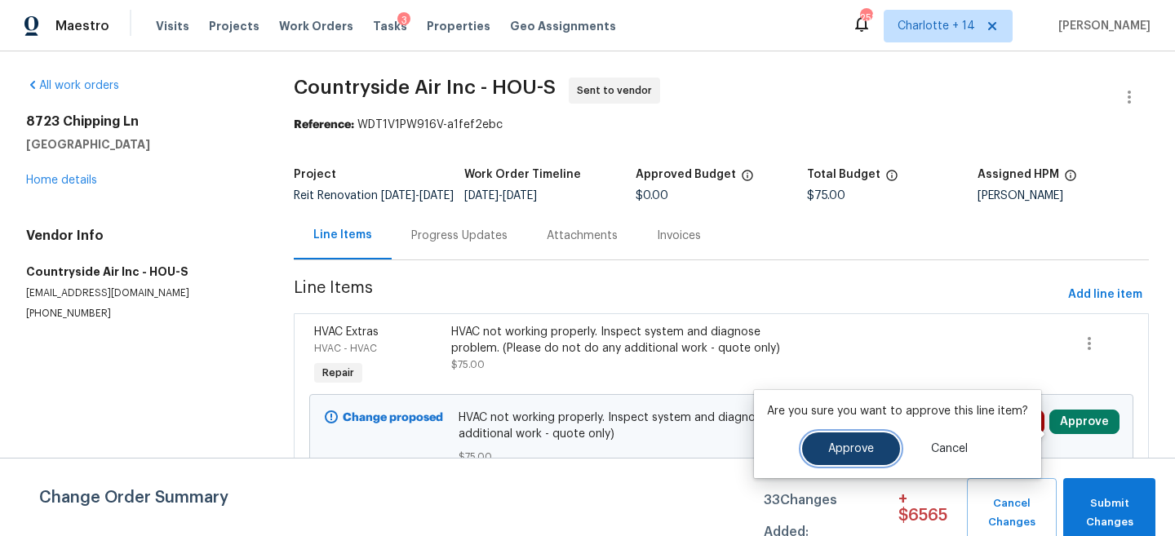
click at [833, 453] on span "Approve" at bounding box center [851, 449] width 46 height 12
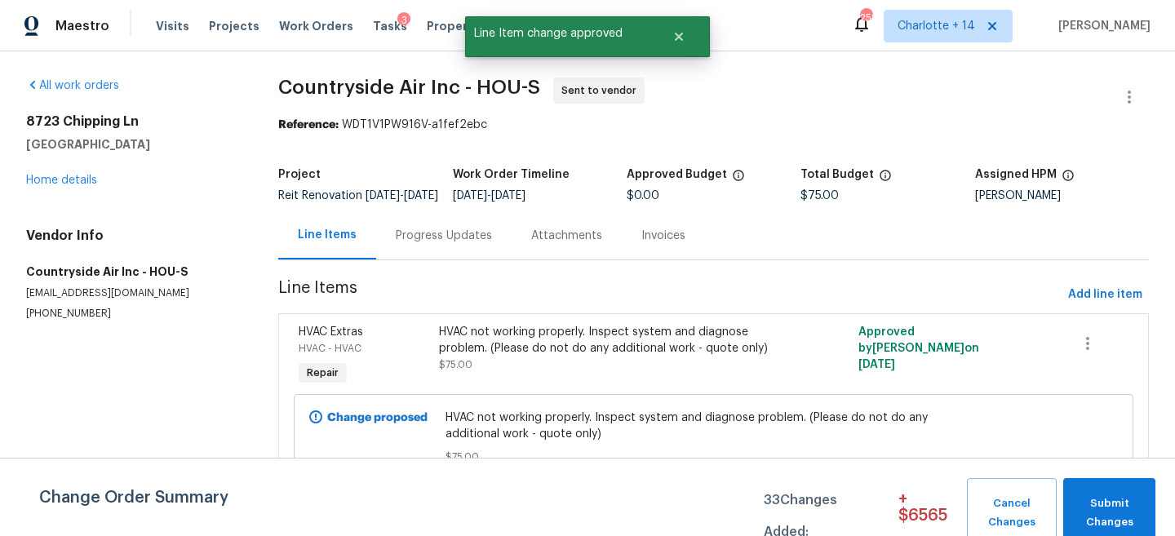
click at [440, 237] on div "Progress Updates" at bounding box center [443, 235] width 135 height 48
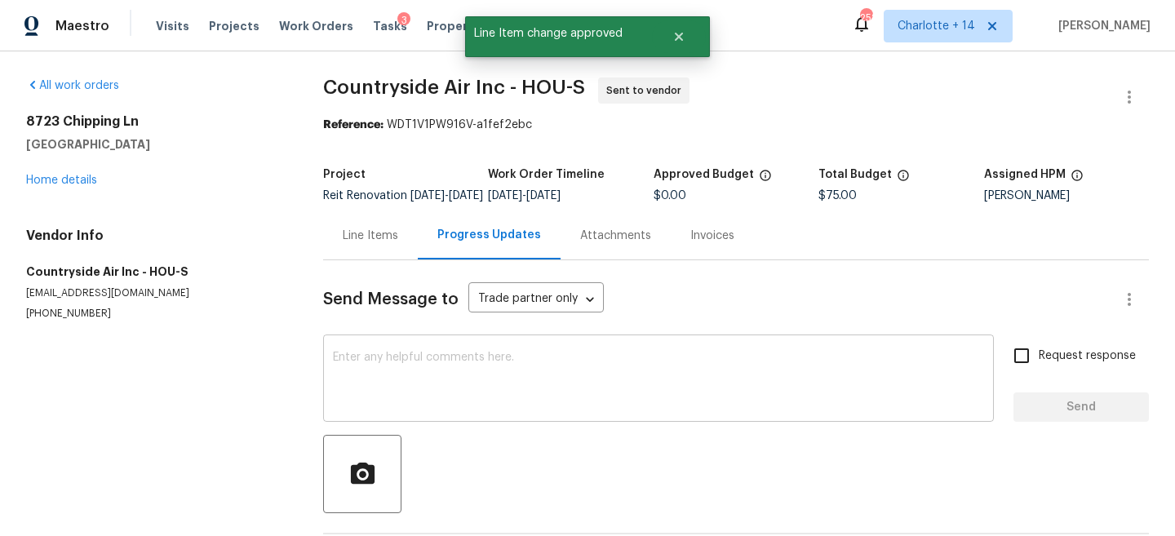
click at [499, 391] on textarea at bounding box center [658, 380] width 651 height 57
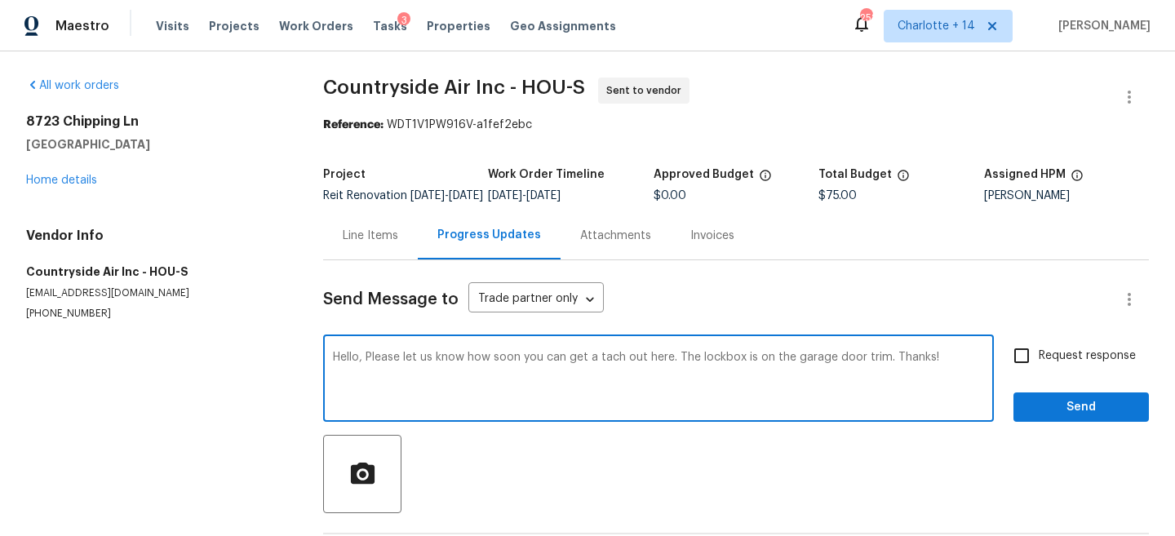
type textarea "Hello, Please let us know how soon you can get a tach out here. The lockbox is …"
click at [1022, 373] on input "Request response" at bounding box center [1021, 356] width 34 height 34
checkbox input "true"
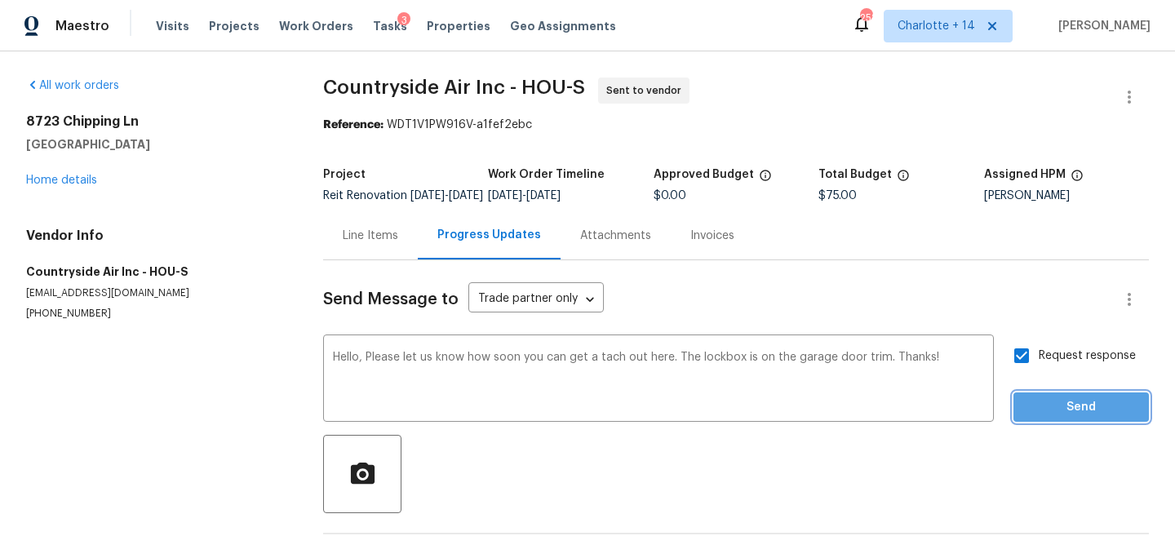
click at [1070, 406] on button "Send" at bounding box center [1080, 407] width 135 height 30
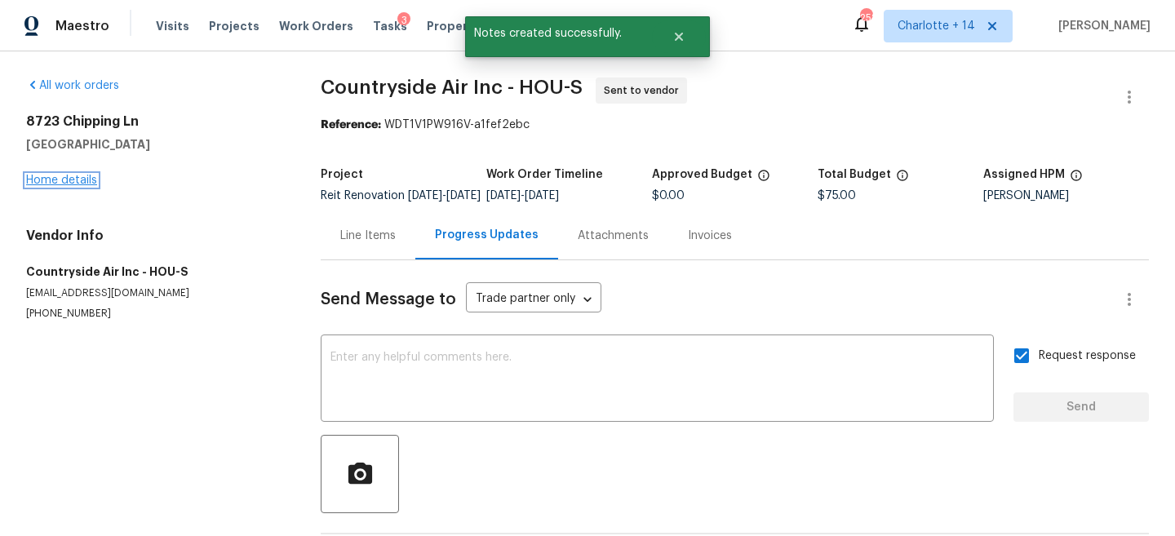
click at [40, 181] on link "Home details" at bounding box center [61, 180] width 71 height 11
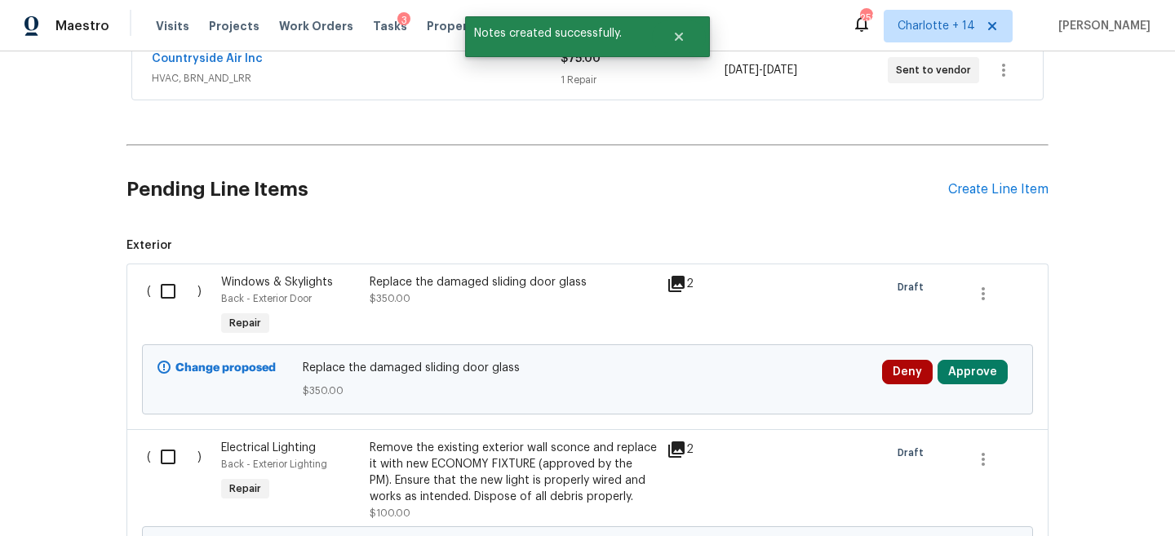
click at [157, 286] on input "checkbox" at bounding box center [174, 291] width 47 height 34
checkbox input "true"
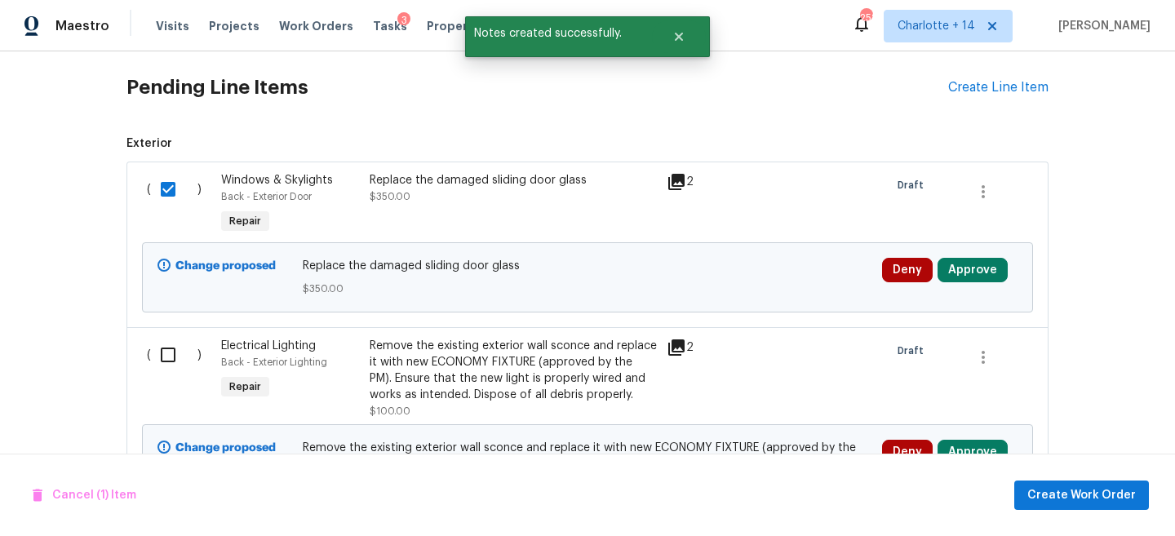
scroll to position [592, 0]
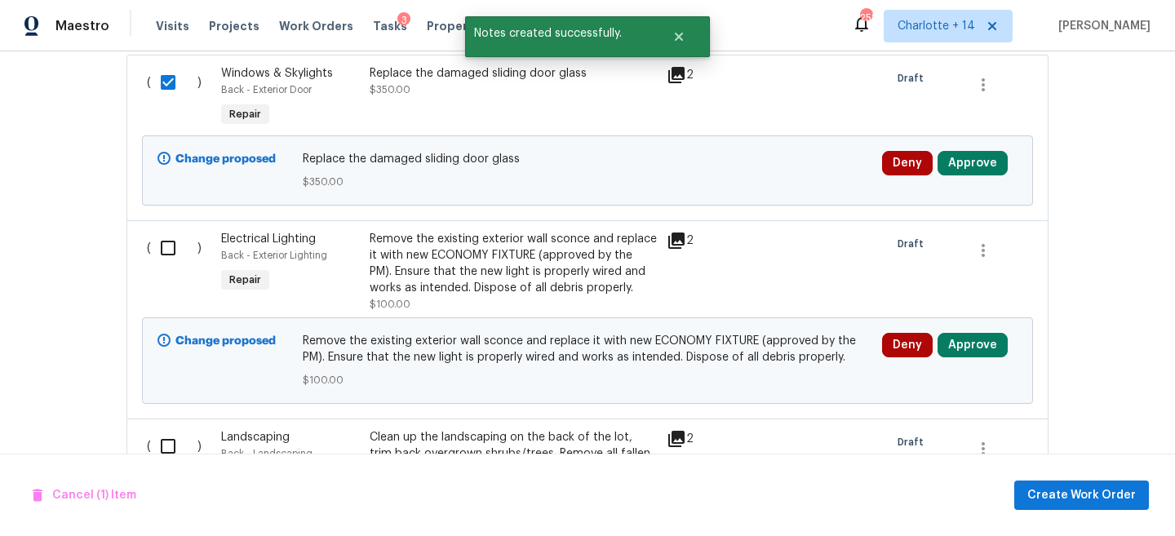
click at [160, 268] on div "( )" at bounding box center [179, 271] width 74 height 91
click at [160, 257] on input "checkbox" at bounding box center [174, 248] width 47 height 34
checkbox input "true"
click at [171, 443] on input "checkbox" at bounding box center [174, 446] width 47 height 34
checkbox input "true"
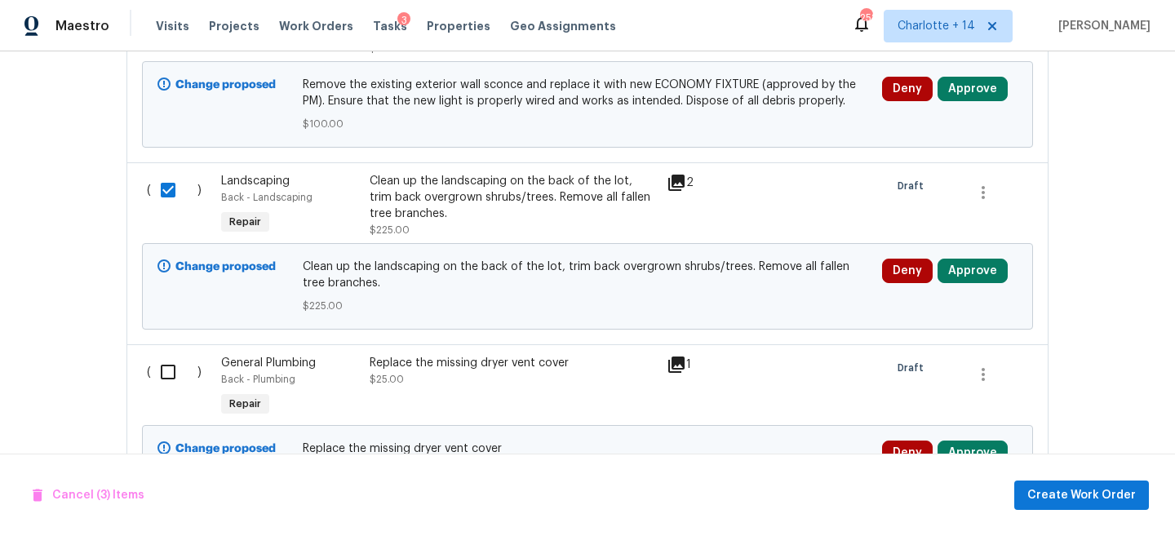
scroll to position [966, 0]
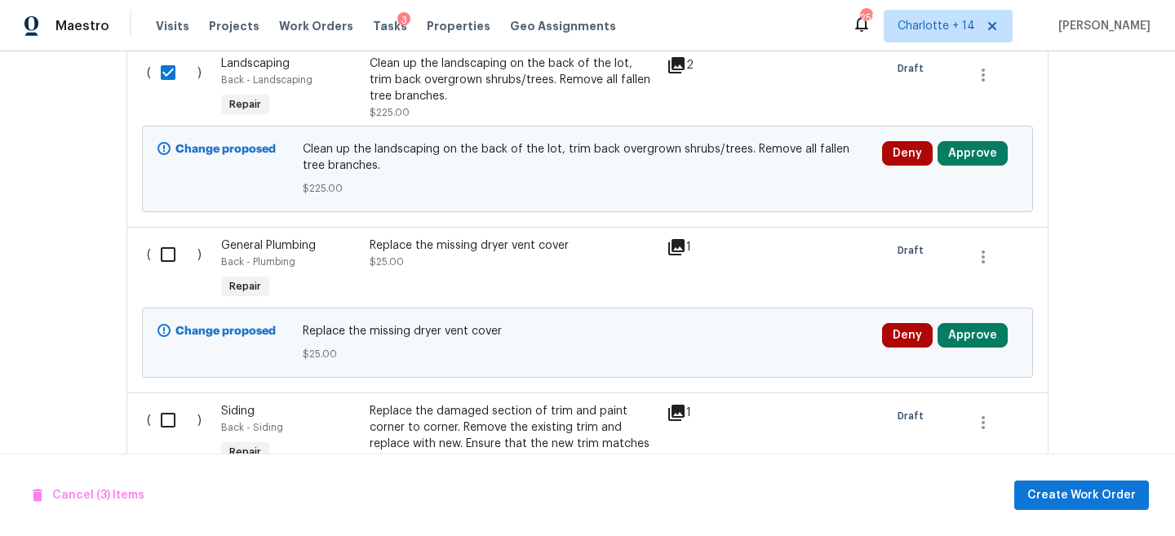
click at [171, 231] on div "( ) General Plumbing Back - Plumbing Repair Replace the missing dryer vent cove…" at bounding box center [587, 310] width 922 height 166
click at [171, 239] on input "checkbox" at bounding box center [174, 254] width 47 height 34
checkbox input "true"
click at [167, 421] on input "checkbox" at bounding box center [174, 420] width 47 height 34
checkbox input "true"
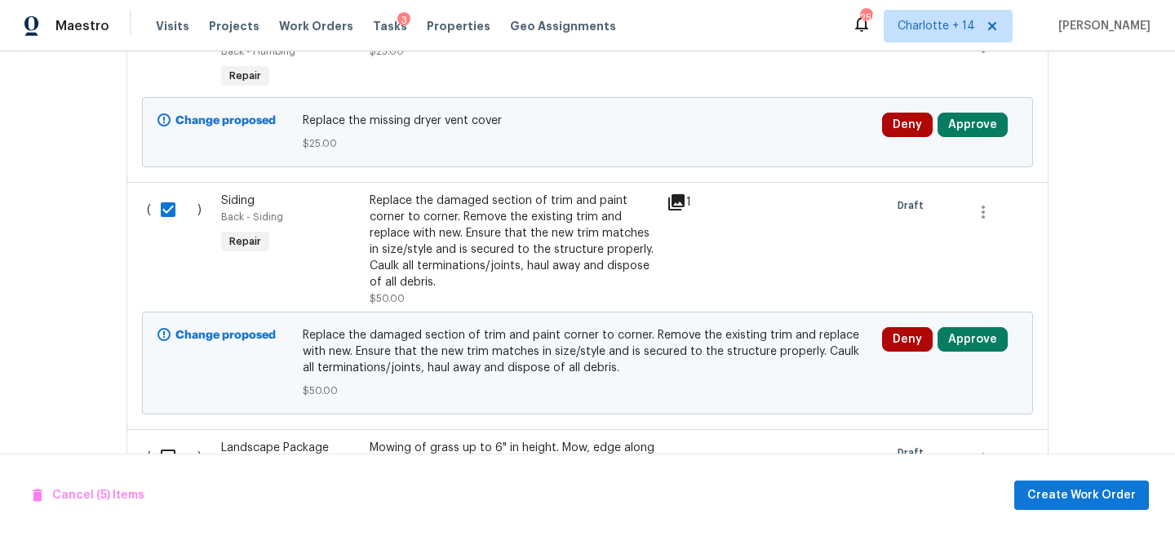
scroll to position [1230, 0]
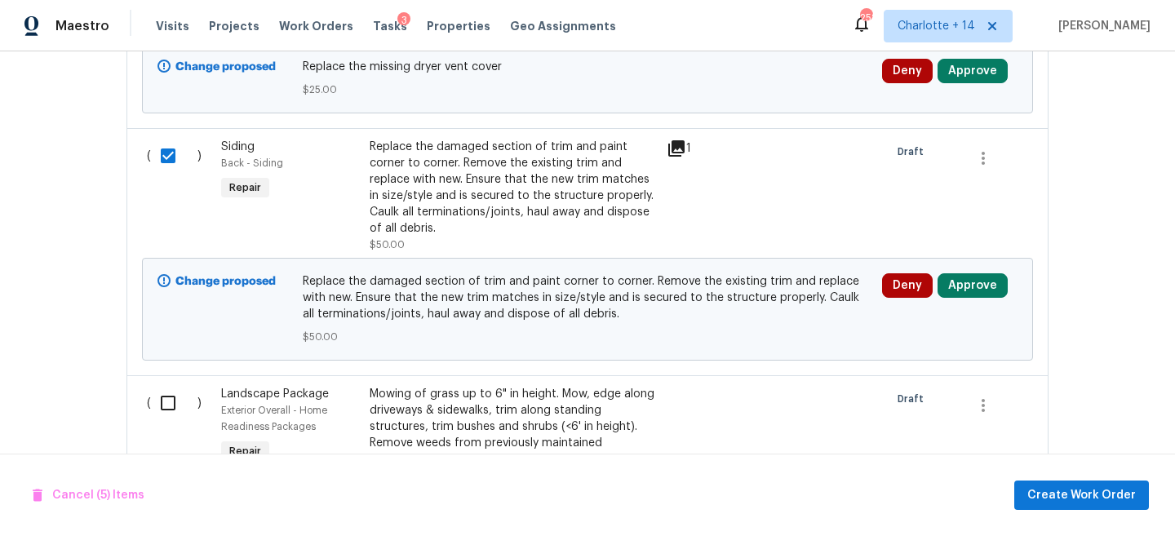
click at [171, 423] on div "( )" at bounding box center [179, 451] width 74 height 140
click at [170, 413] on input "checkbox" at bounding box center [174, 403] width 47 height 34
checkbox input "true"
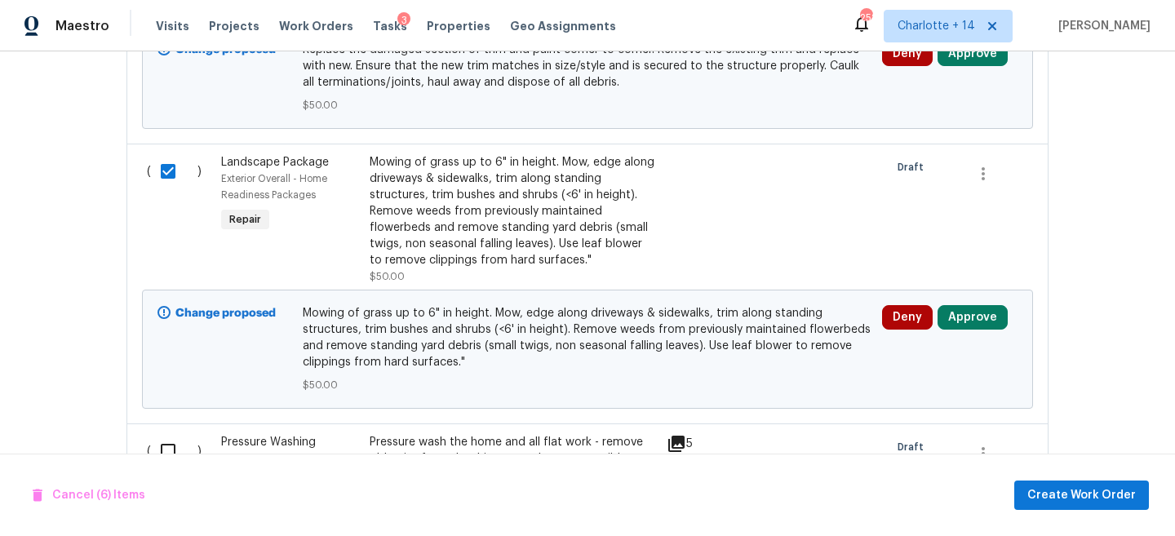
scroll to position [1501, 0]
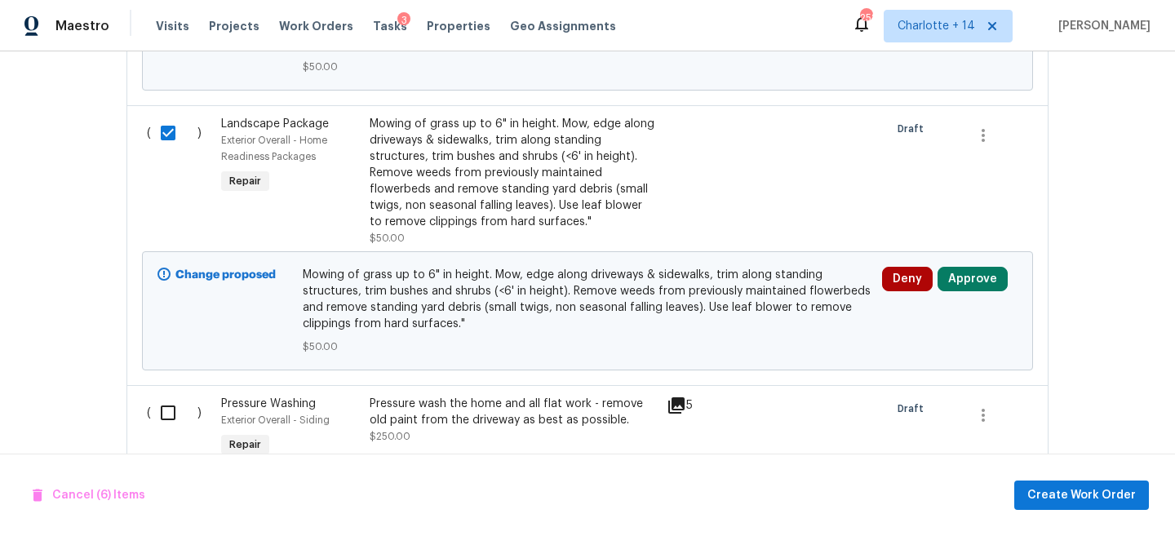
click at [166, 415] on input "checkbox" at bounding box center [174, 413] width 47 height 34
checkbox input "true"
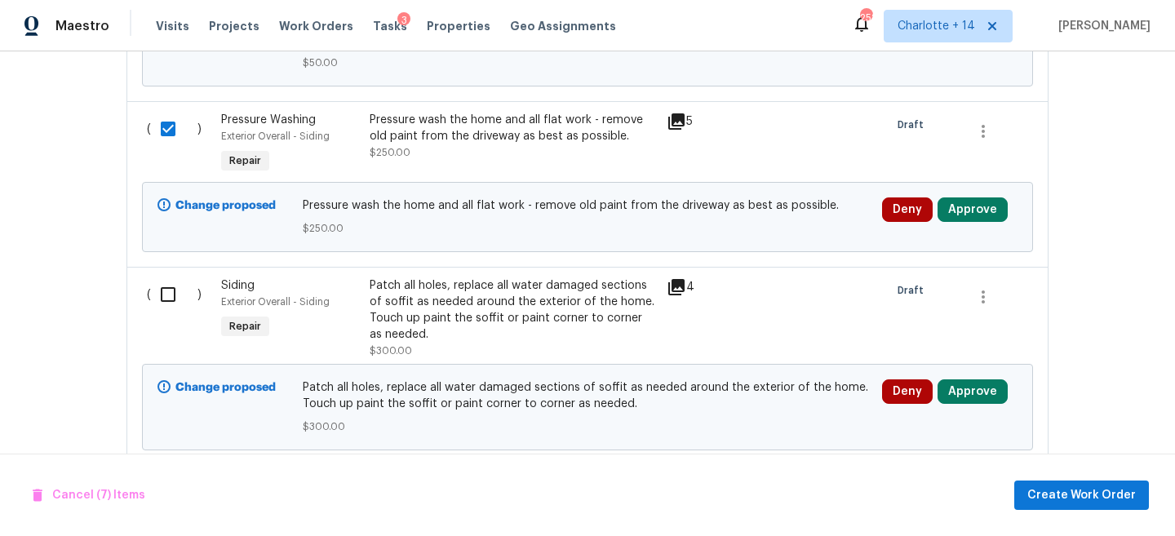
scroll to position [1917, 0]
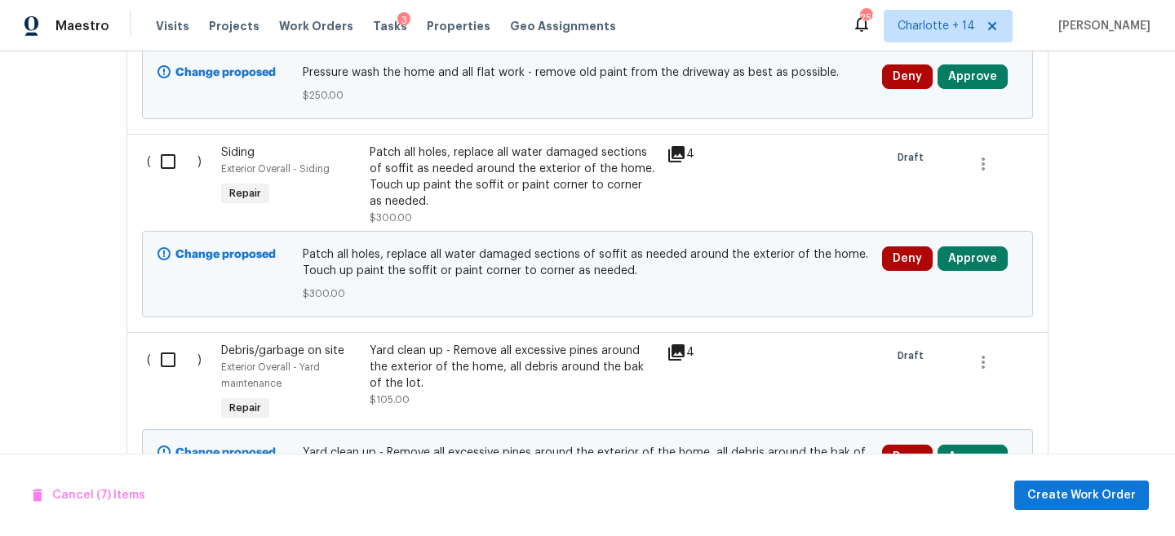
click at [171, 162] on input "checkbox" at bounding box center [174, 161] width 47 height 34
checkbox input "true"
click at [167, 359] on input "checkbox" at bounding box center [174, 360] width 47 height 34
checkbox input "true"
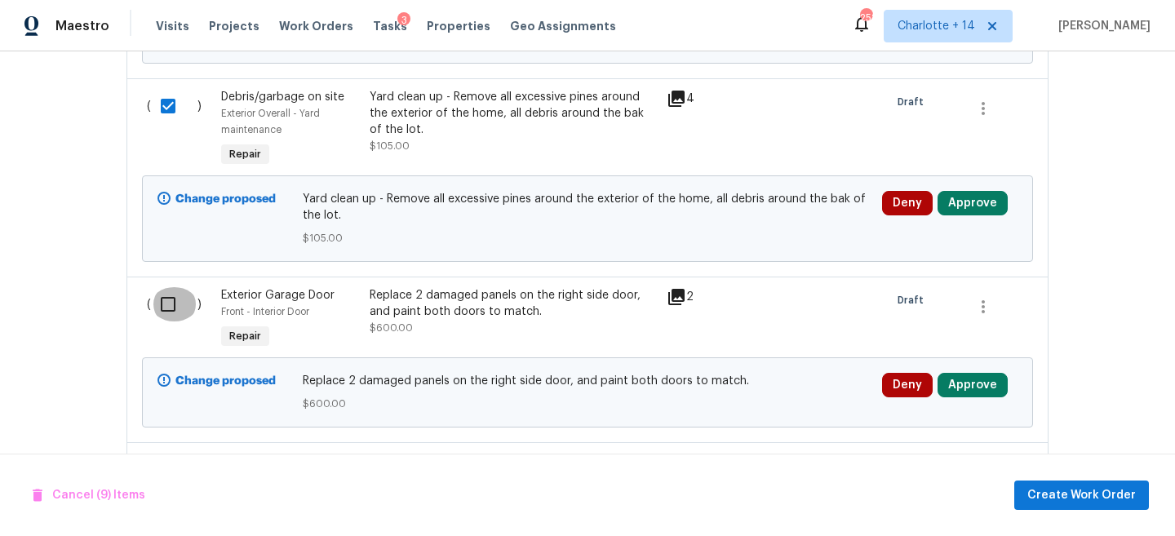
click at [170, 317] on input "checkbox" at bounding box center [174, 304] width 47 height 34
checkbox input "true"
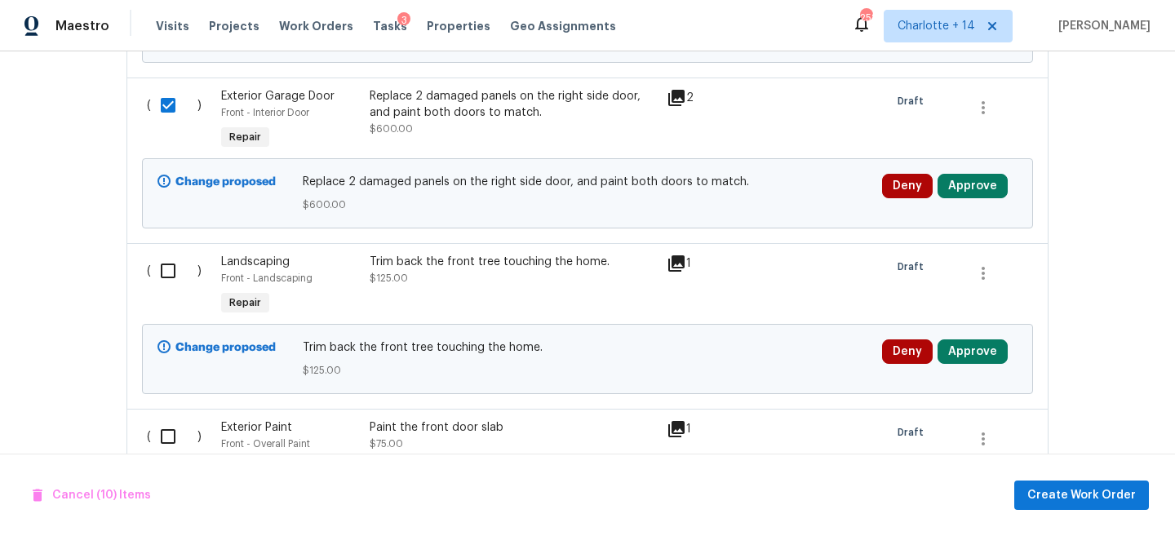
scroll to position [2410, 0]
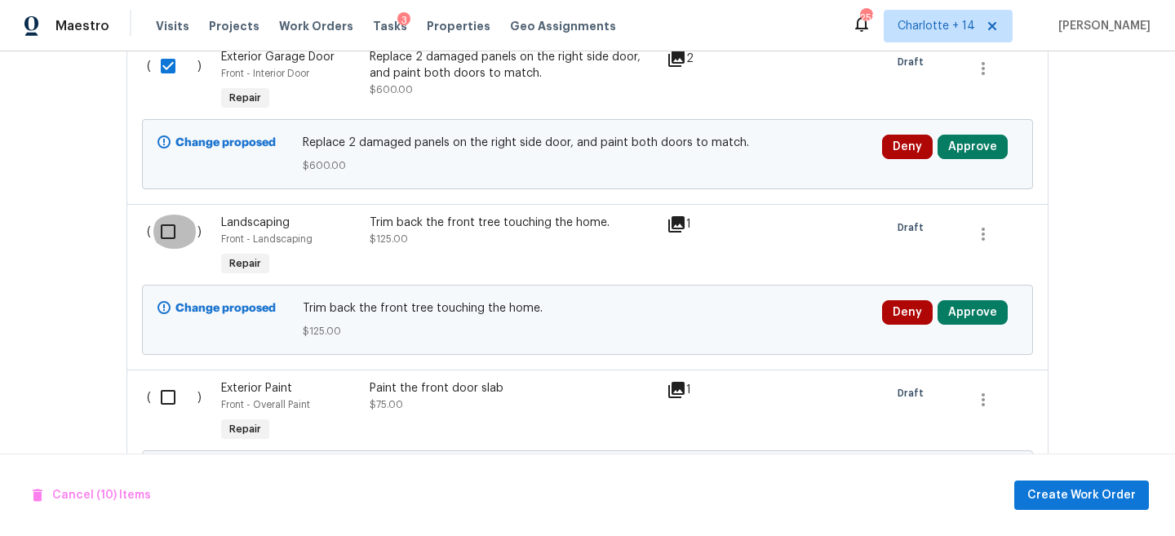
click at [172, 232] on input "checkbox" at bounding box center [174, 232] width 47 height 34
checkbox input "true"
click at [171, 392] on input "checkbox" at bounding box center [174, 397] width 47 height 34
checkbox input "true"
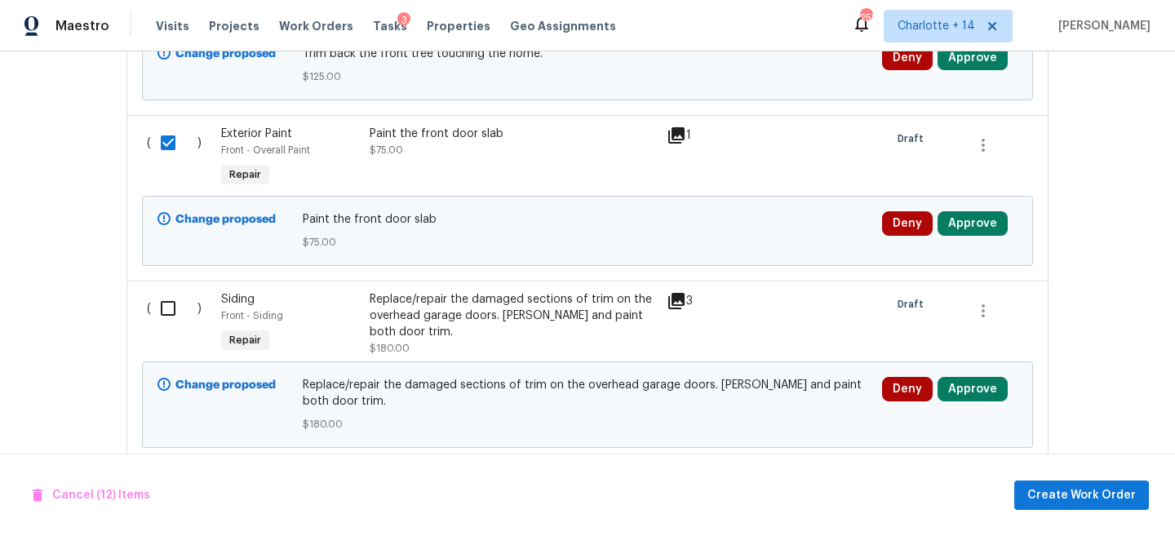
click at [175, 323] on input "checkbox" at bounding box center [174, 308] width 47 height 34
checkbox input "true"
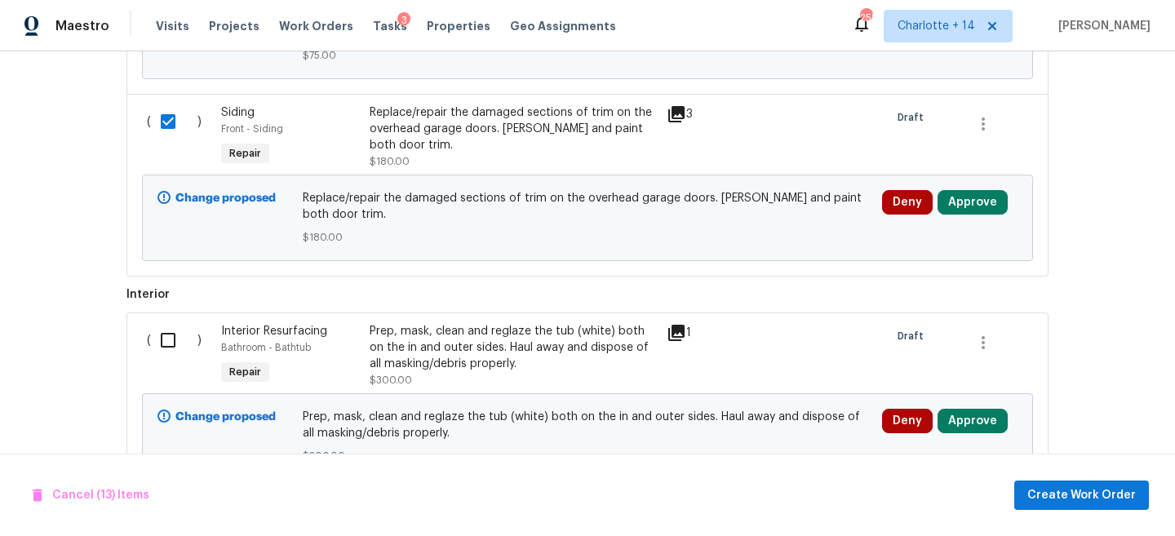
click at [166, 344] on input "checkbox" at bounding box center [174, 340] width 47 height 34
checkbox input "true"
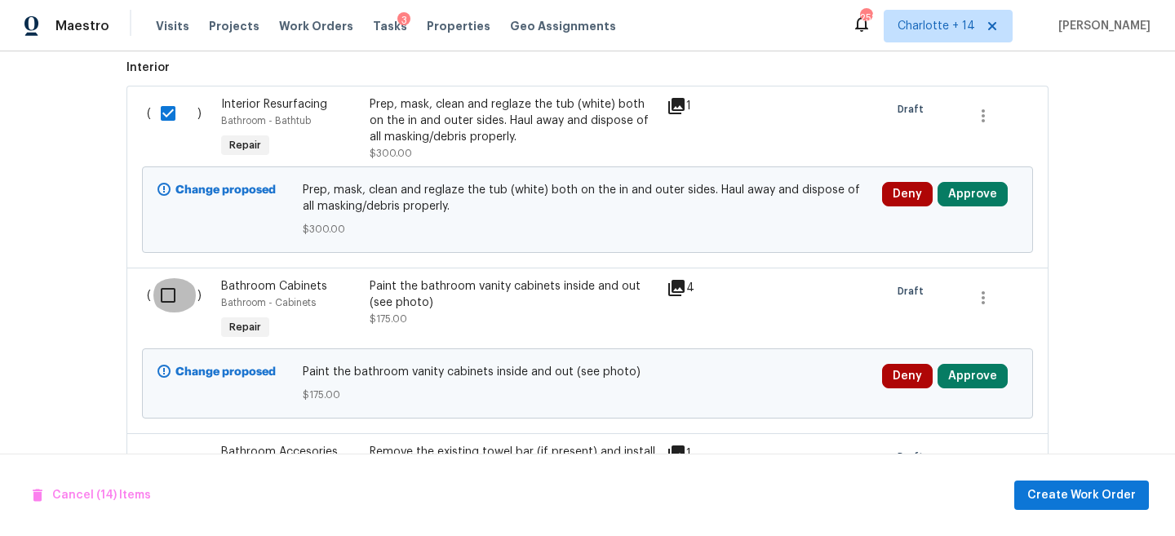
click at [172, 311] on input "checkbox" at bounding box center [174, 295] width 47 height 34
checkbox input "true"
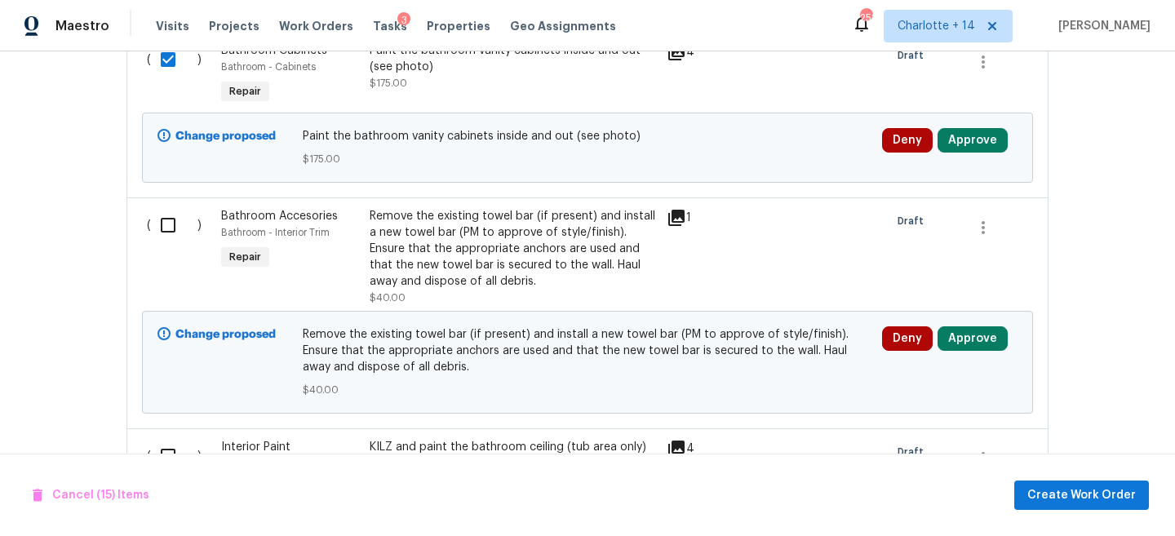
scroll to position [3337, 0]
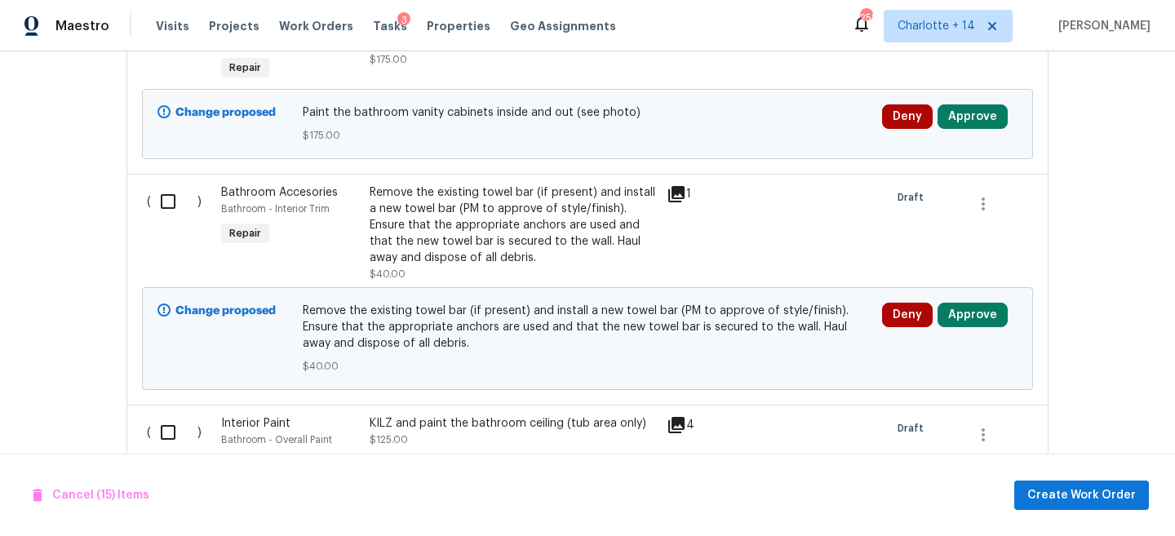
click at [169, 233] on div "( )" at bounding box center [179, 234] width 74 height 108
click at [166, 219] on input "checkbox" at bounding box center [174, 201] width 47 height 34
checkbox input "true"
click at [173, 444] on input "checkbox" at bounding box center [174, 432] width 47 height 34
checkbox input "true"
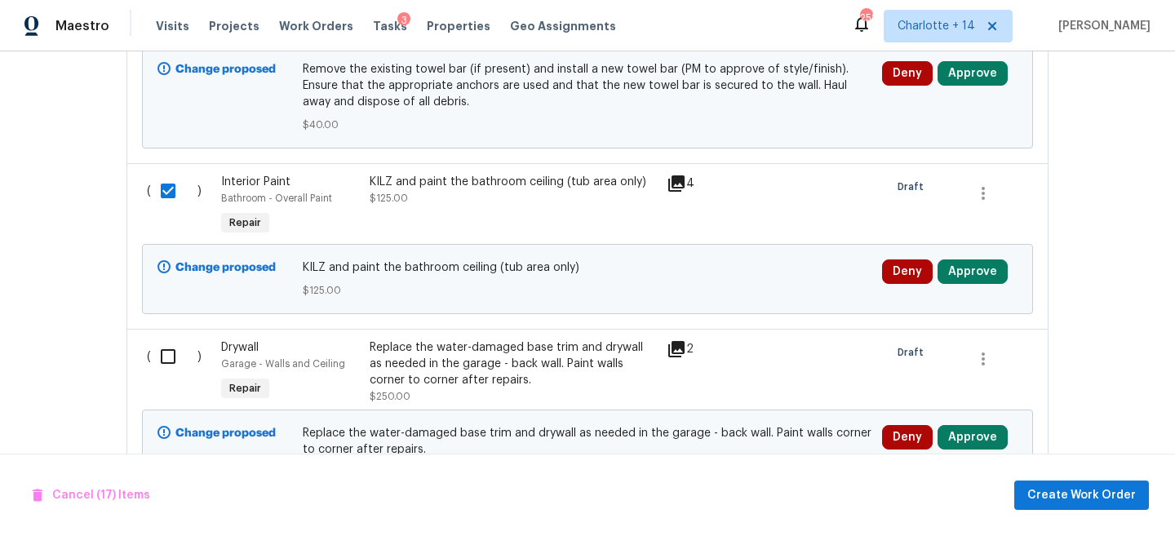
scroll to position [3625, 0]
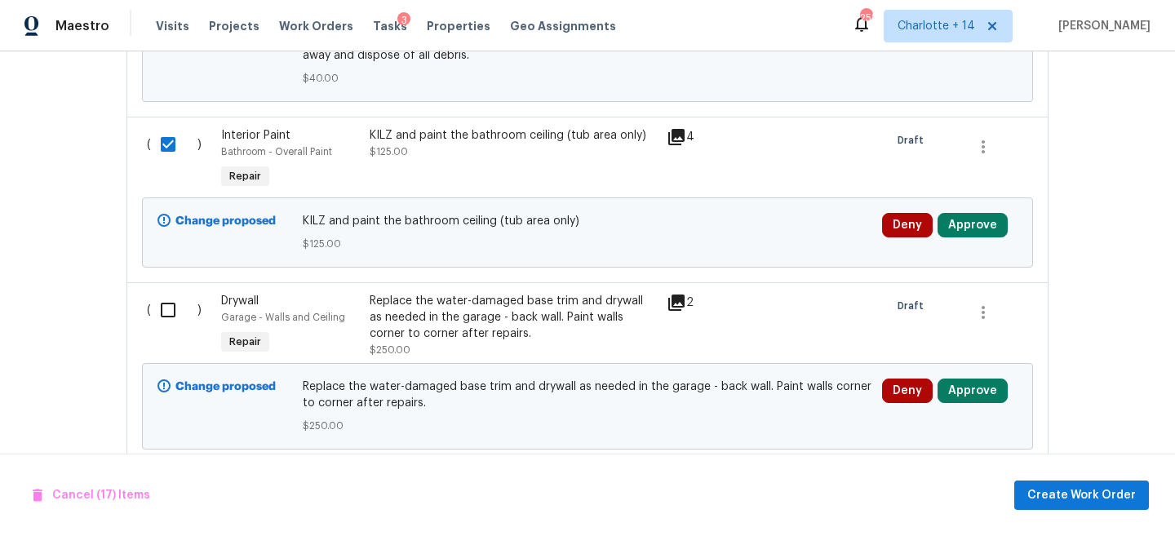
click at [176, 291] on div "( ) Drywall Garage - Walls and Ceiling Repair Replace the water-damaged base tr…" at bounding box center [587, 373] width 922 height 182
click at [162, 327] on input "checkbox" at bounding box center [174, 310] width 47 height 34
checkbox input "true"
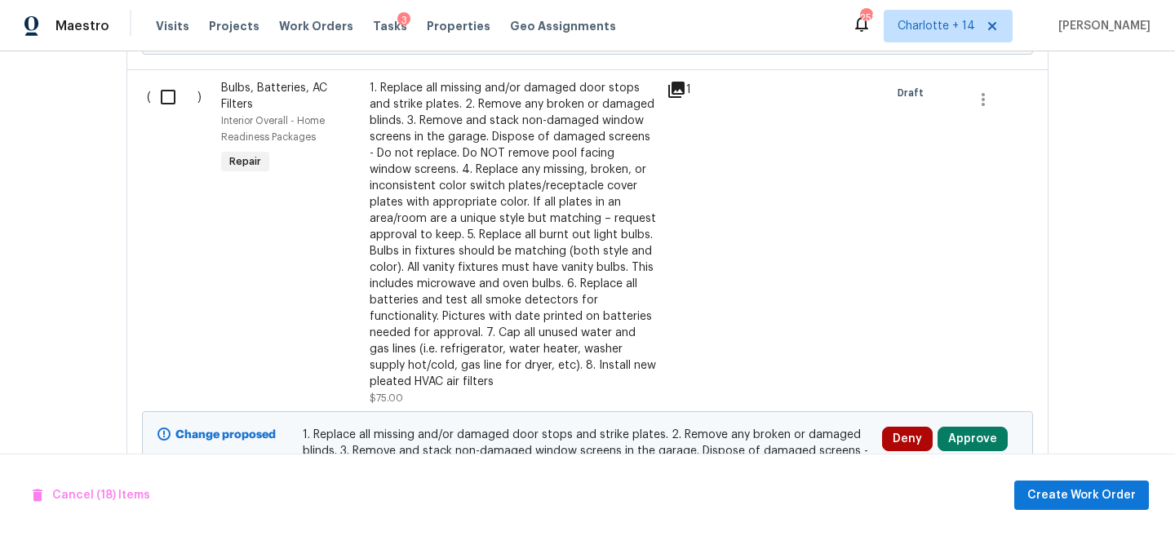
click at [159, 113] on input "checkbox" at bounding box center [174, 97] width 47 height 34
checkbox input "true"
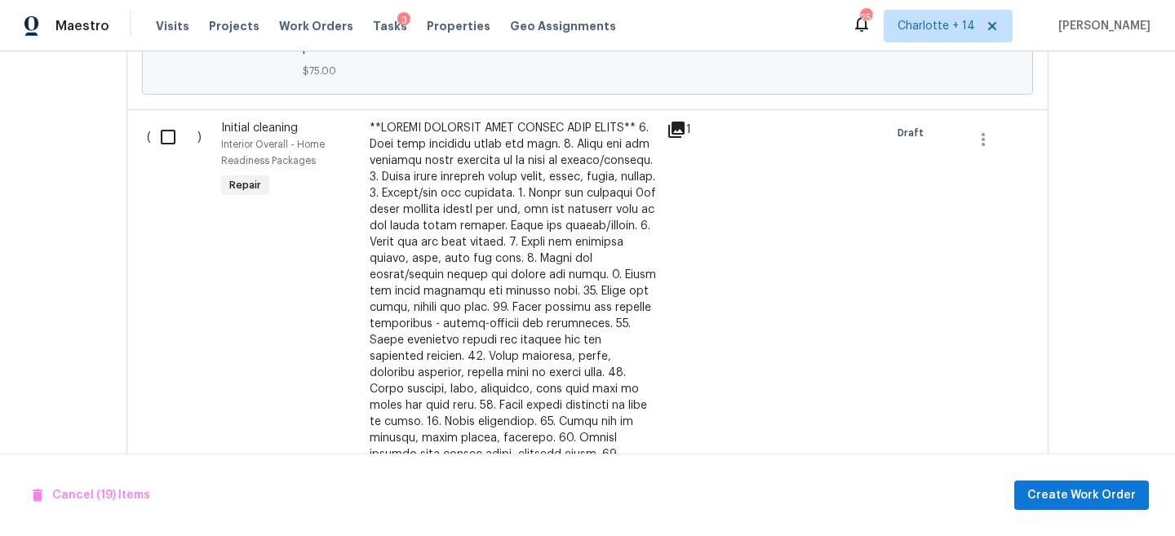
click at [164, 151] on input "checkbox" at bounding box center [174, 137] width 47 height 34
checkbox input "true"
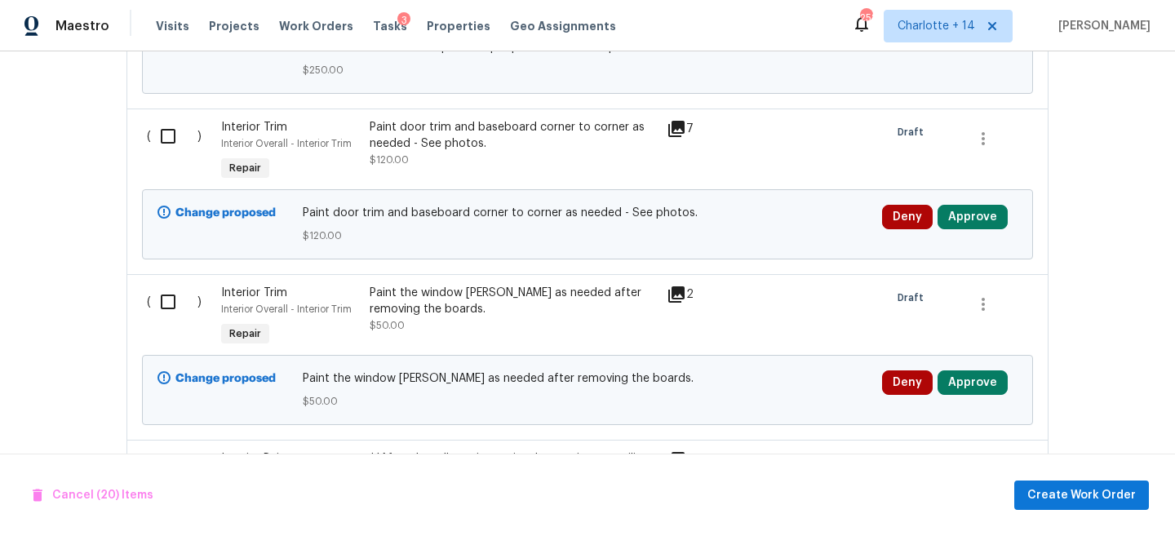
scroll to position [5313, 0]
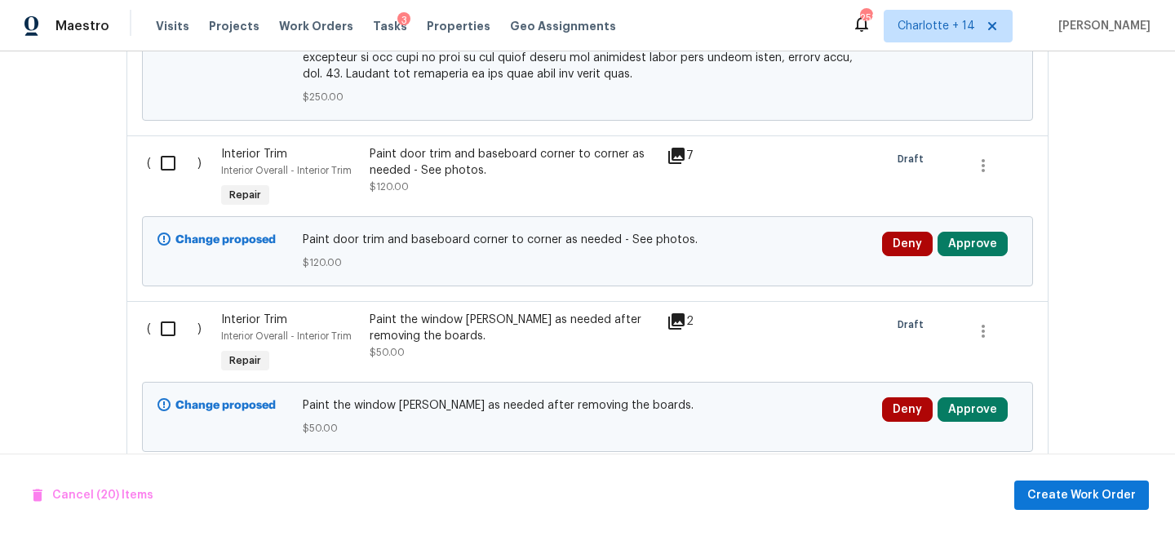
click at [164, 156] on input "checkbox" at bounding box center [174, 163] width 47 height 34
checkbox input "true"
click at [170, 327] on input "checkbox" at bounding box center [174, 329] width 47 height 34
checkbox input "true"
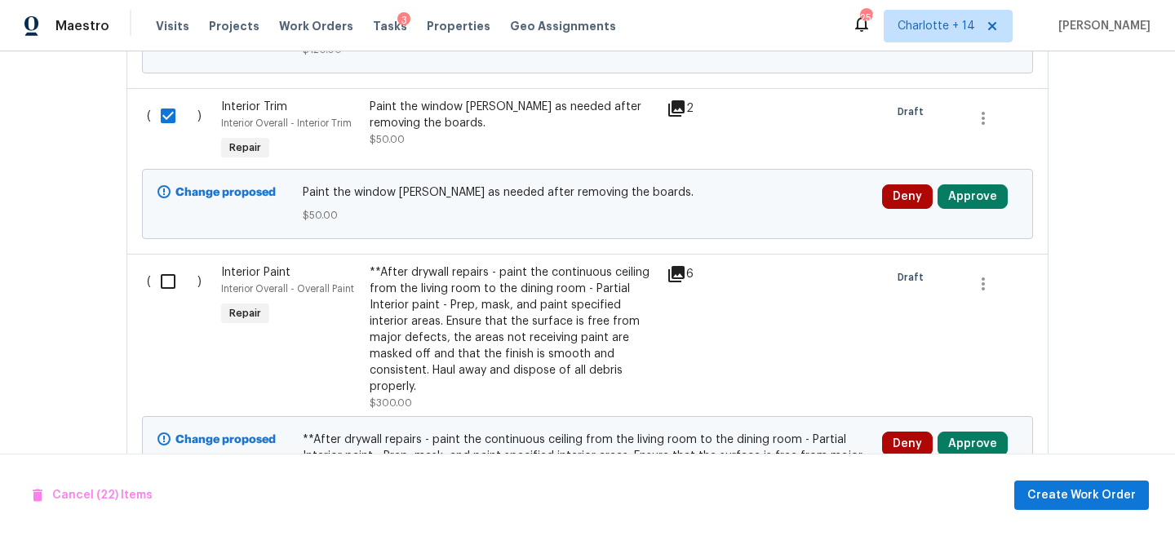
click at [167, 264] on input "checkbox" at bounding box center [174, 281] width 47 height 34
checkbox input "true"
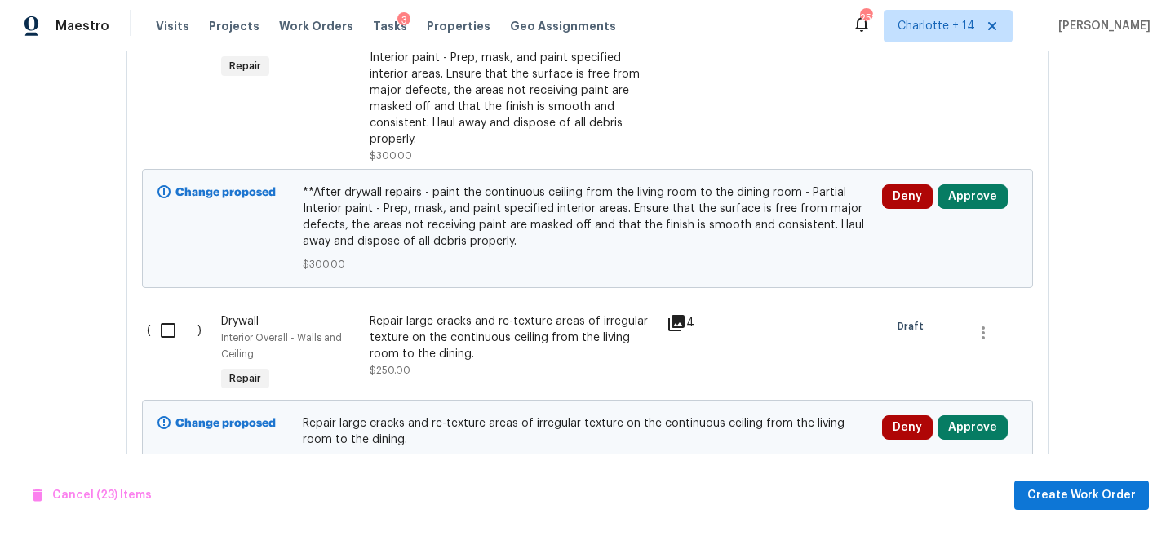
click at [179, 315] on input "checkbox" at bounding box center [174, 330] width 47 height 34
checkbox input "true"
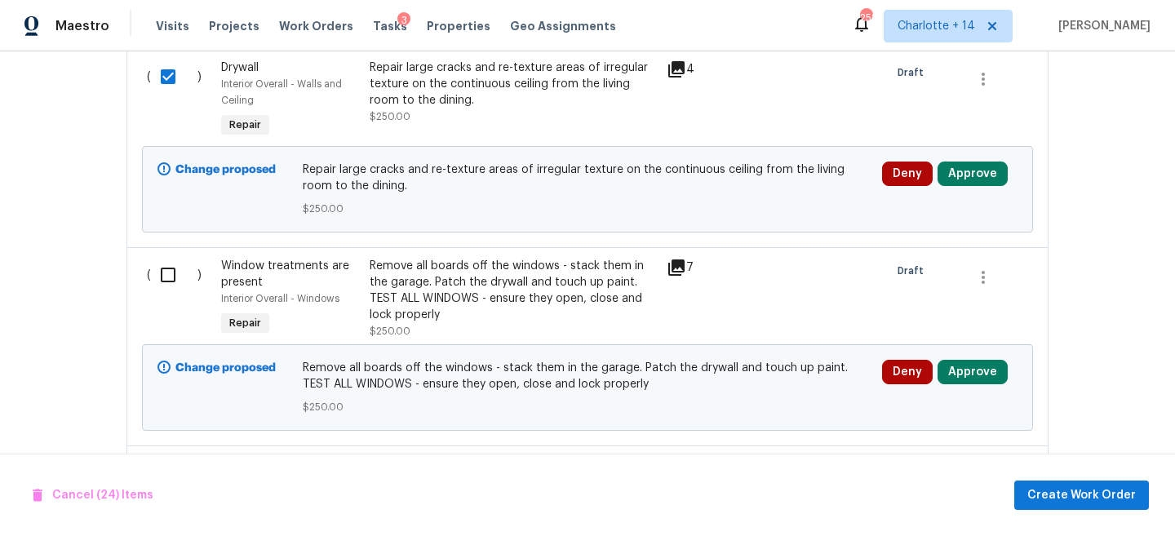
scroll to position [6052, 0]
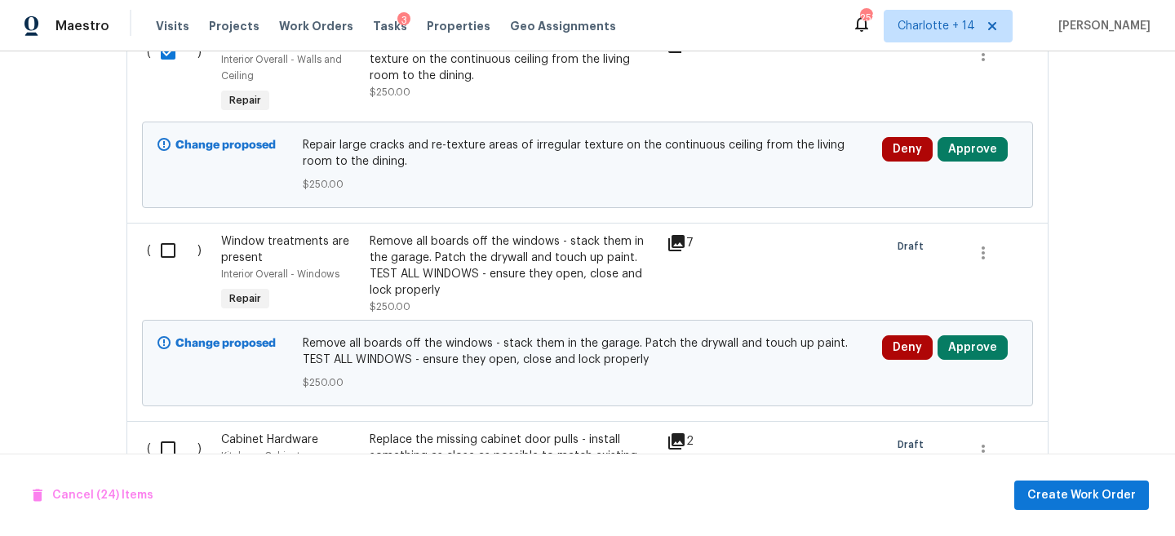
click at [173, 271] on div "( )" at bounding box center [179, 273] width 74 height 91
click at [167, 240] on input "checkbox" at bounding box center [174, 250] width 47 height 34
checkbox input "true"
click at [170, 447] on input "checkbox" at bounding box center [174, 449] width 47 height 34
checkbox input "true"
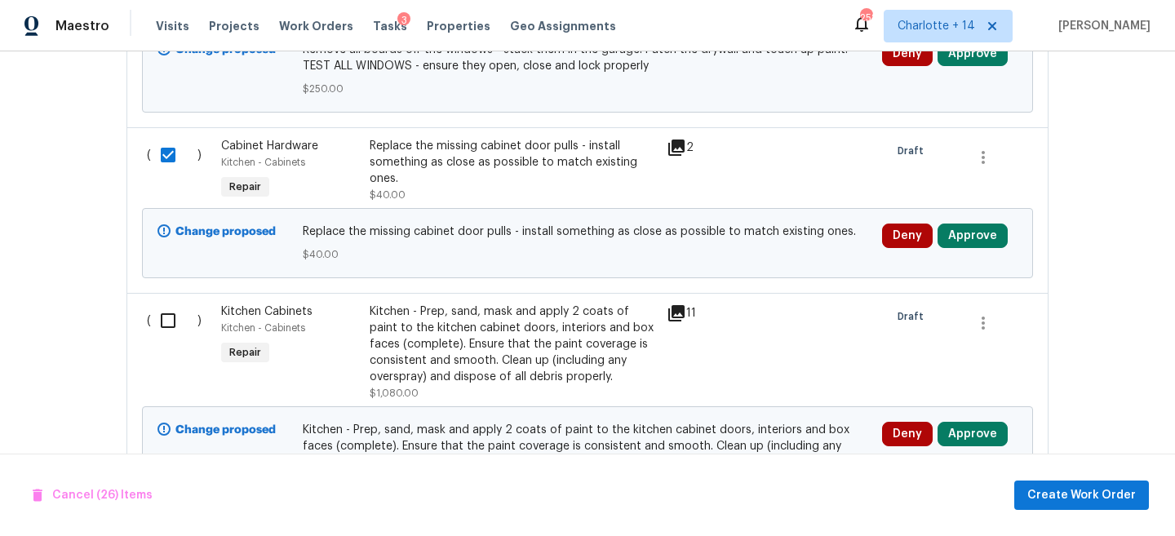
scroll to position [6502, 0]
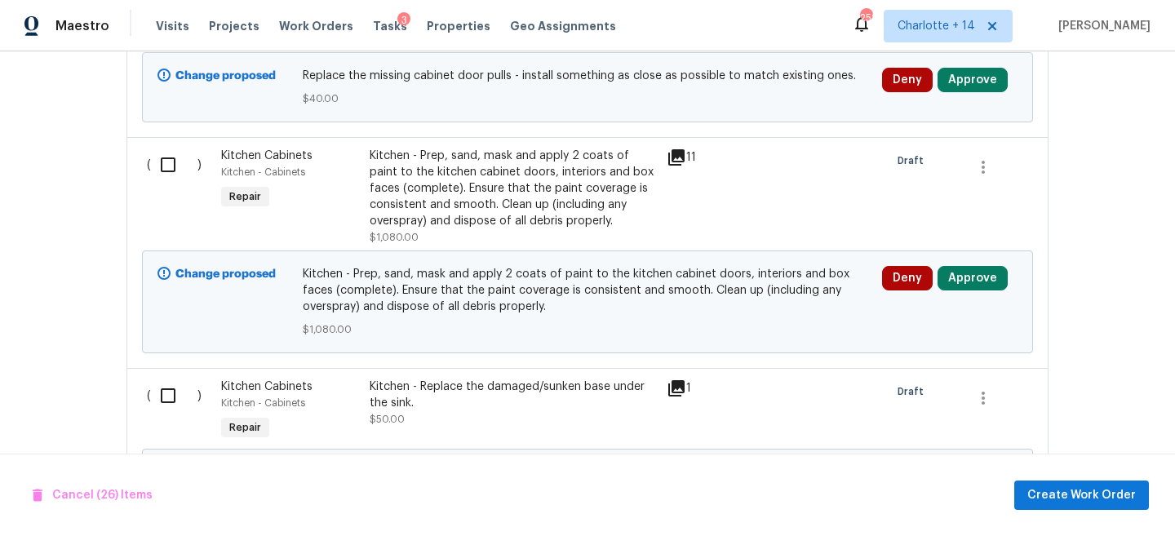
click at [174, 155] on input "checkbox" at bounding box center [174, 165] width 47 height 34
checkbox input "true"
click at [180, 387] on input "checkbox" at bounding box center [174, 396] width 47 height 34
checkbox input "true"
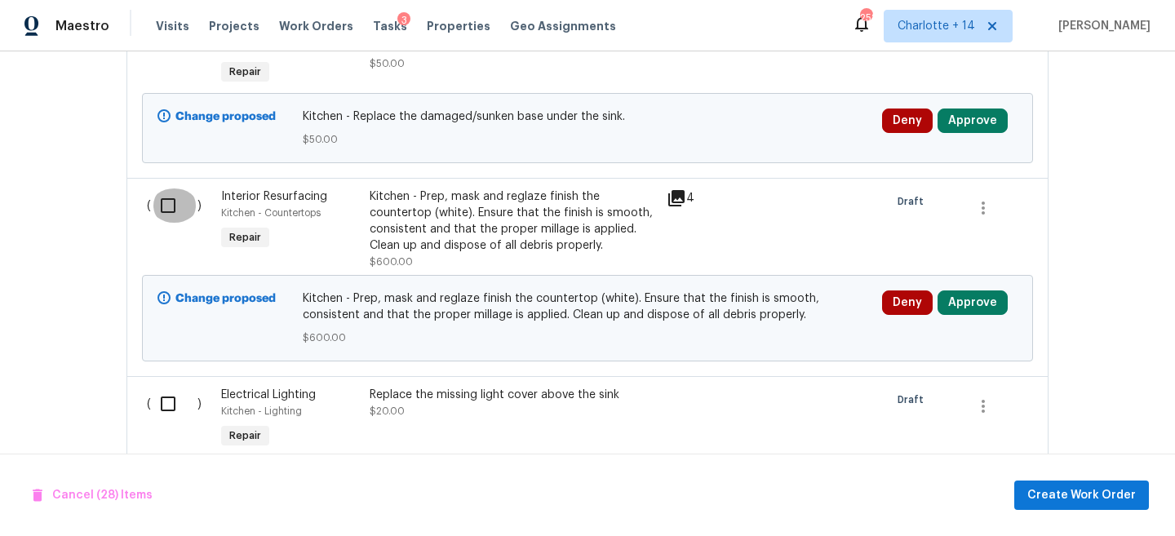
click at [165, 199] on input "checkbox" at bounding box center [174, 205] width 47 height 34
checkbox input "true"
click at [176, 398] on input "checkbox" at bounding box center [174, 404] width 47 height 34
checkbox input "true"
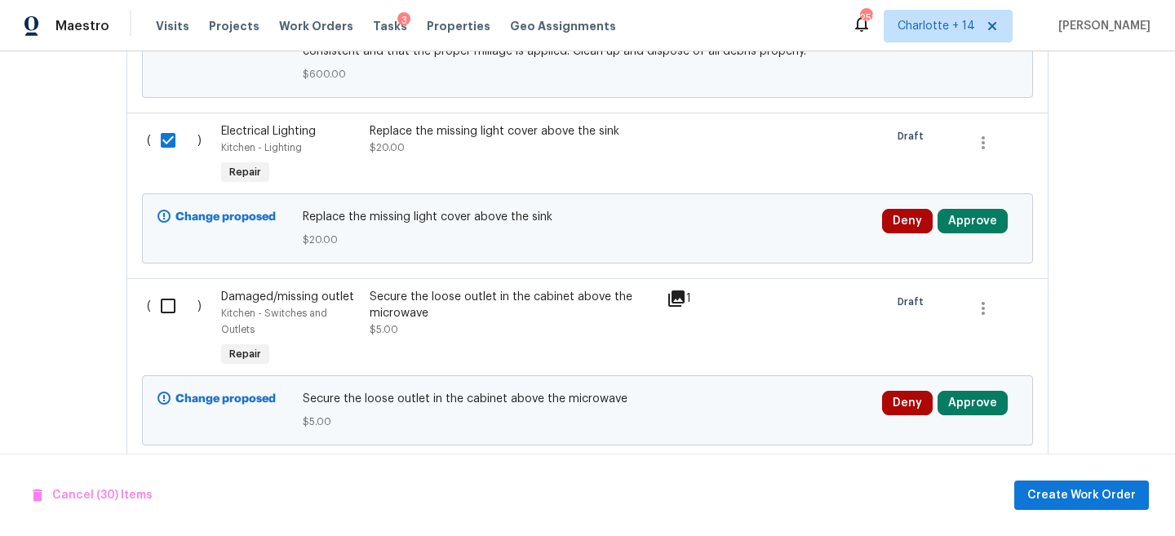
scroll to position [7154, 0]
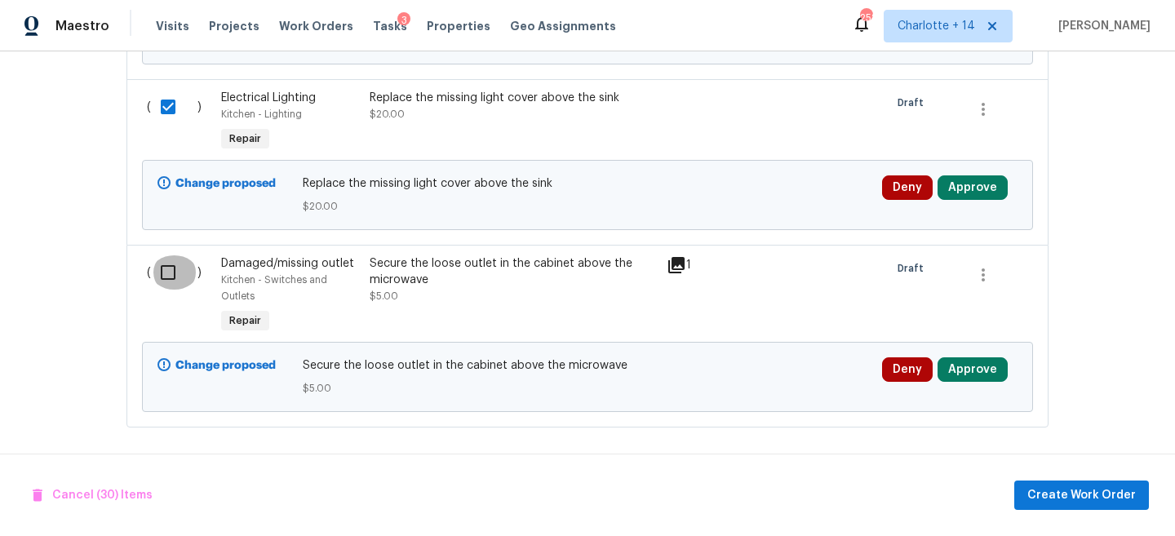
click at [160, 257] on input "checkbox" at bounding box center [174, 272] width 47 height 34
checkbox input "true"
click at [1119, 499] on span "Create Work Order" at bounding box center [1081, 495] width 109 height 20
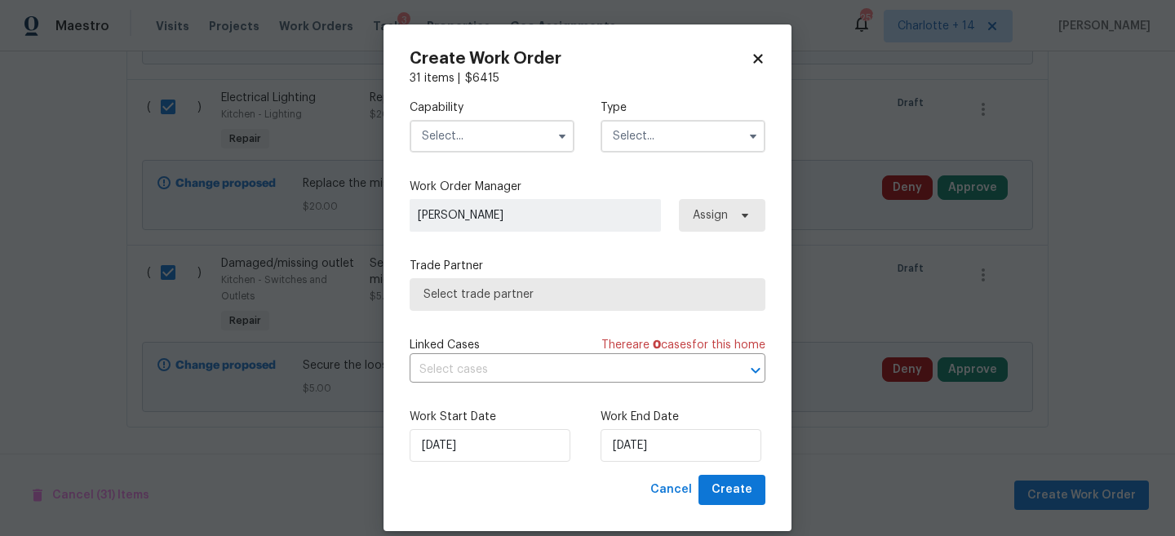
click at [477, 130] on input "text" at bounding box center [492, 136] width 165 height 33
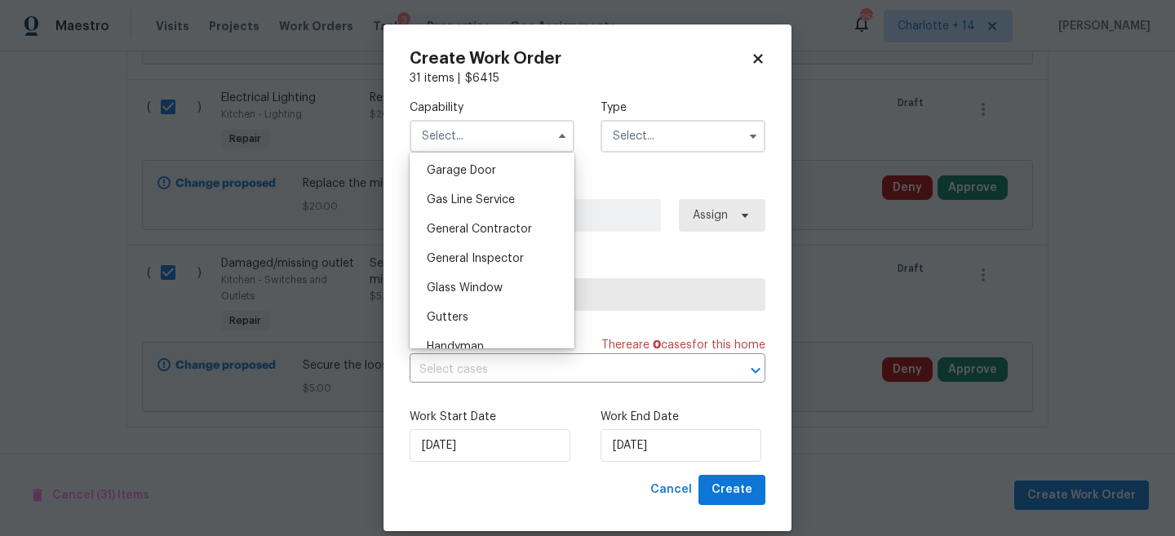
scroll to position [731, 0]
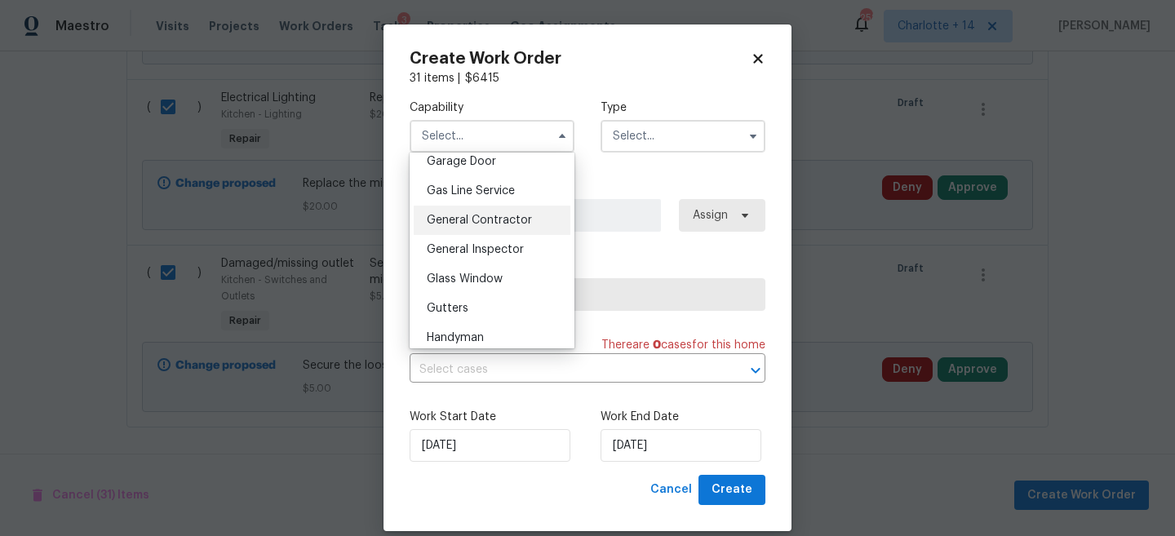
click at [499, 220] on span "General Contractor" at bounding box center [479, 220] width 105 height 11
type input "General Contractor"
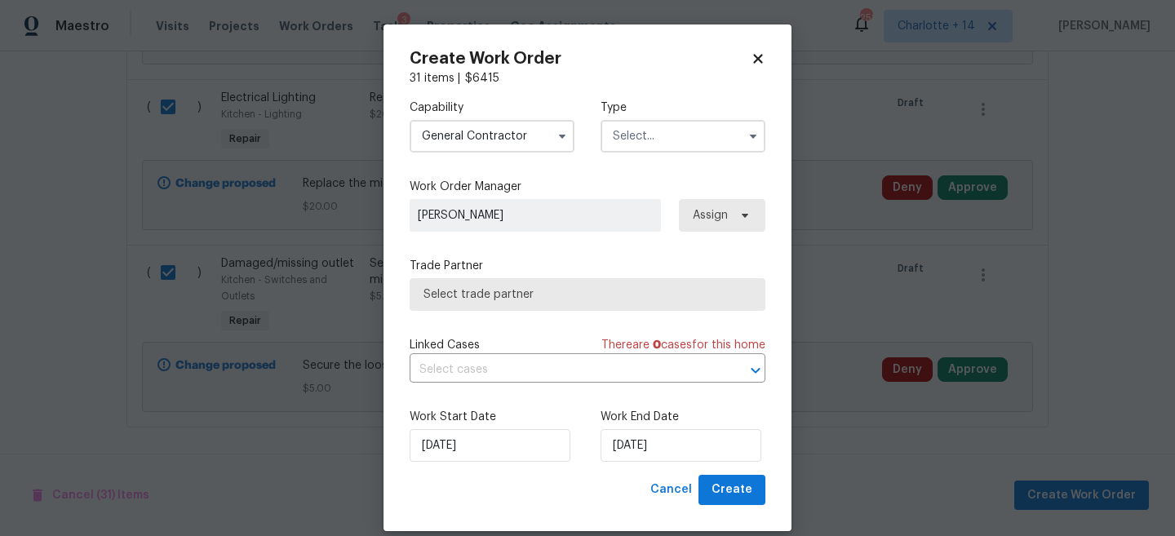
click at [636, 157] on div "Capability General Contractor Agent Appliance Bathtub Resurfacing BRN And Lrr B…" at bounding box center [588, 125] width 356 height 79
click at [650, 140] on input "text" at bounding box center [683, 136] width 165 height 33
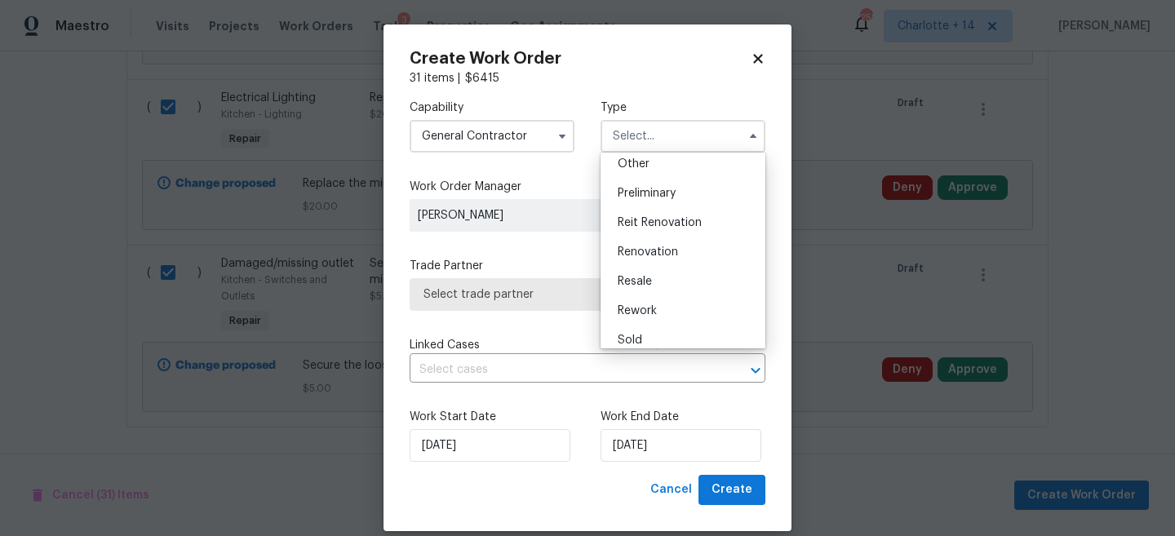
scroll to position [357, 0]
click at [653, 201] on span "Reit Renovation" at bounding box center [660, 196] width 84 height 11
type input "Reit Renovation"
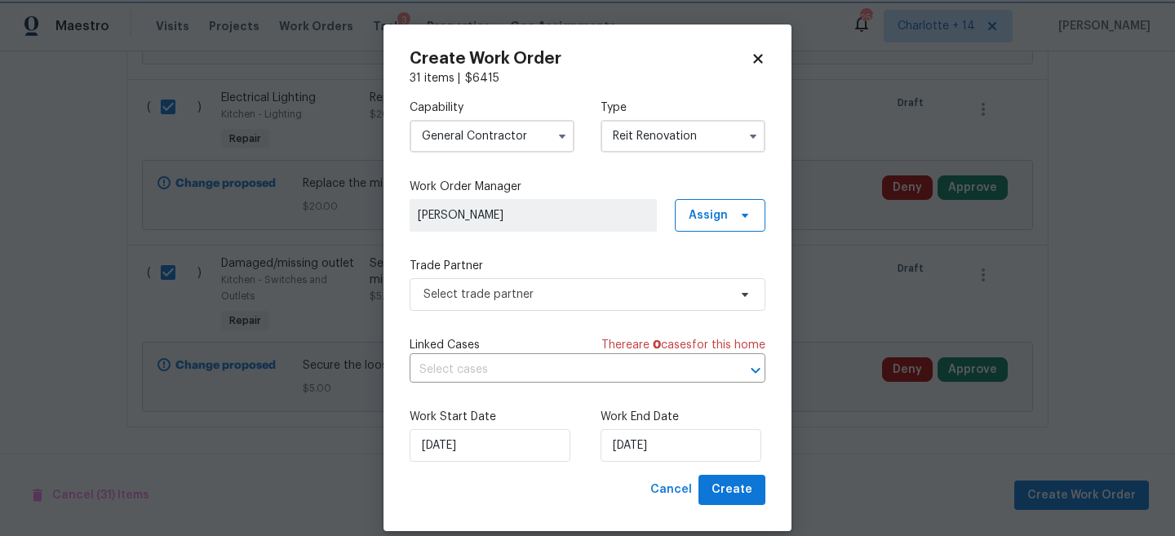
scroll to position [0, 0]
click at [741, 228] on span "Assign" at bounding box center [720, 215] width 91 height 33
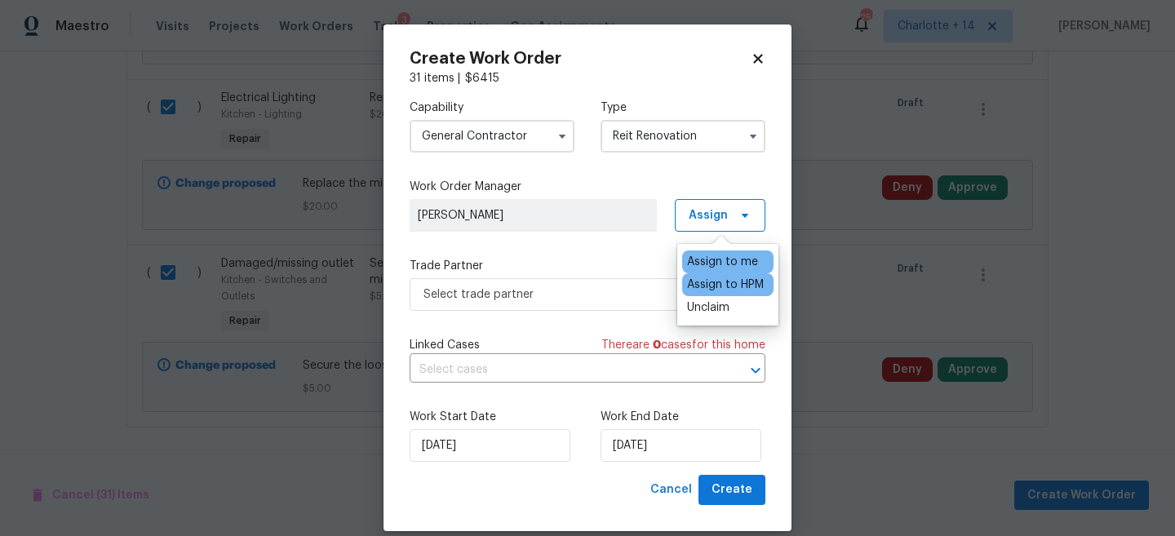
click at [733, 284] on div "Assign to HPM" at bounding box center [725, 285] width 77 height 16
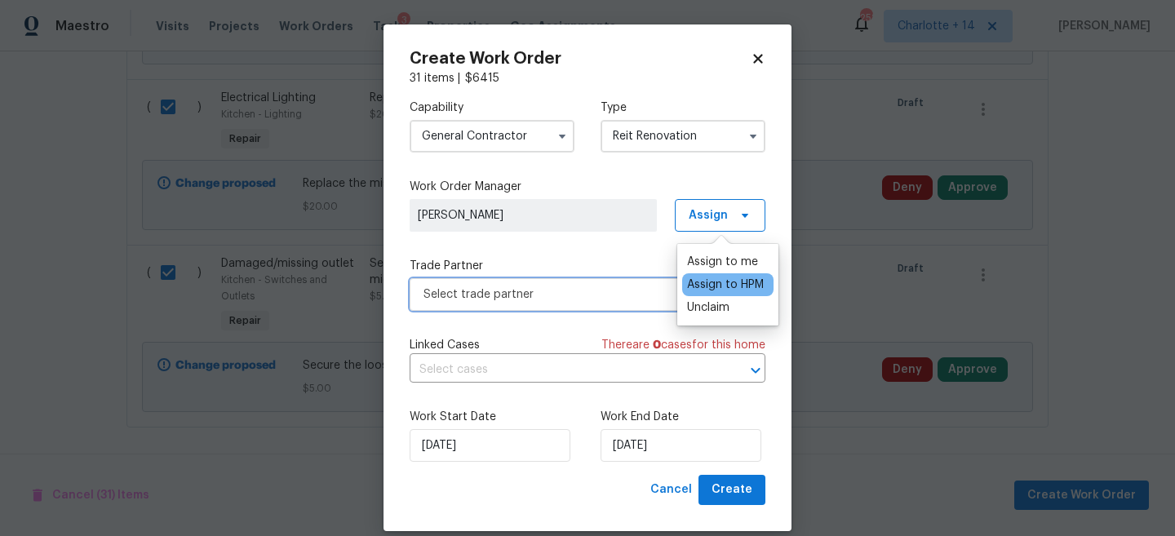
click at [618, 290] on span "Select trade partner" at bounding box center [575, 294] width 304 height 16
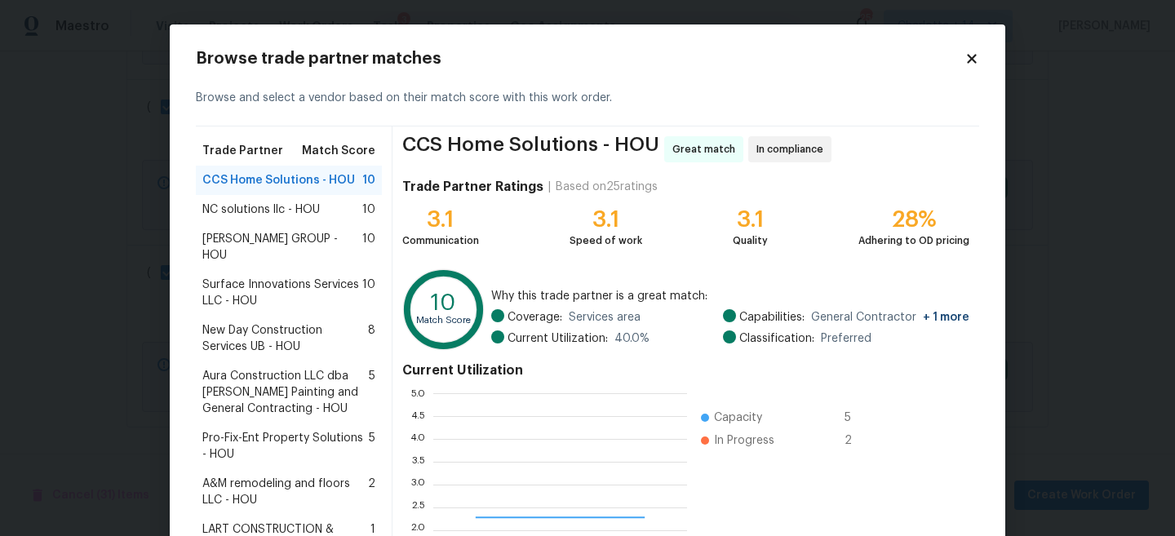
scroll to position [228, 254]
click at [317, 277] on span "Surface Innovations Services LLC - HOU" at bounding box center [282, 293] width 160 height 33
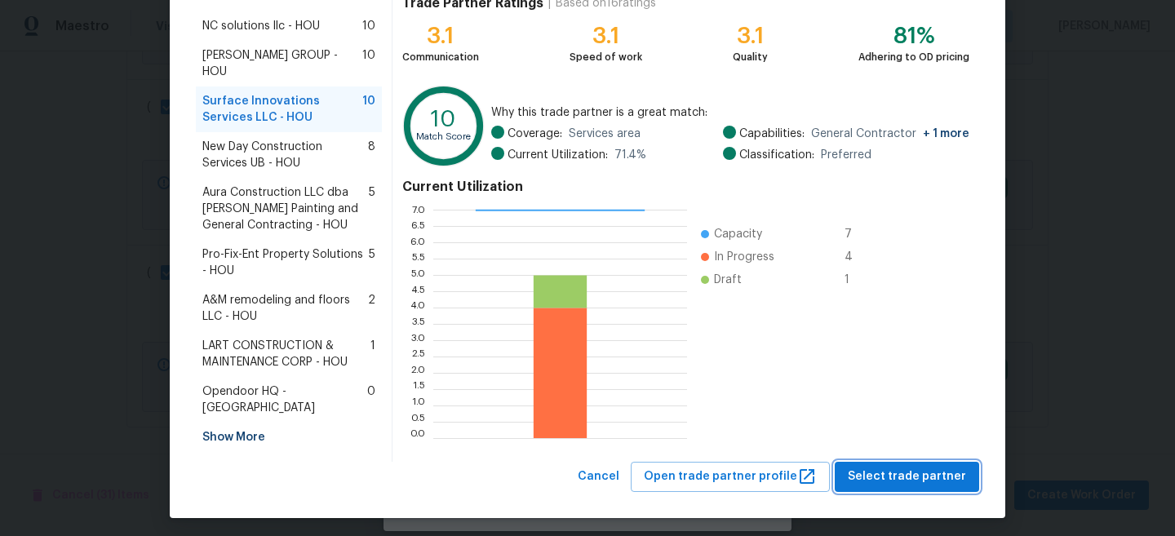
click at [909, 467] on span "Select trade partner" at bounding box center [907, 477] width 118 height 20
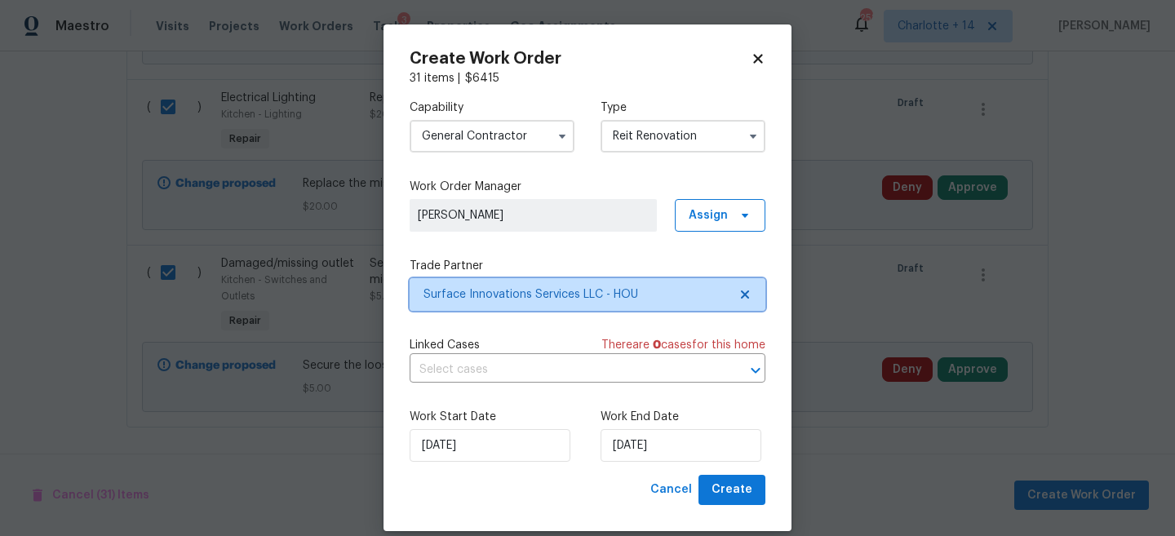
scroll to position [0, 0]
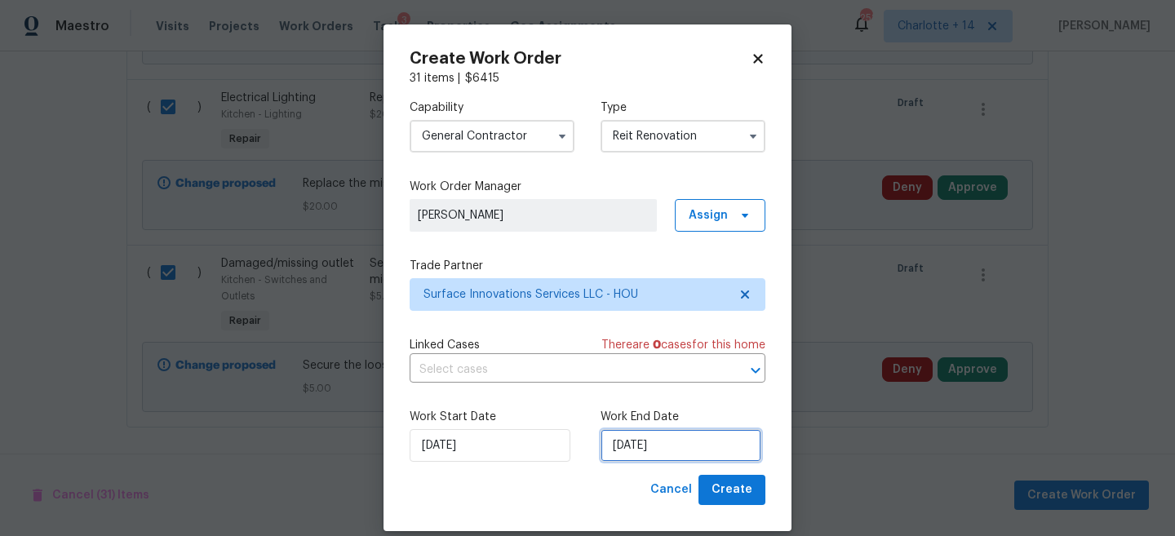
click at [656, 450] on input "[DATE]" at bounding box center [681, 445] width 161 height 33
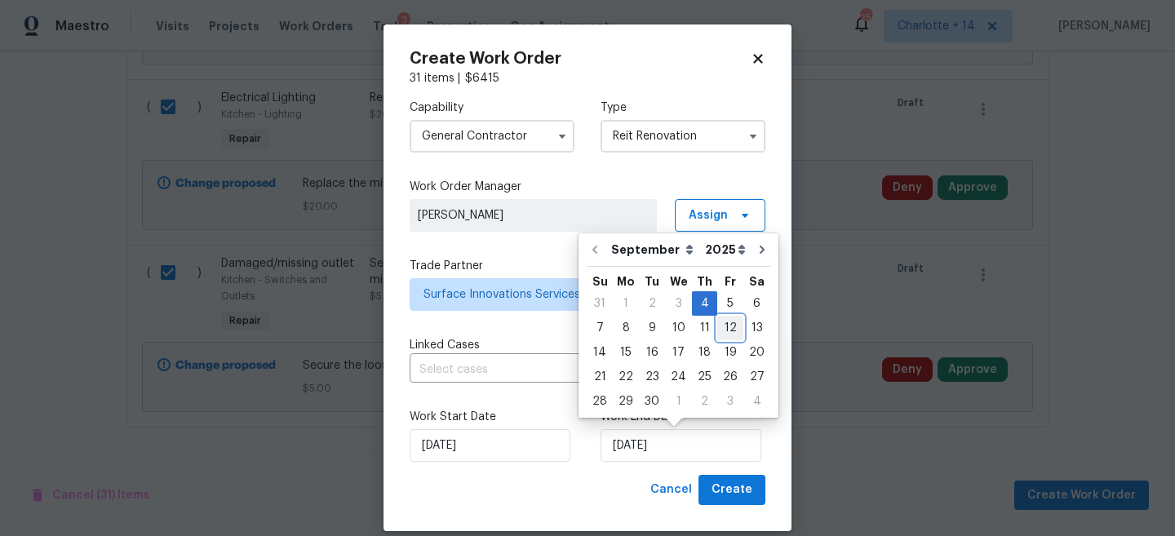
click at [727, 329] on div "12" at bounding box center [730, 328] width 26 height 23
type input "[DATE]"
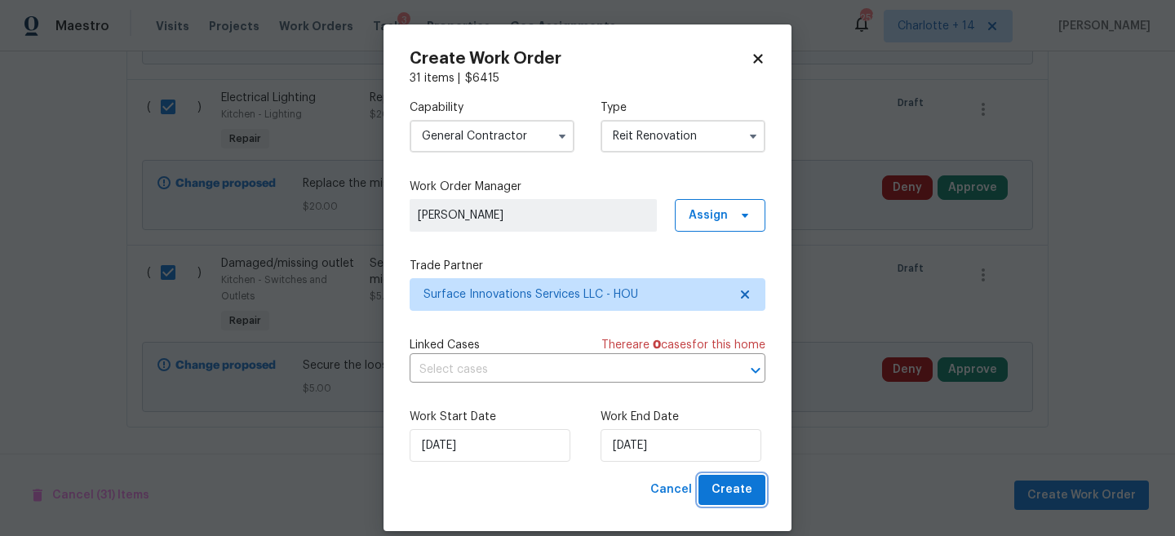
click at [729, 493] on span "Create" at bounding box center [732, 490] width 41 height 20
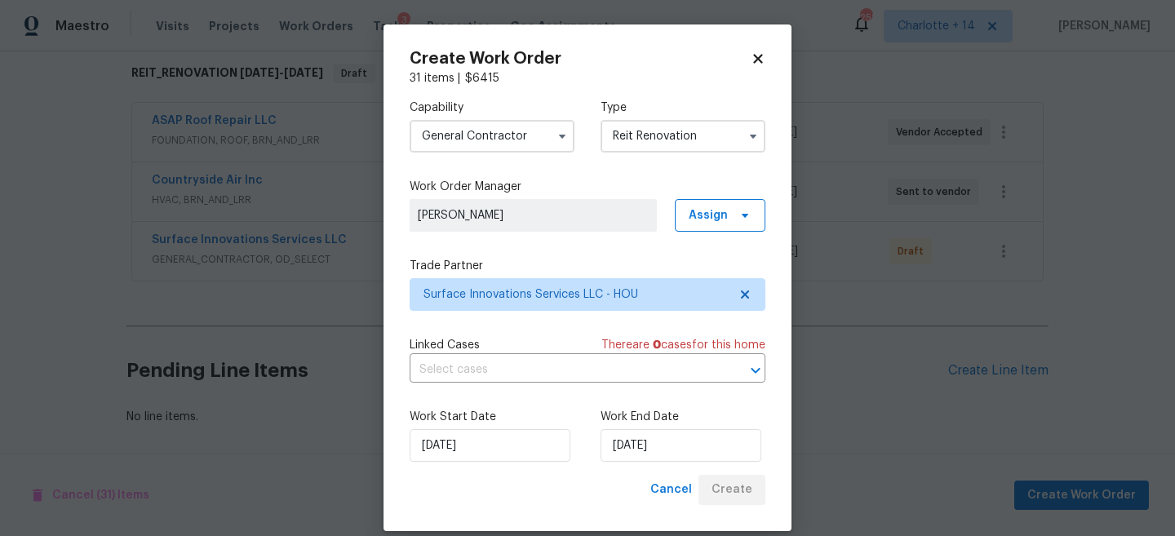
scroll to position [262, 0]
